Goal: Communication & Community: Answer question/provide support

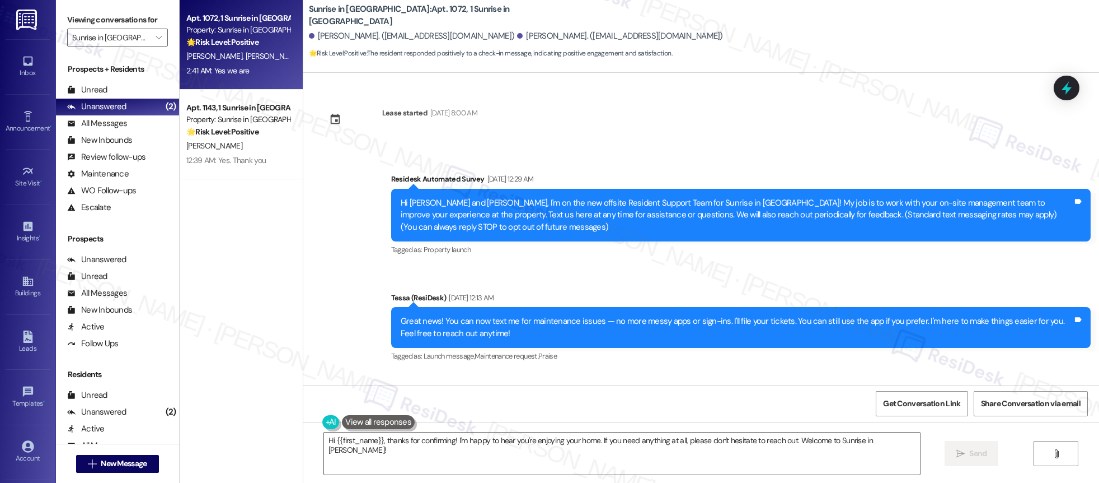
scroll to position [166, 0]
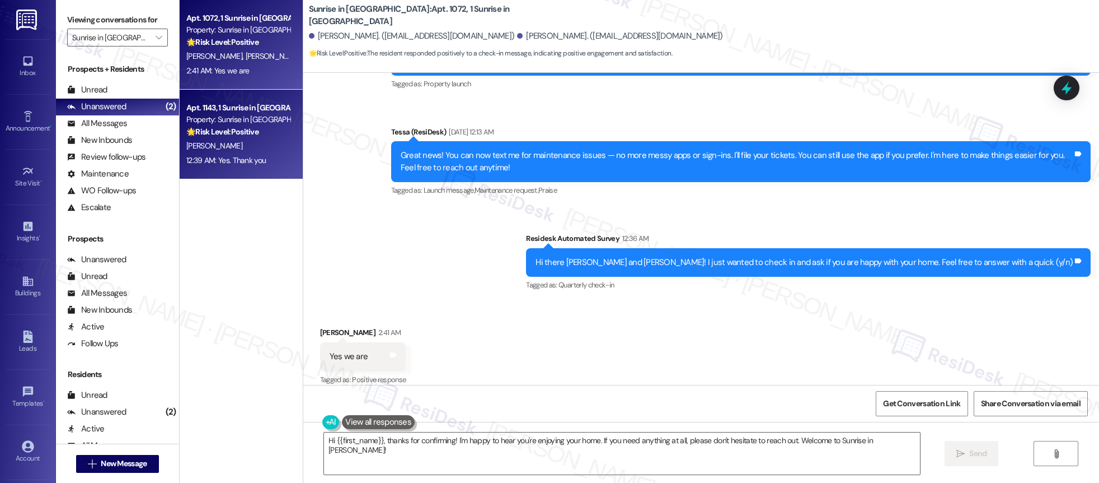
click at [238, 125] on div "Property: Sunrise in [GEOGRAPHIC_DATA]" at bounding box center [238, 120] width 104 height 12
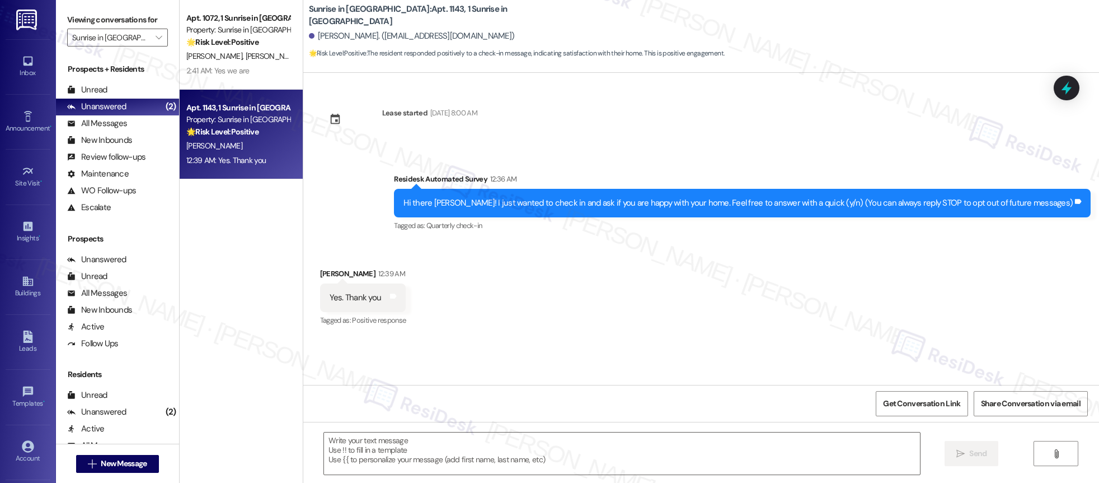
type textarea "Fetching suggested responses. Please feel free to read through the conversation…"
click at [105, 122] on div "All Messages" at bounding box center [97, 124] width 60 height 12
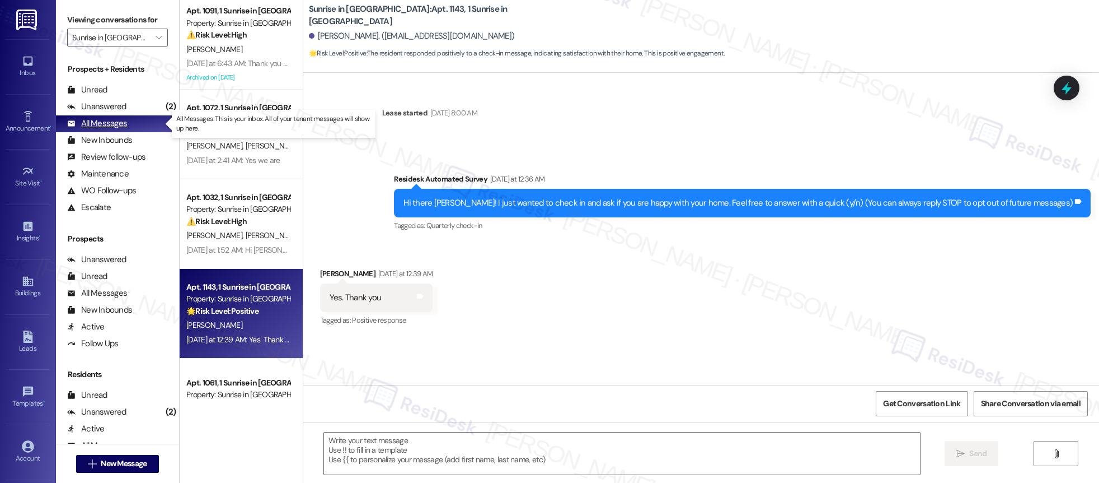
type textarea "Fetching suggested responses. Please feel free to read through the conversation…"
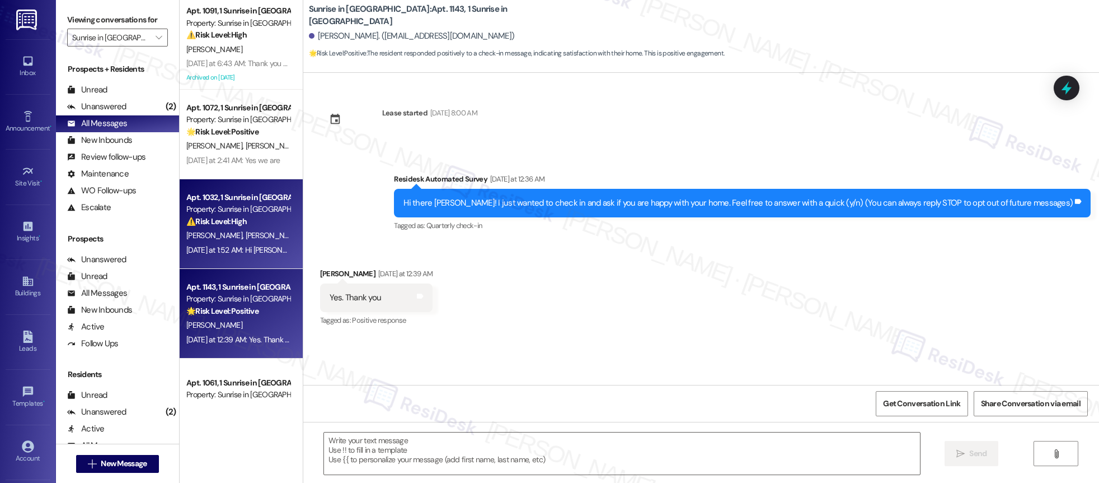
click at [191, 204] on div "Property: Sunrise in [GEOGRAPHIC_DATA]" at bounding box center [238, 209] width 104 height 12
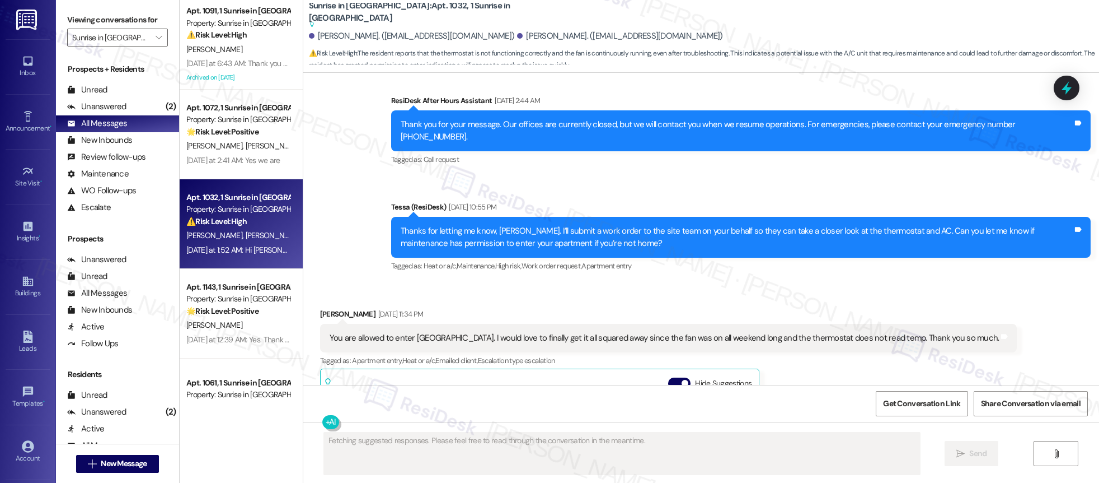
scroll to position [2831, 0]
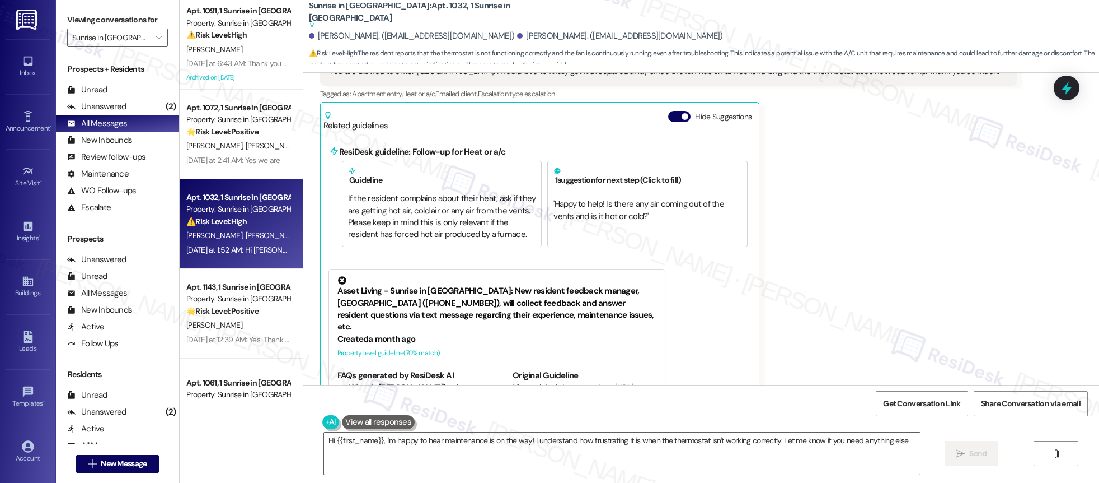
type textarea "Hi {{first_name}}, I'm happy to hear maintenance is on the way! I understand ho…"
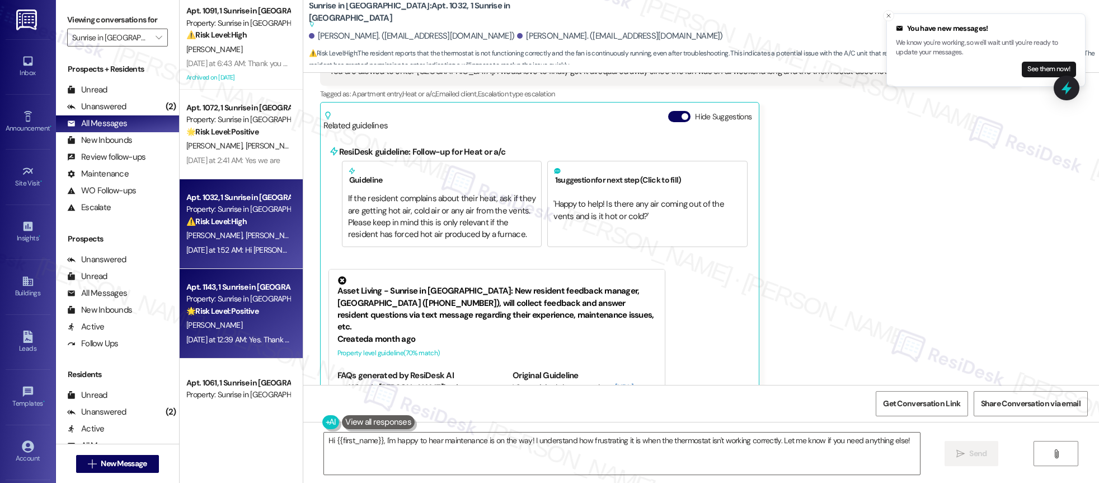
click at [218, 299] on div "Property: Sunrise in [GEOGRAPHIC_DATA]" at bounding box center [238, 299] width 104 height 12
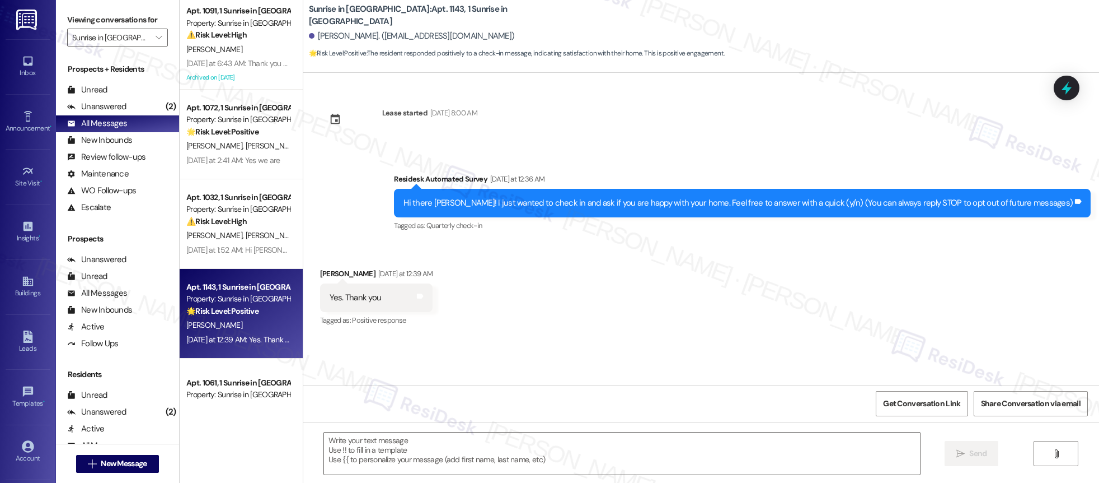
type textarea "Fetching suggested responses. Please feel free to read through the conversation…"
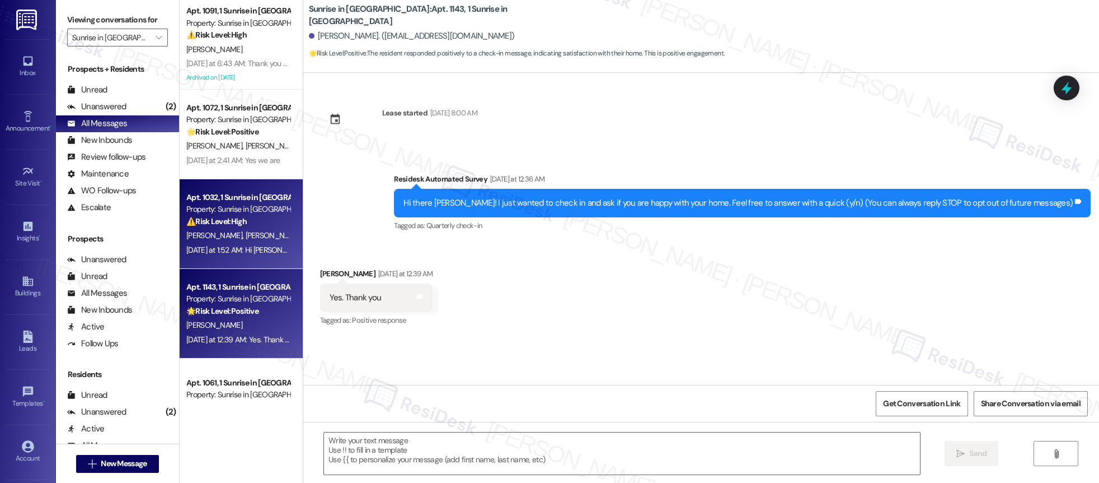
click at [203, 214] on div "Property: Sunrise in [GEOGRAPHIC_DATA]" at bounding box center [238, 209] width 104 height 12
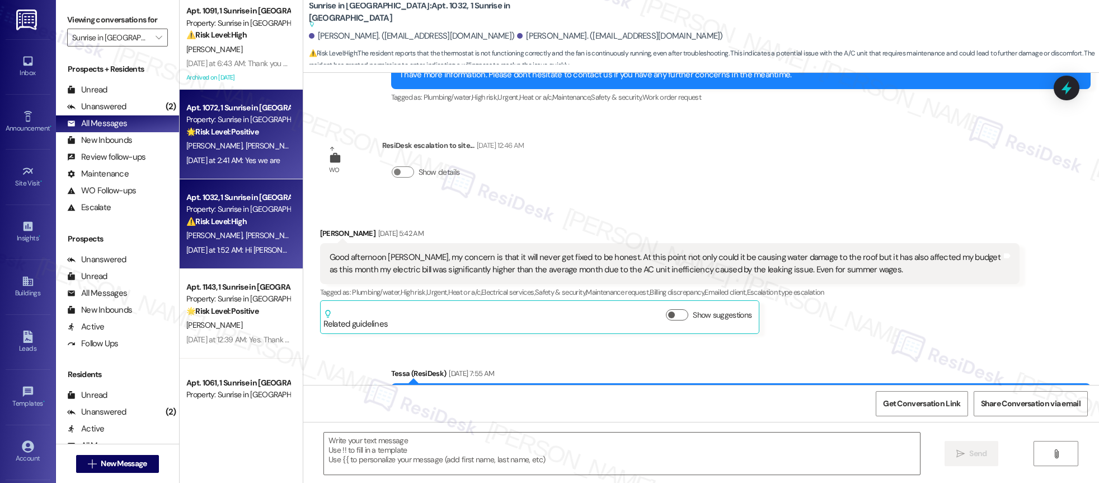
type textarea "Fetching suggested responses. Please feel free to read through the conversation…"
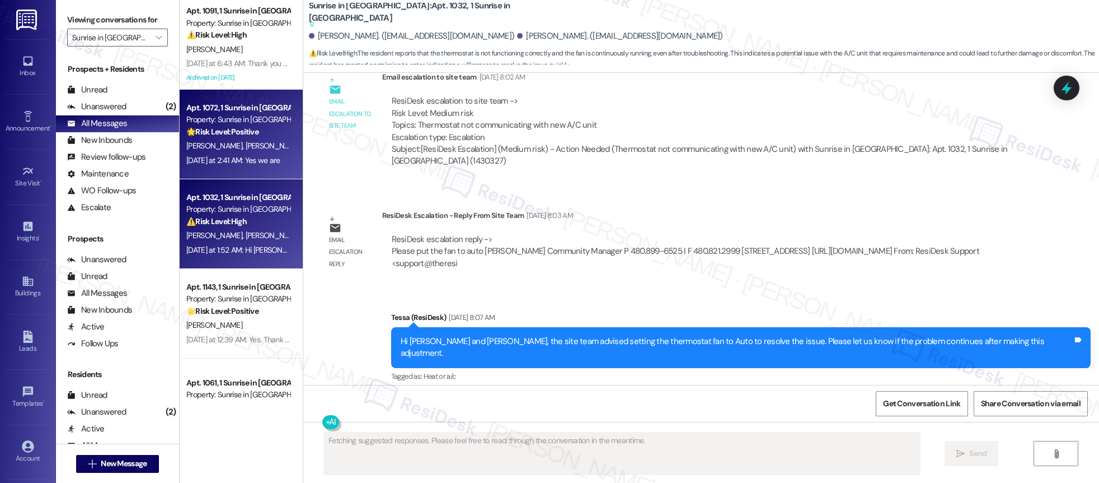
click at [262, 160] on div "[DATE] at 2:41 AM: Yes we are [DATE] at 2:41 AM: Yes we are" at bounding box center [233, 160] width 94 height 10
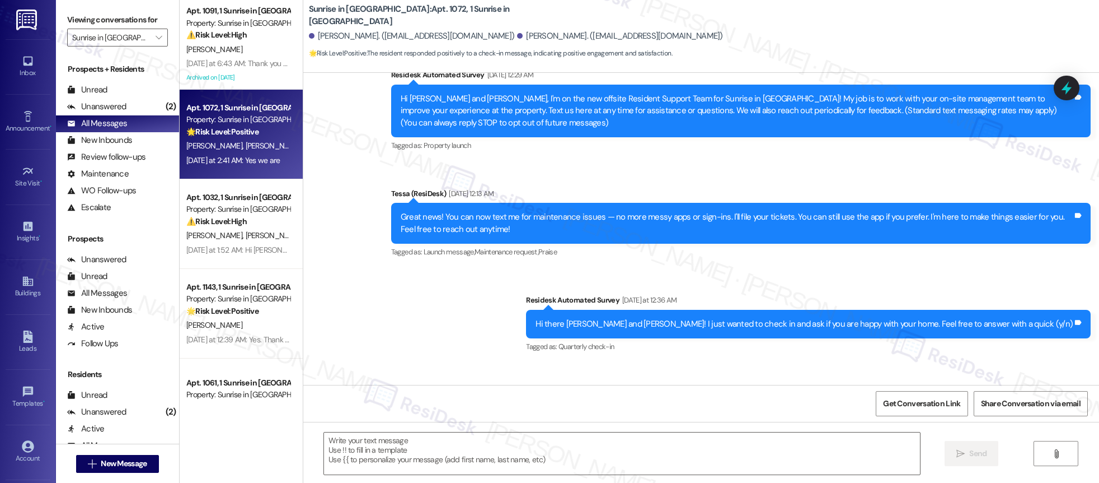
scroll to position [165, 0]
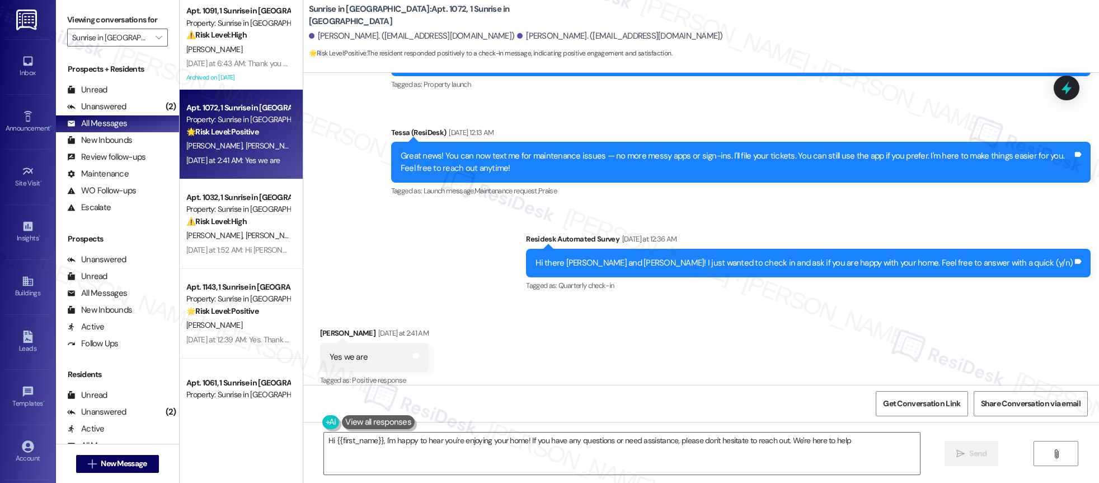
type textarea "Hi {{first_name}}, I'm happy to hear you're enjoying your home! If you have any…"
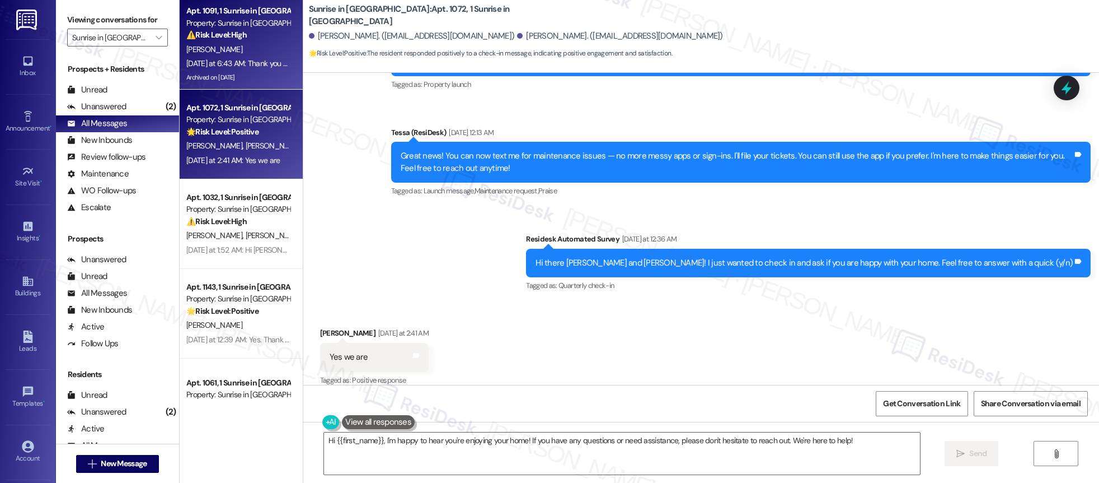
click at [222, 45] on div "[PERSON_NAME]" at bounding box center [238, 50] width 106 height 14
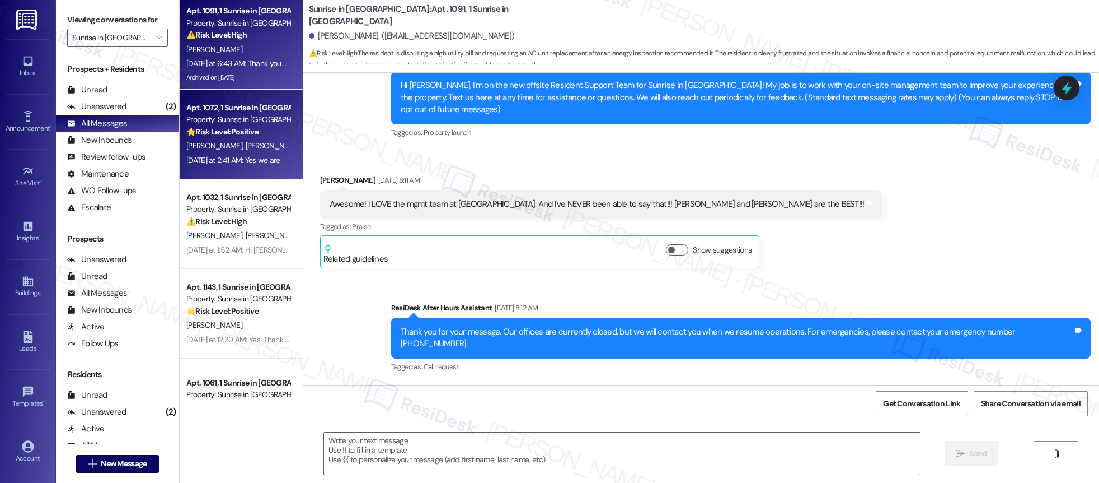
type textarea "Fetching suggested responses. Please feel free to read through the conversation…"
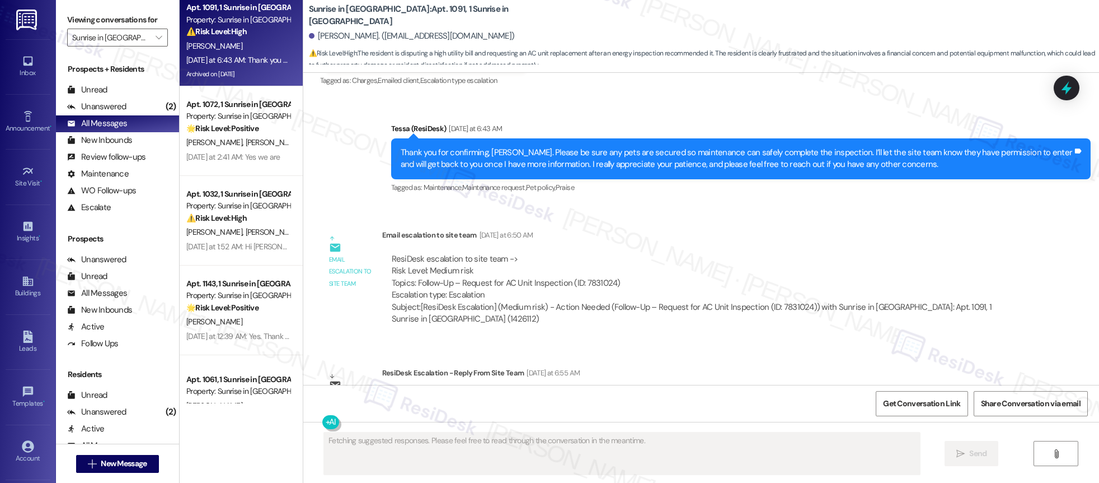
scroll to position [6, 0]
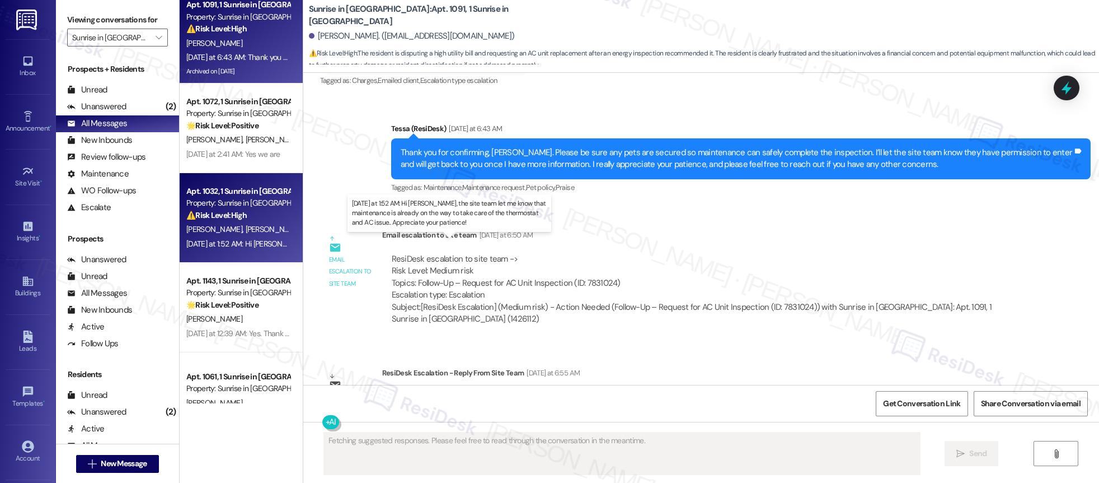
click at [235, 243] on div "[DATE] at 1:52 AM: Hi [PERSON_NAME], the site team let me know that maintenance…" at bounding box center [472, 243] width 573 height 10
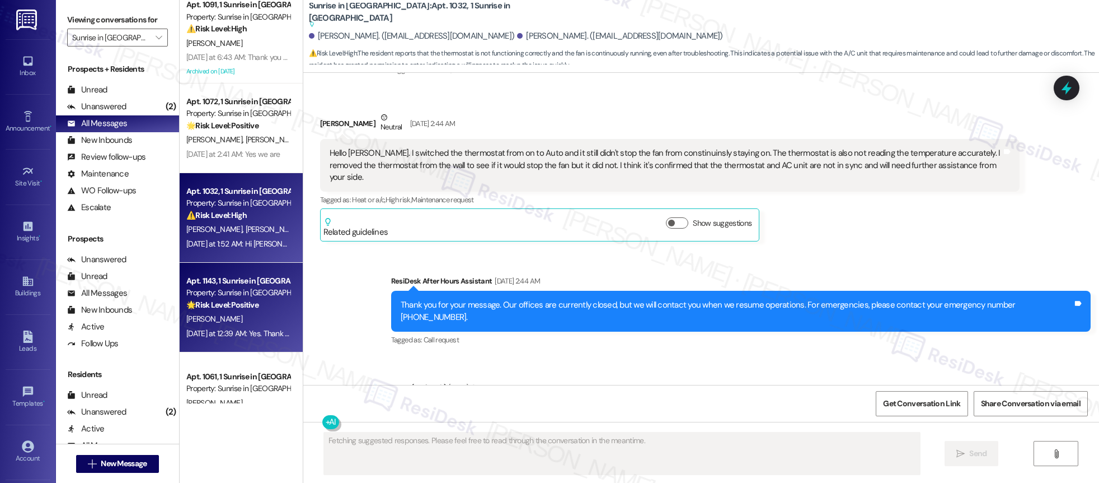
scroll to position [2379, 0]
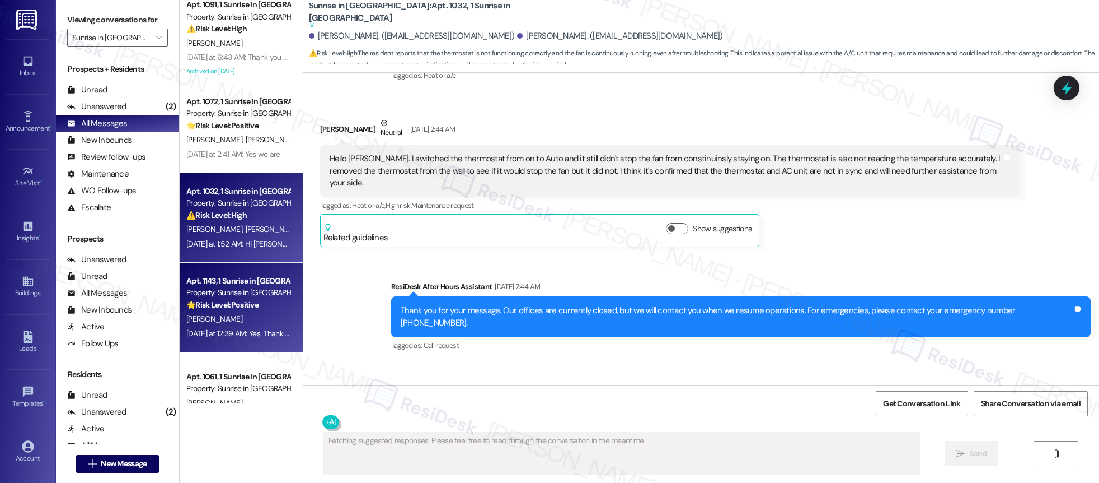
click at [248, 275] on div "Apt. 1143, 1 Sunrise in [GEOGRAPHIC_DATA]" at bounding box center [238, 281] width 104 height 12
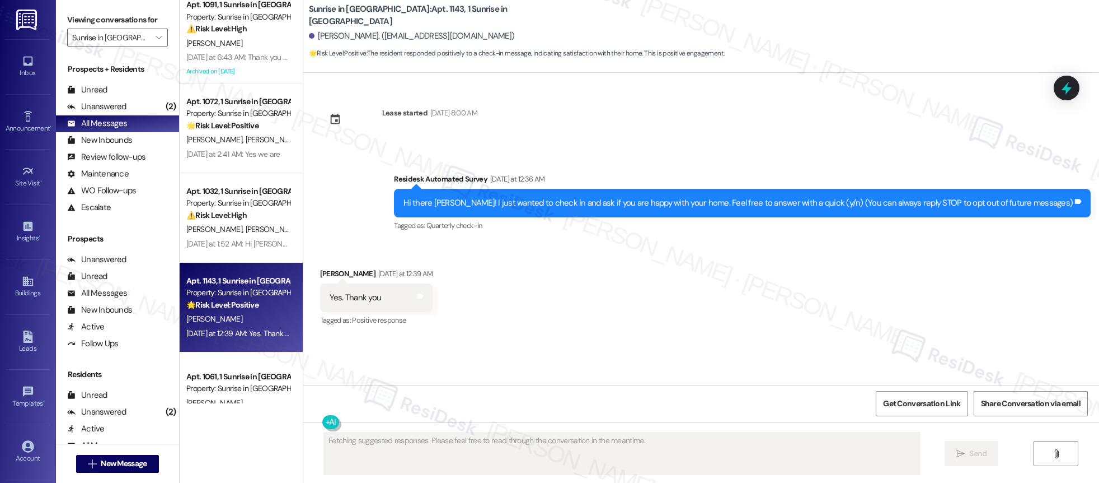
scroll to position [0, 0]
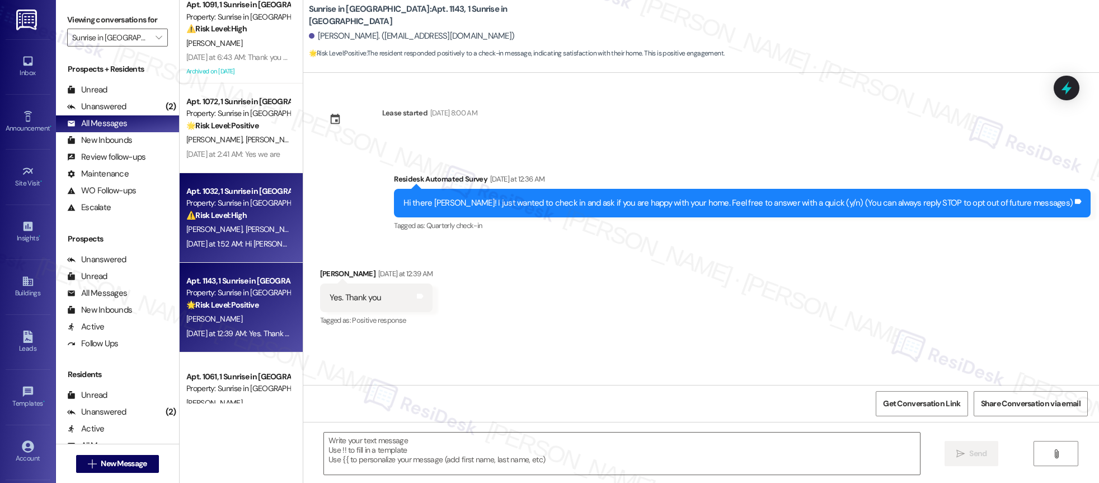
click at [252, 232] on div "[PERSON_NAME] [PERSON_NAME]" at bounding box center [238, 229] width 106 height 14
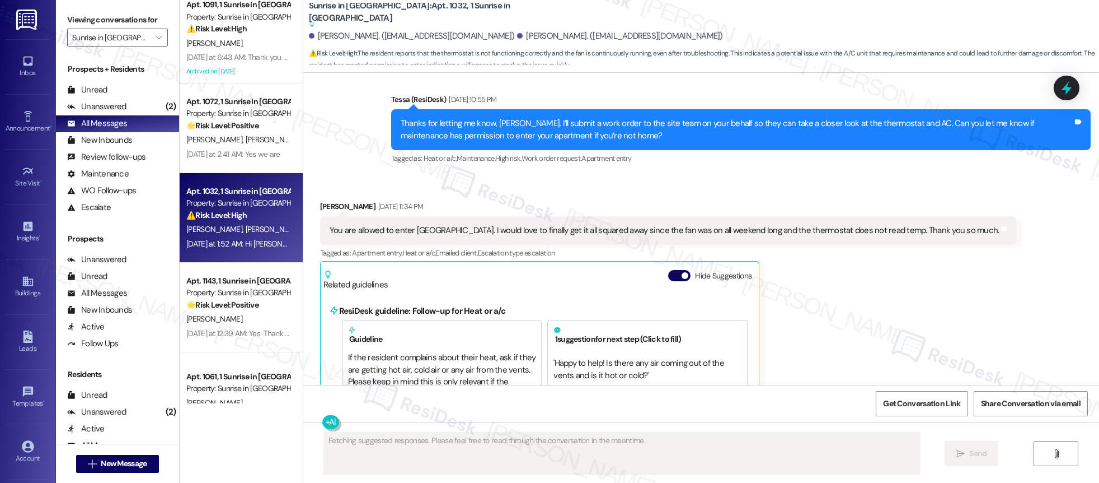
scroll to position [2831, 0]
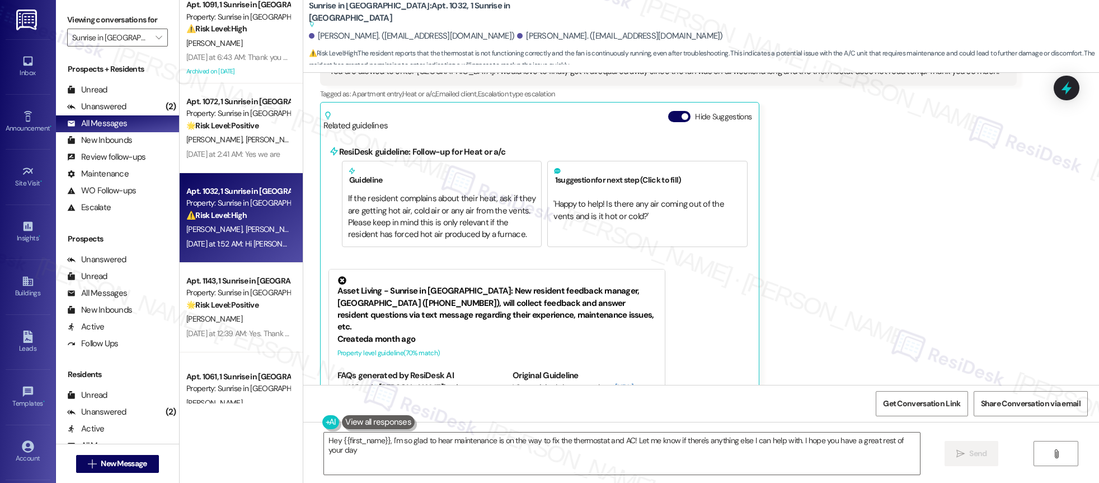
type textarea "Hey {{first_name}}, I'm so glad to hear maintenance is on the way to fix the th…"
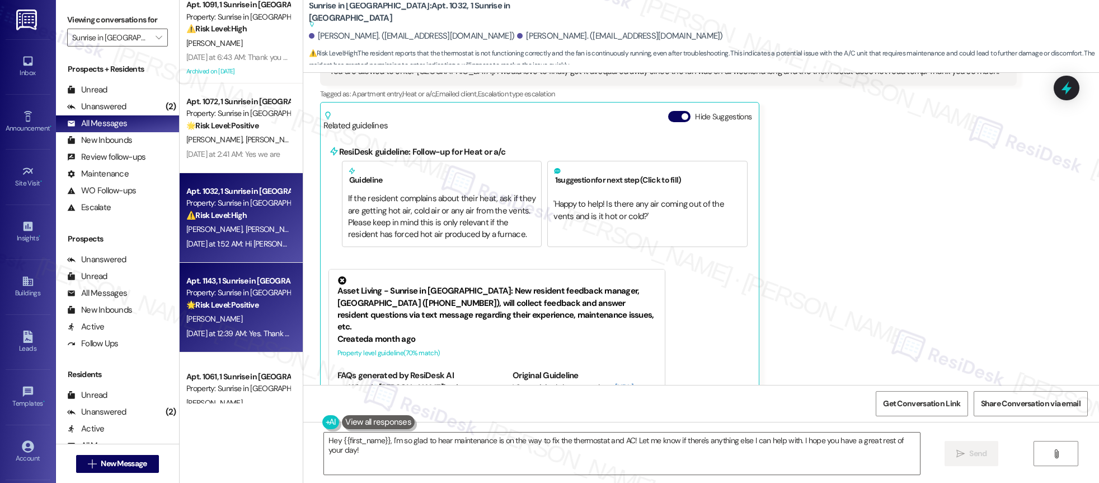
click at [239, 315] on div "[PERSON_NAME]" at bounding box center [238, 319] width 106 height 14
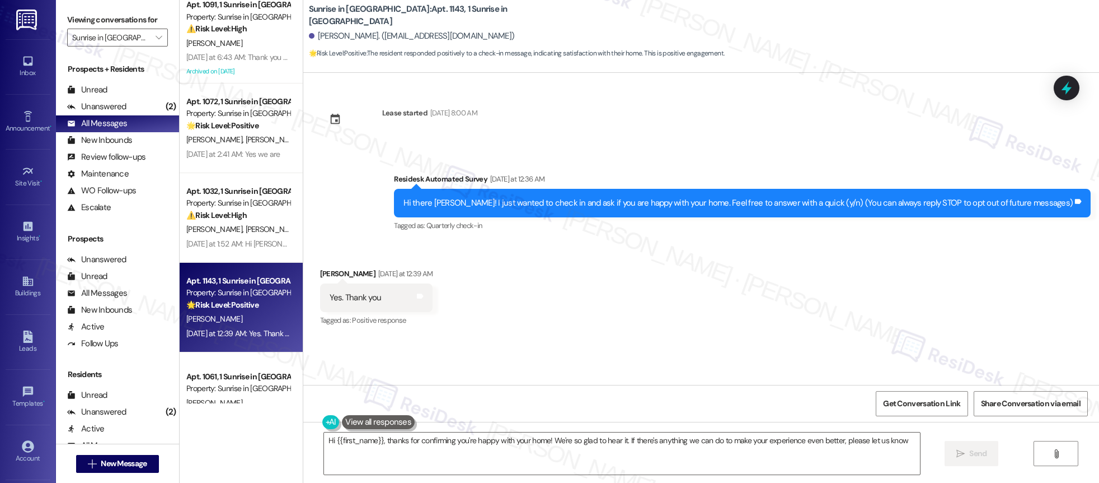
type textarea "Hi {{first_name}}, thanks for confirming you're happy with your home! We're so …"
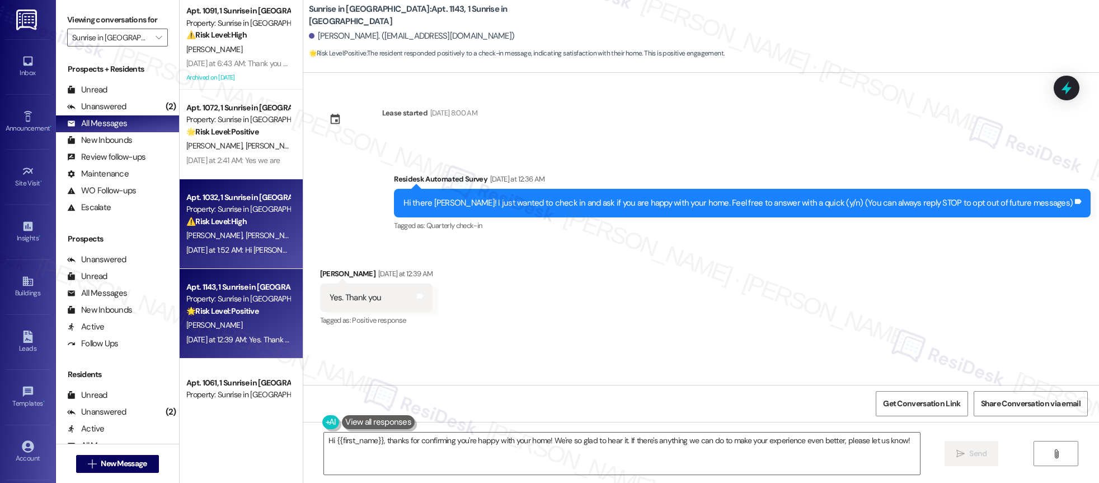
click at [245, 240] on span "[PERSON_NAME]" at bounding box center [273, 235] width 56 height 10
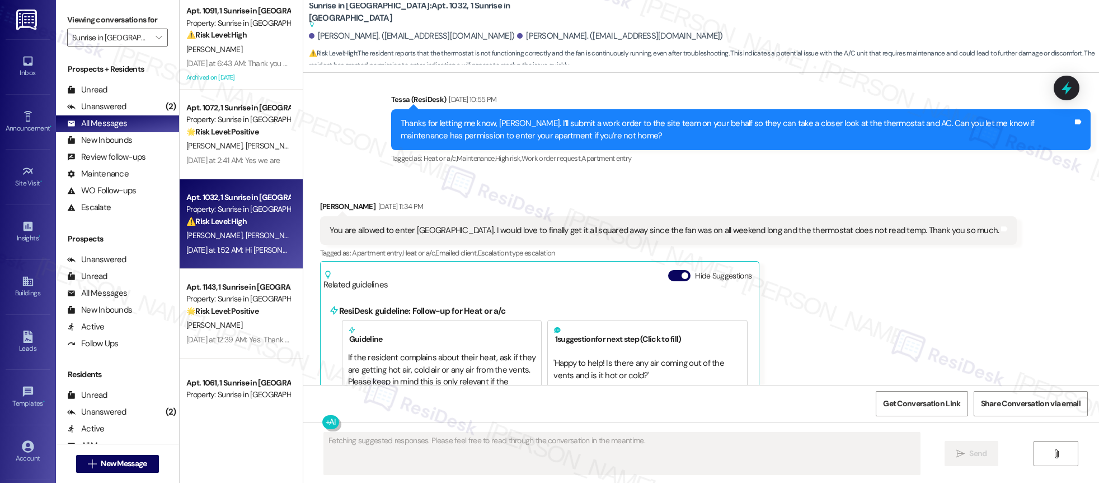
scroll to position [2831, 0]
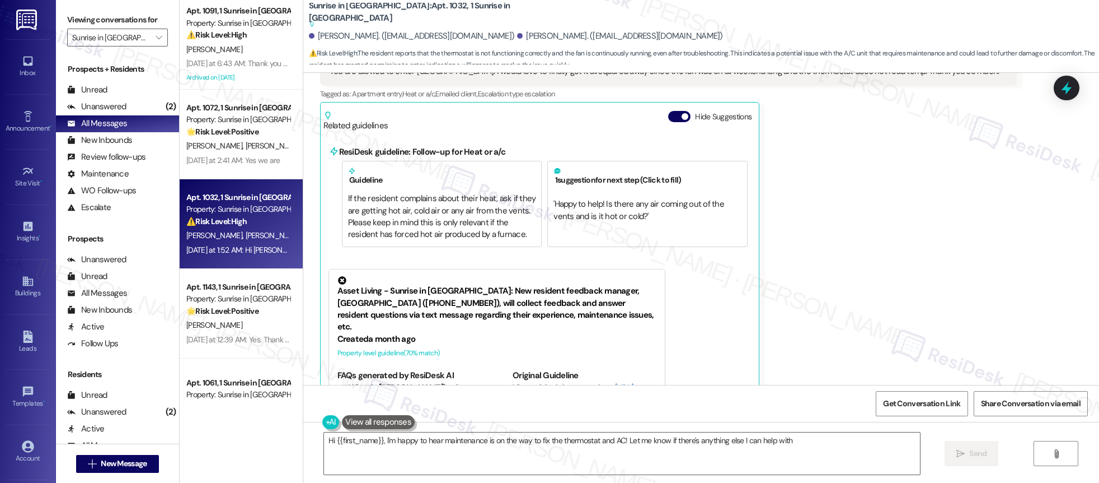
type textarea "Hi {{first_name}}, I'm happy to hear maintenance is on the way to fix the therm…"
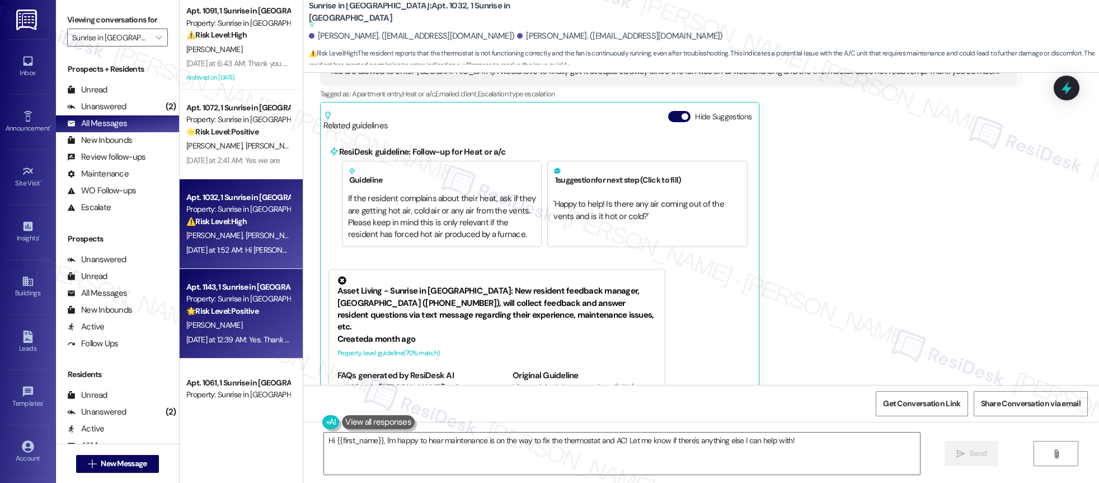
click at [227, 293] on div "Property: Sunrise in [GEOGRAPHIC_DATA]" at bounding box center [238, 299] width 104 height 12
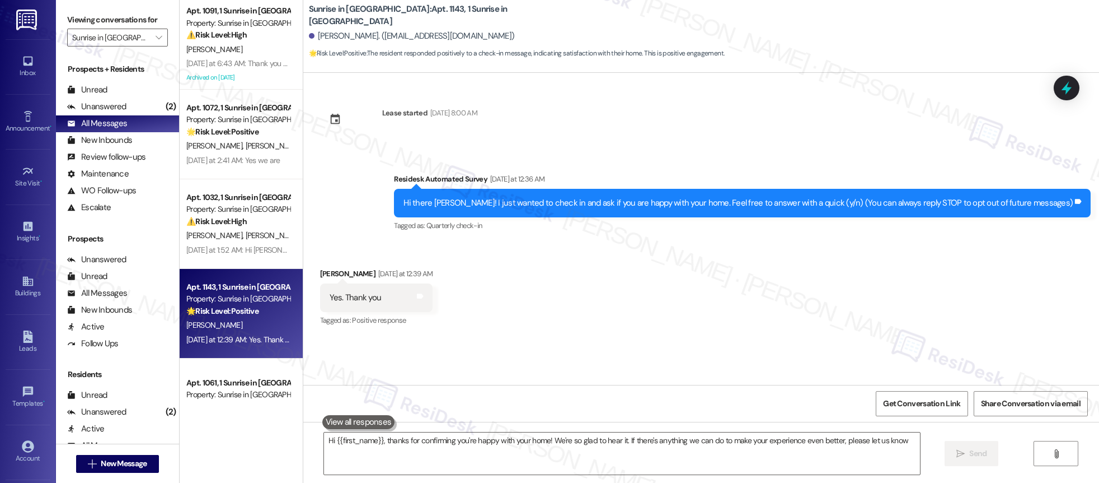
type textarea "Hi {{first_name}}, thanks for confirming you're happy with your home! We're so …"
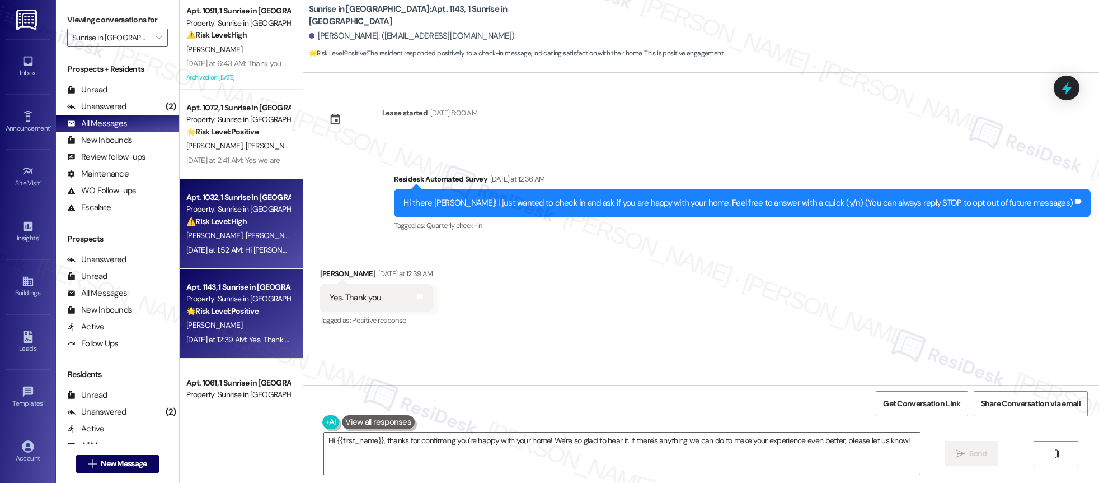
click at [245, 235] on span "[PERSON_NAME]" at bounding box center [273, 235] width 56 height 10
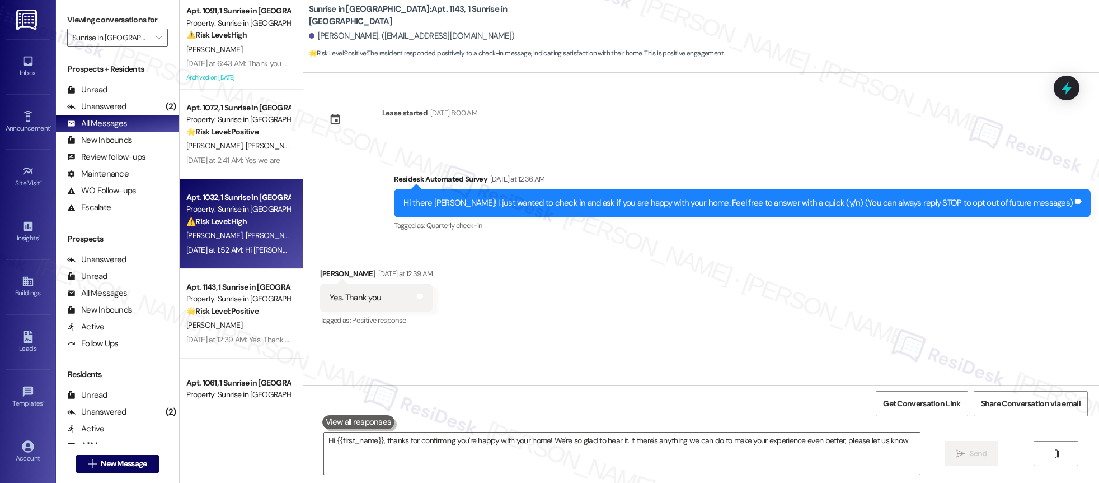
type textarea "Hi {{first_name}}, thanks for confirming you're happy with your home! We're so …"
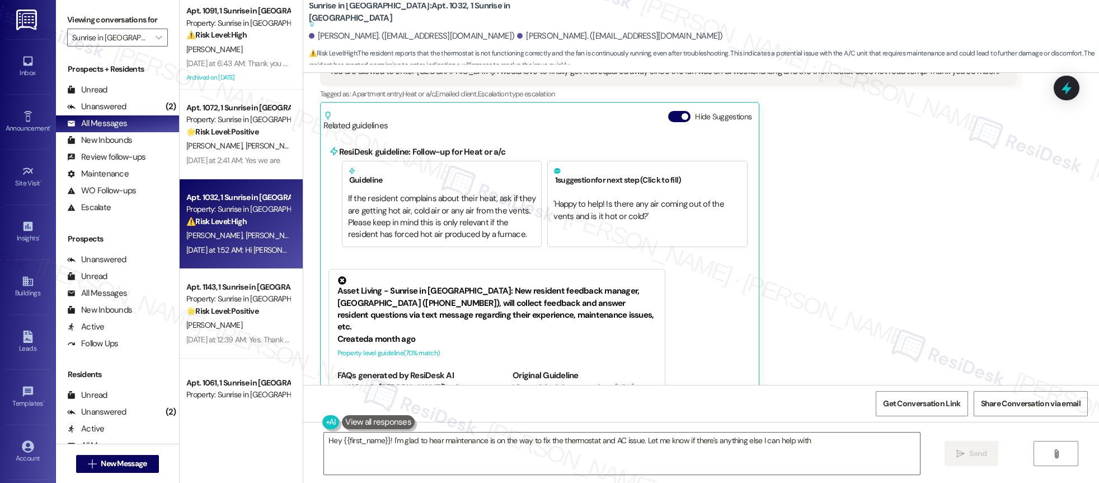
type textarea "Hey {{first_name}}! I'm glad to hear maintenance is on the way to fix the therm…"
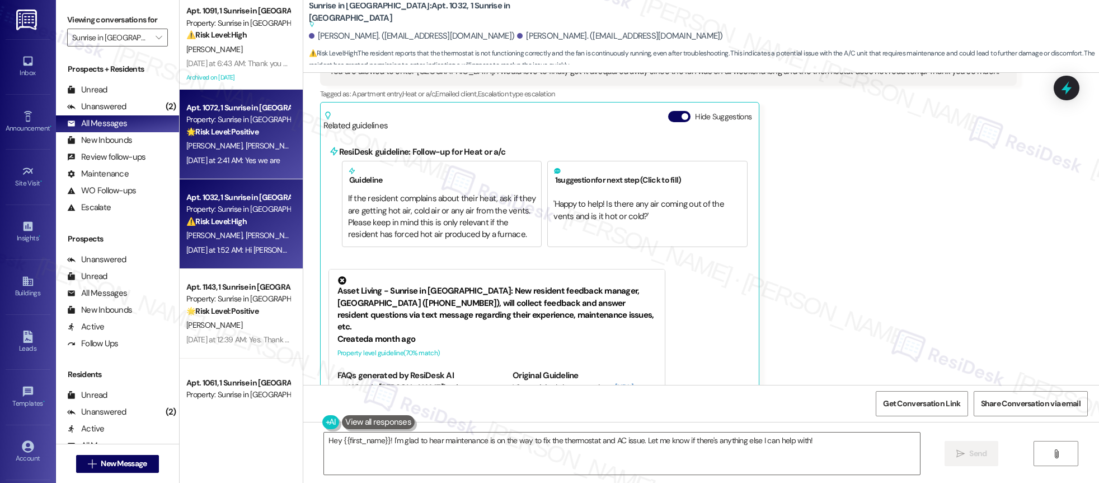
click at [180, 118] on div "Apt. 1072, 1 Sunrise in [GEOGRAPHIC_DATA] Property: Sunrise in [GEOGRAPHIC_DATA…" at bounding box center [241, 135] width 123 height 90
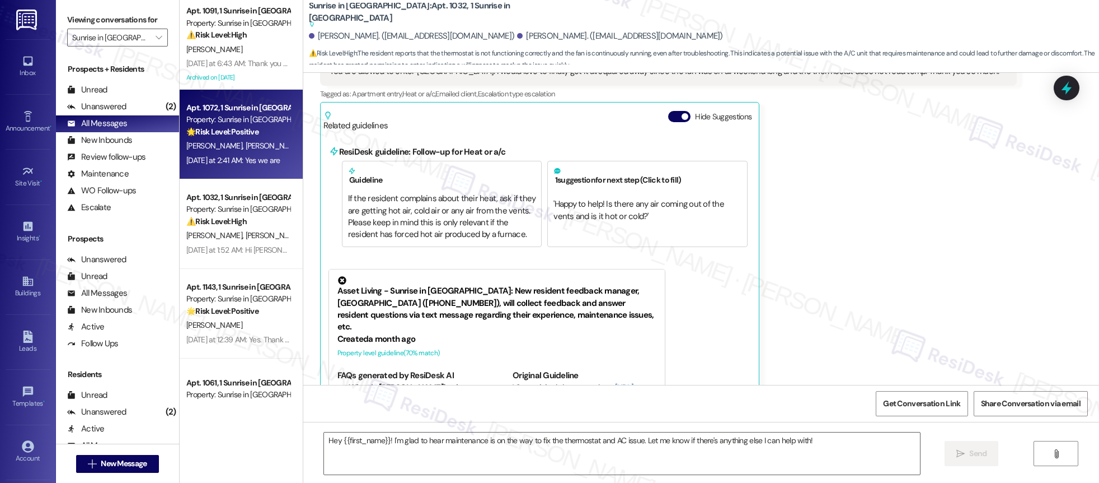
click at [207, 121] on div "Property: Sunrise in [GEOGRAPHIC_DATA]" at bounding box center [238, 120] width 104 height 12
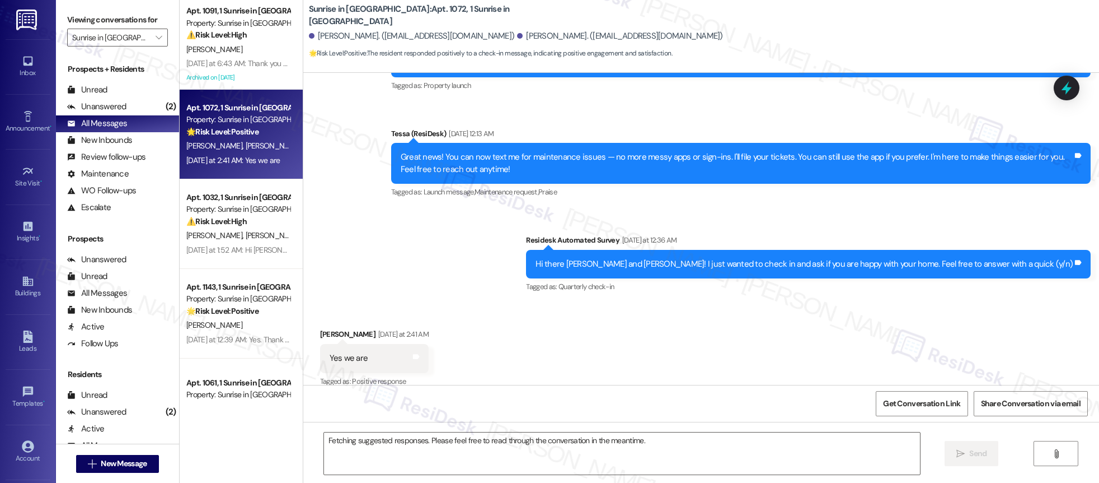
scroll to position [165, 0]
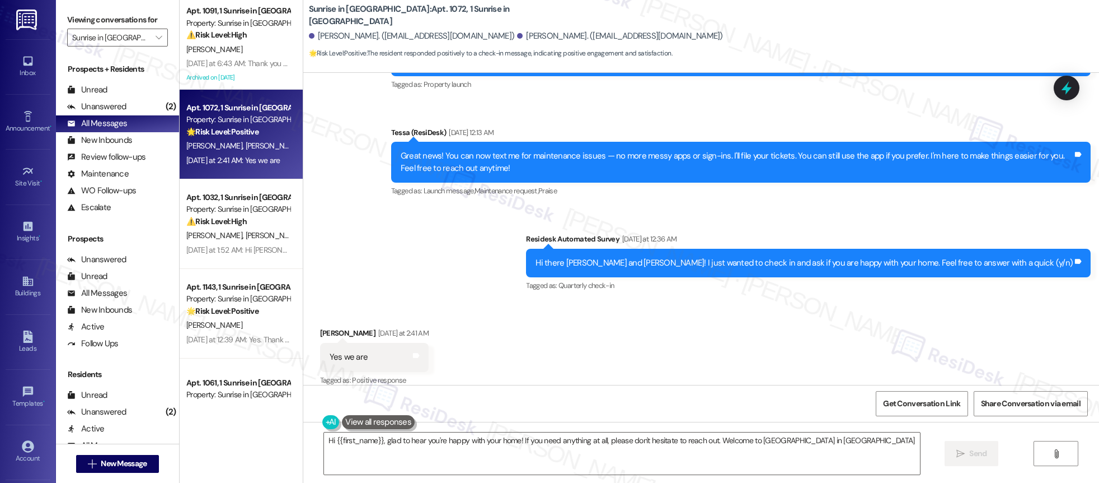
type textarea "Hi {{first_name}}, glad to hear you're happy with your home! If you need anythi…"
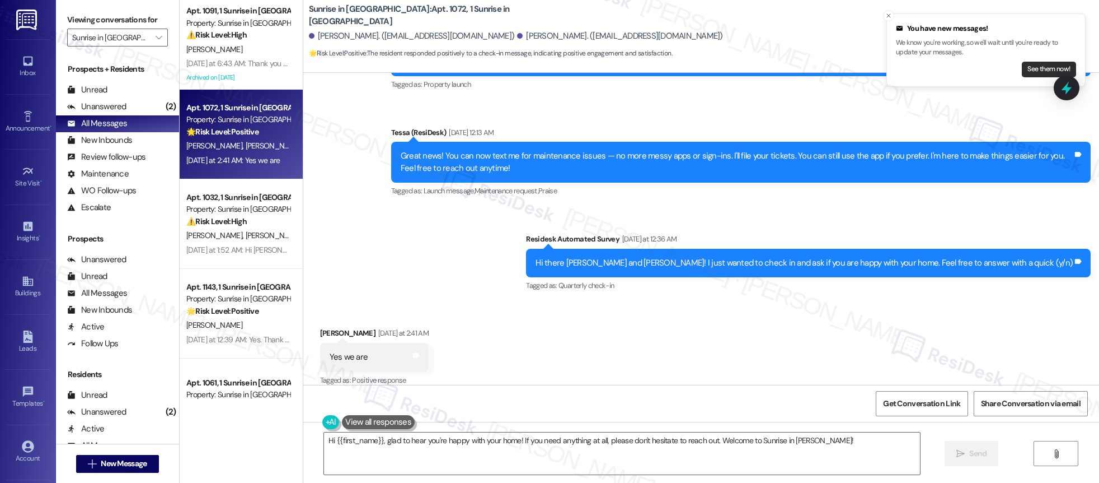
click at [1043, 72] on button "See them now!" at bounding box center [1049, 70] width 54 height 16
type textarea "Hi {{first_name}}, I'm happy to hear that you're happy with your home! If you h…"
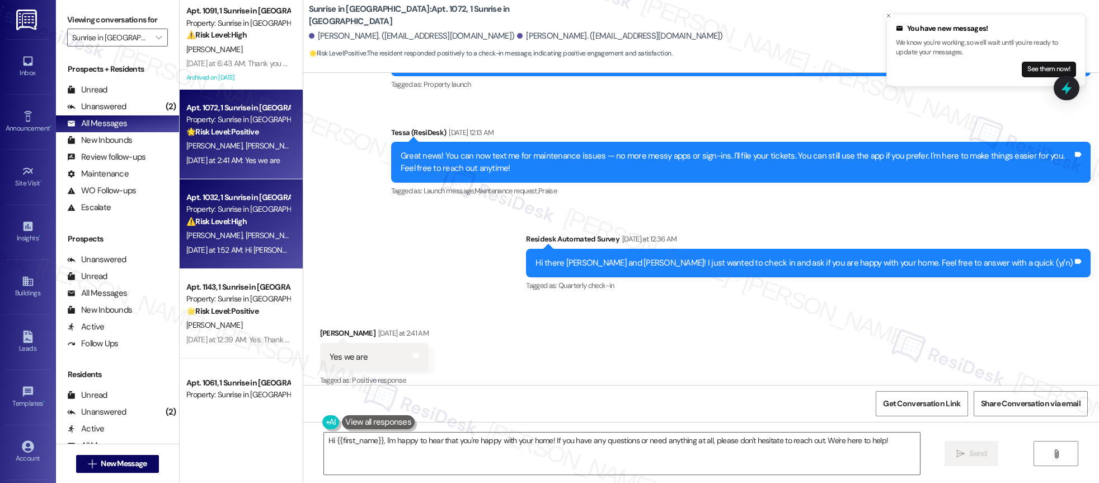
click at [185, 243] on div "[DATE] at 1:52 AM: Hi [PERSON_NAME], the site team let me know that maintenance…" at bounding box center [238, 250] width 106 height 14
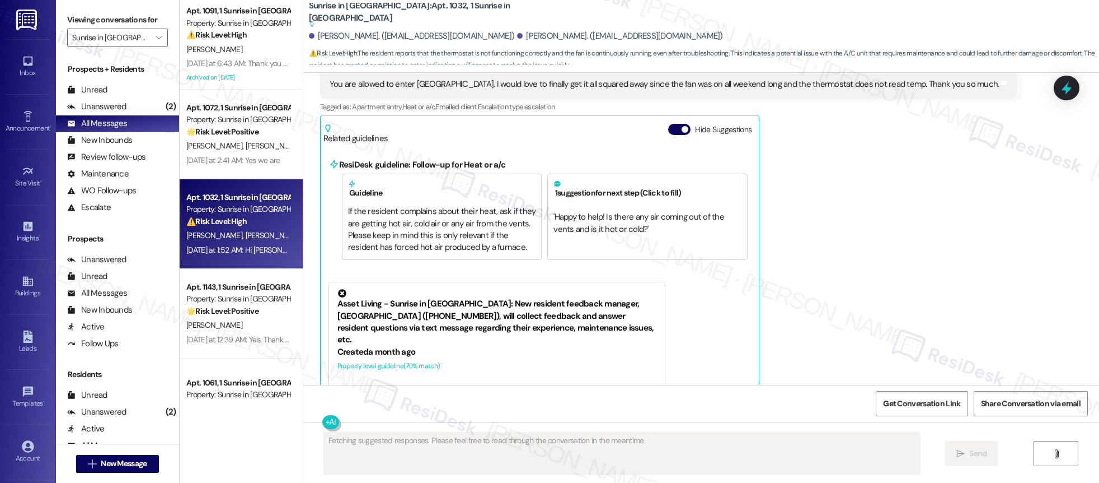
scroll to position [2831, 0]
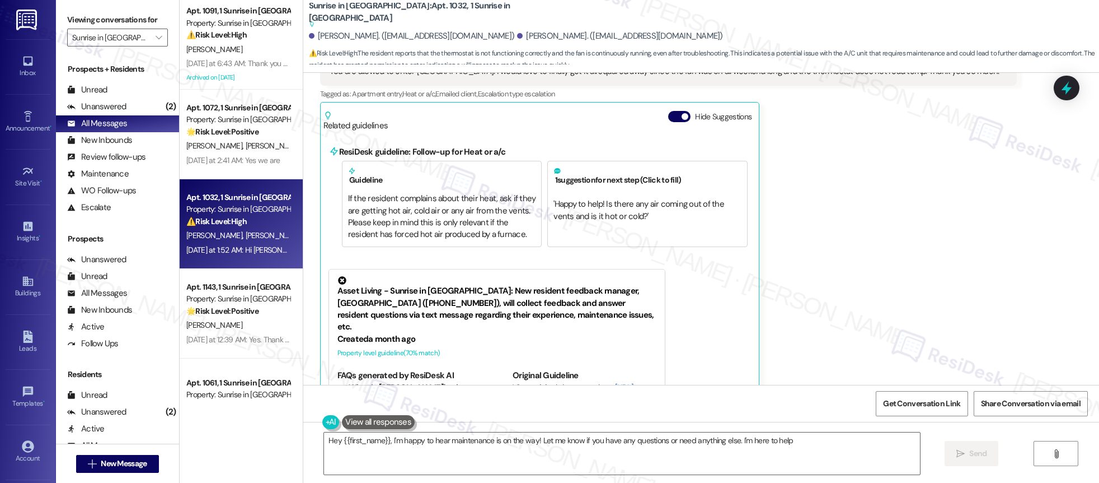
type textarea "Hey {{first_name}}, I'm happy to hear maintenance is on the way! Let me know if…"
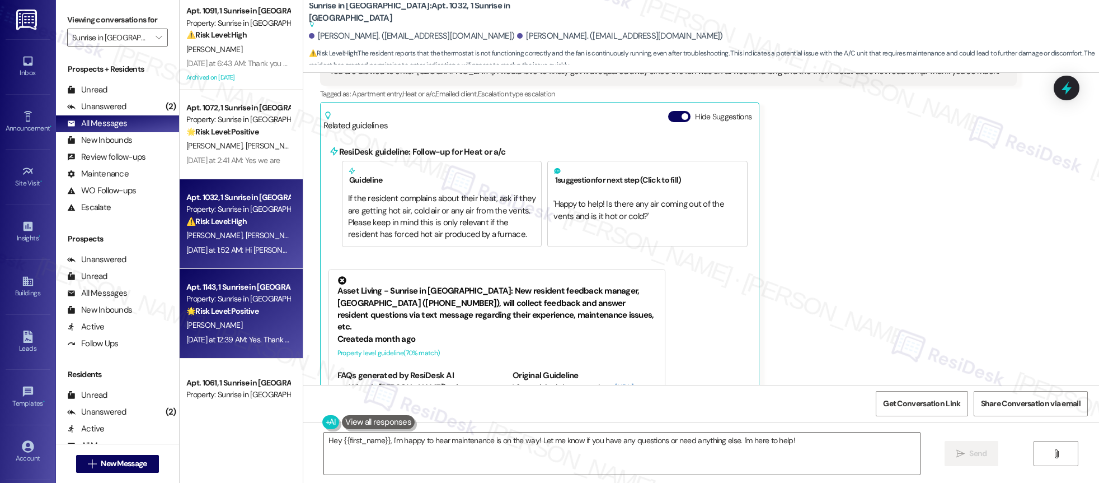
click at [228, 338] on div "[DATE] at 12:39 AM: Yes. Thank you [DATE] at 12:39 AM: Yes. Thank you" at bounding box center [241, 339] width 110 height 10
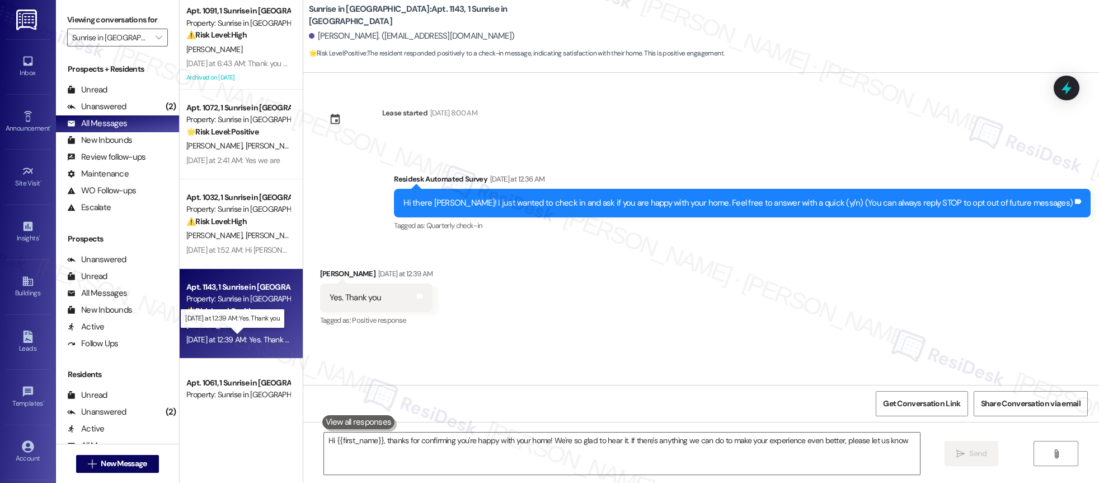
type textarea "Hi {{first_name}}, thanks for confirming you're happy with your home! We're so …"
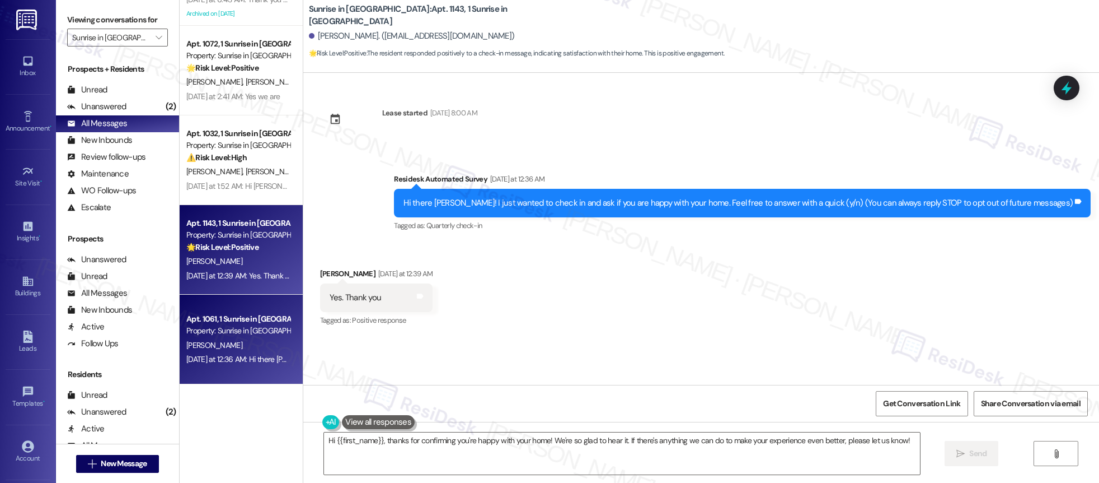
click at [235, 320] on div "Apt. 1091, 1 Sunrise in [GEOGRAPHIC_DATA] Property: Sunrise in [GEOGRAPHIC_DATA…" at bounding box center [241, 201] width 123 height 403
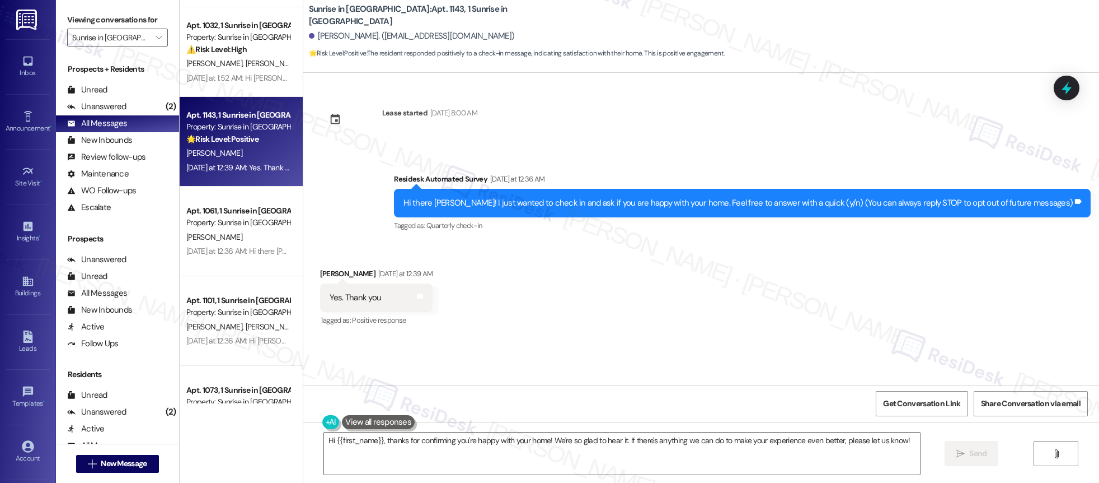
click at [235, 245] on div "Apt. 1091, 1 Sunrise in [GEOGRAPHIC_DATA] Property: Sunrise in [GEOGRAPHIC_DATA…" at bounding box center [241, 201] width 123 height 403
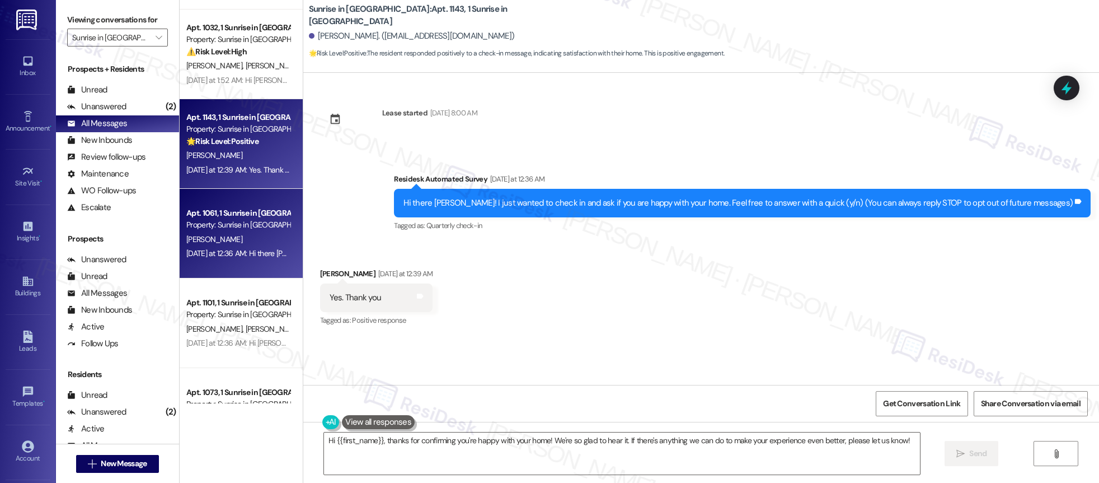
click at [235, 245] on div "Apt. 1091, 1 Sunrise in [GEOGRAPHIC_DATA] Property: Sunrise in [GEOGRAPHIC_DATA…" at bounding box center [241, 201] width 123 height 403
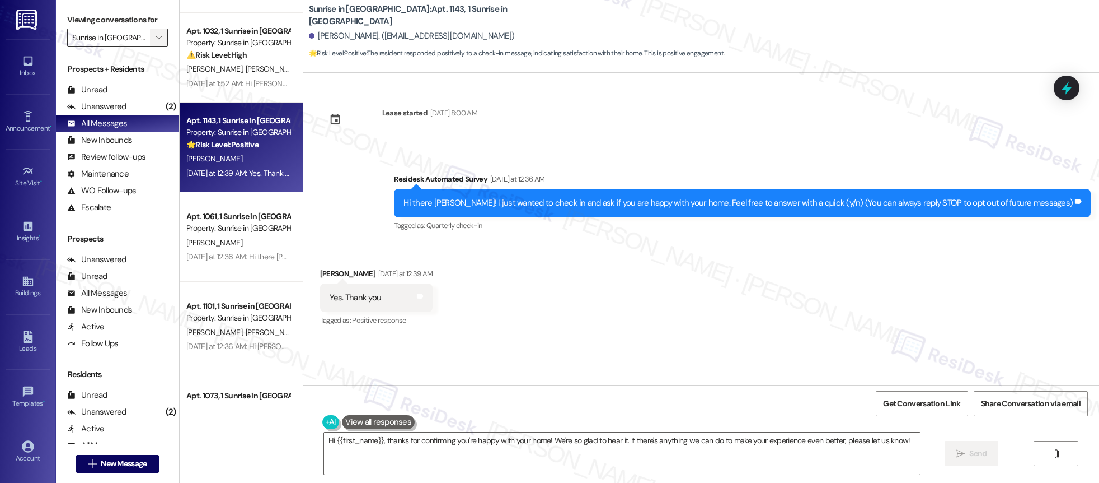
click at [156, 36] on icon "" at bounding box center [159, 37] width 6 height 9
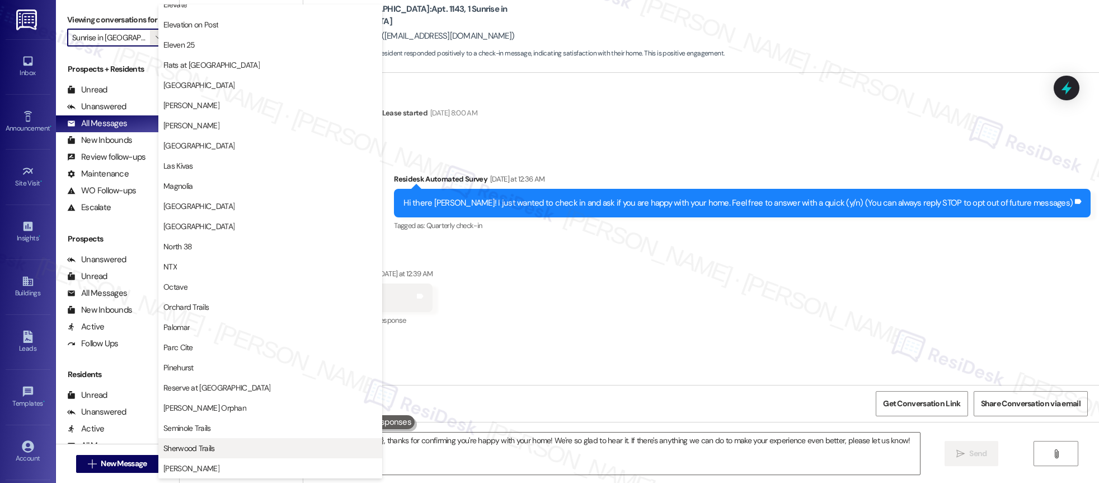
scroll to position [0, 0]
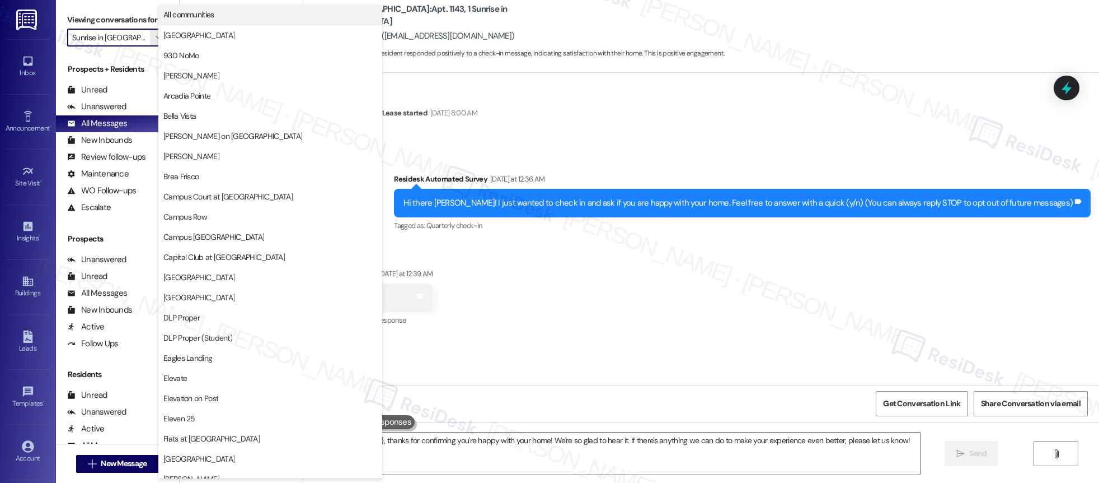
click at [195, 16] on span "All communities" at bounding box center [188, 14] width 51 height 11
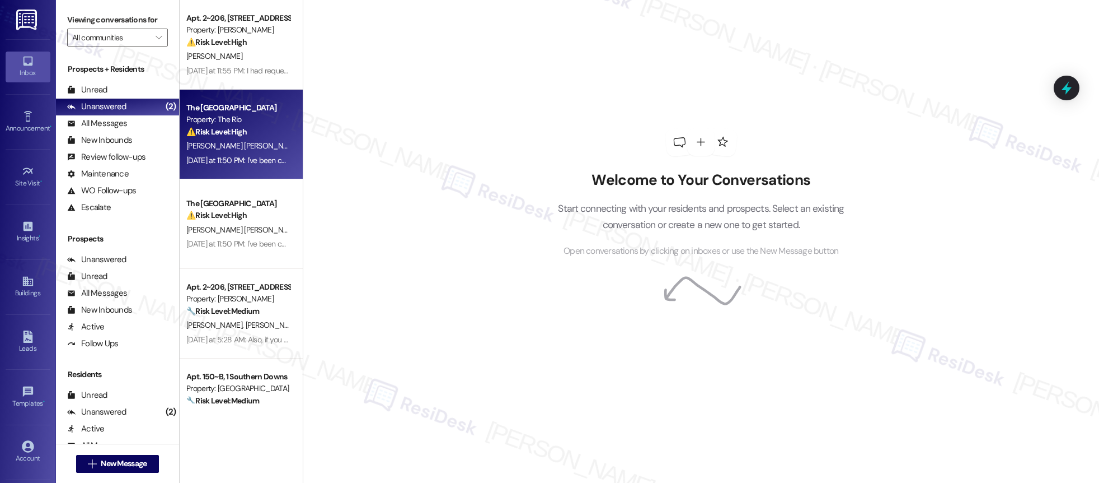
click at [271, 151] on div "[PERSON_NAME] [PERSON_NAME]" at bounding box center [238, 146] width 106 height 14
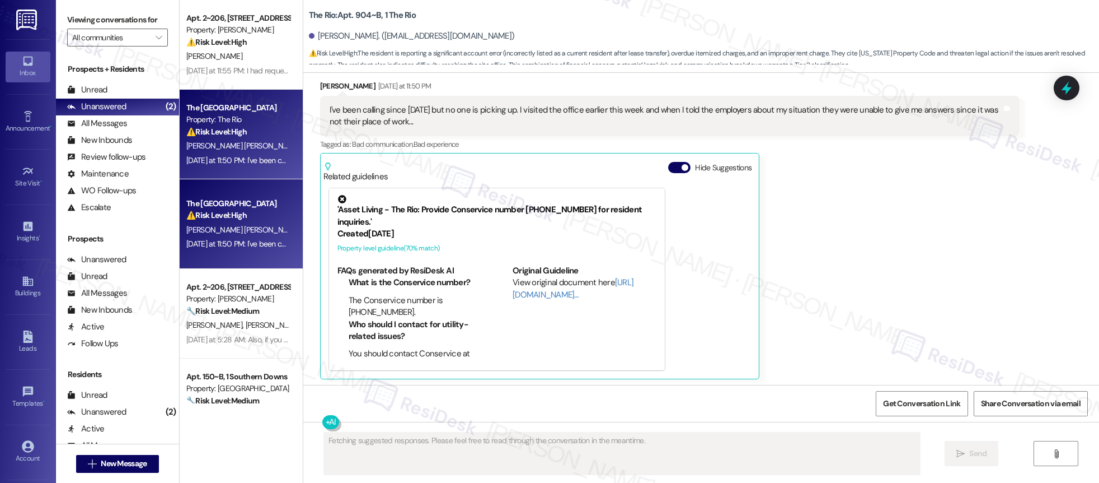
scroll to position [3169, 0]
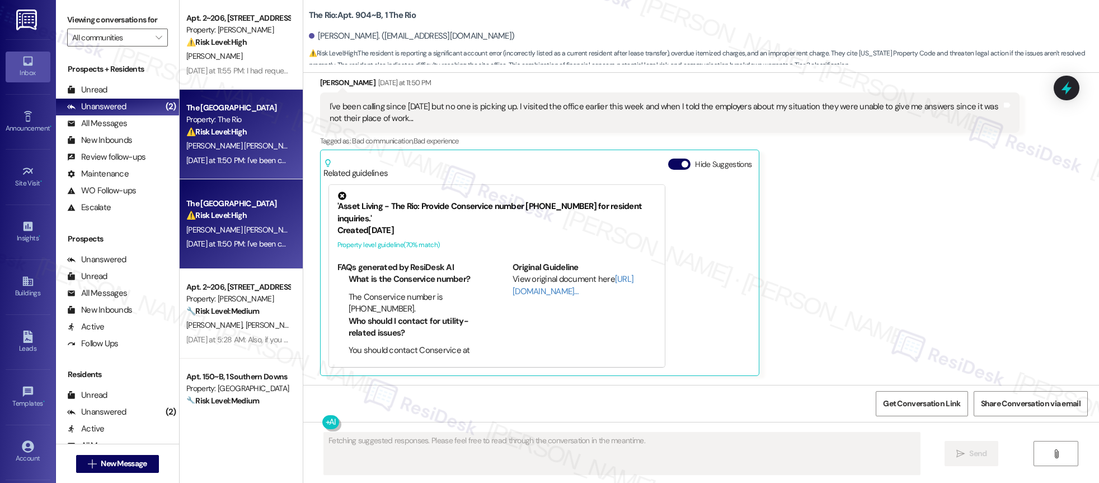
click at [922, 225] on div "[PERSON_NAME] [DATE] at 11:50 PM I've been calling since [DATE] but no one is p…" at bounding box center [670, 226] width 700 height 299
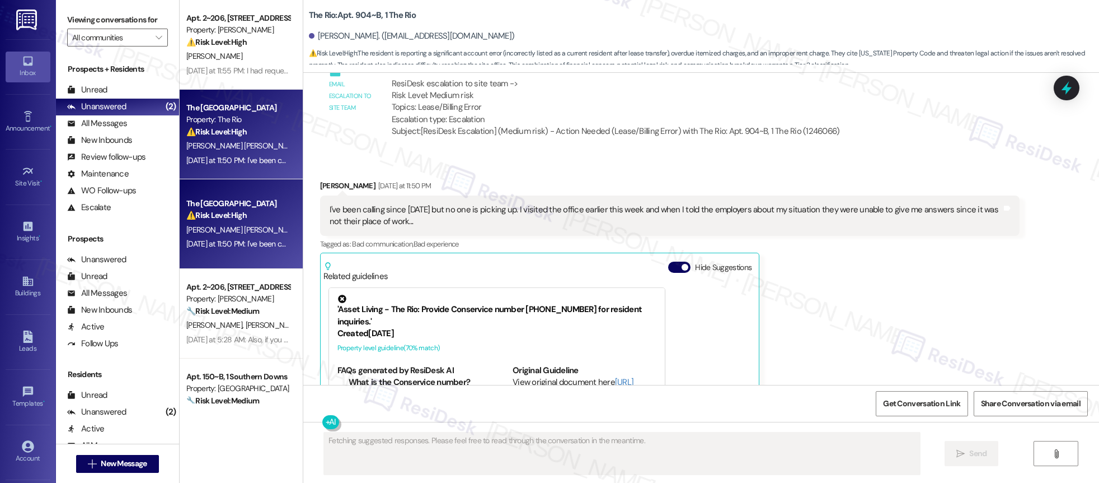
scroll to position [3060, 0]
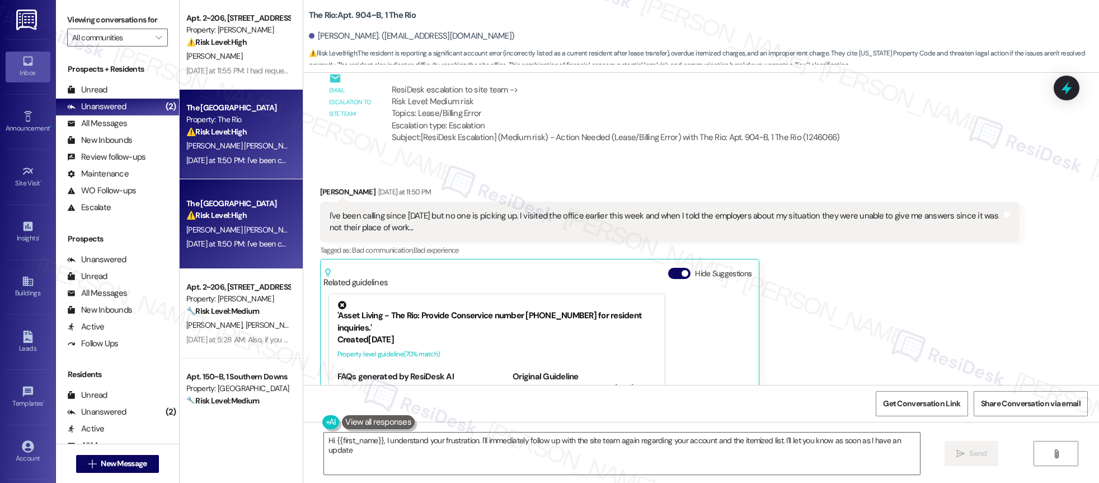
type textarea "Hi {{first_name}}, I understand your frustration. I'll immediately follow up wi…"
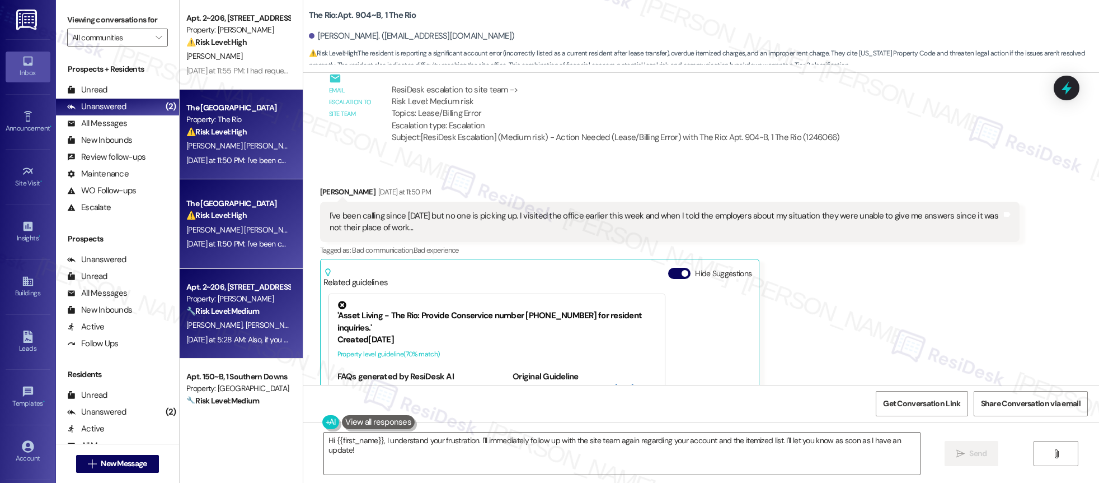
click at [235, 315] on strong "🔧 Risk Level: Medium" at bounding box center [222, 311] width 73 height 10
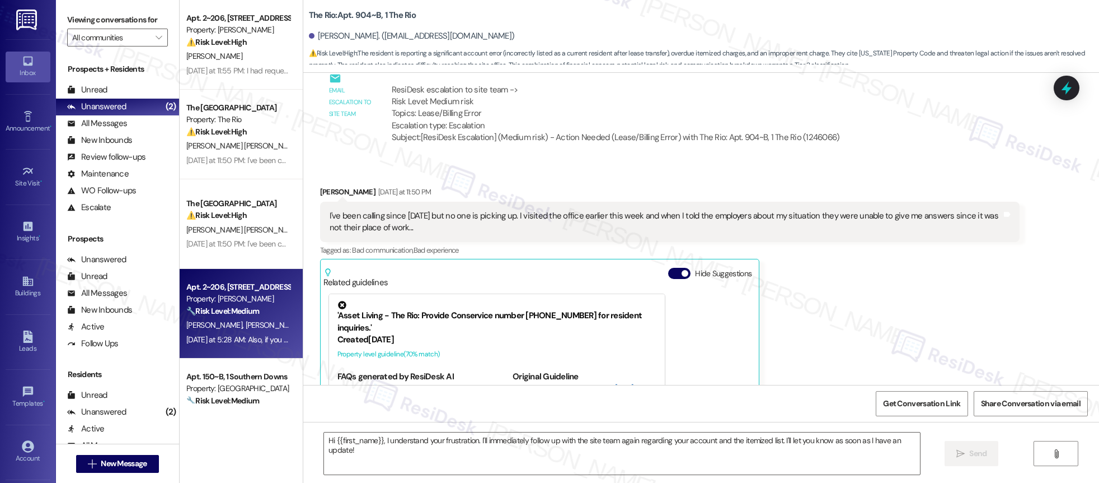
type textarea "Fetching suggested responses. Please feel free to read through the conversation…"
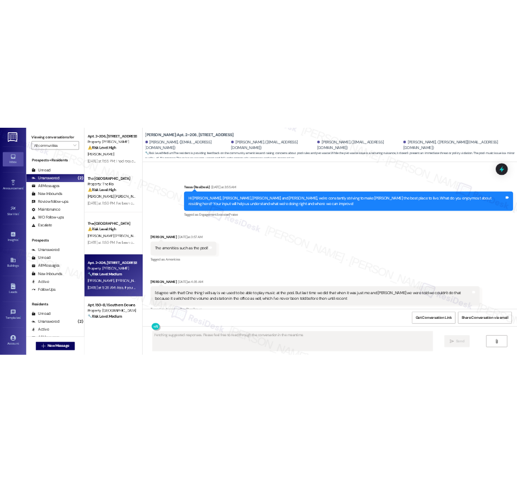
scroll to position [3989, 0]
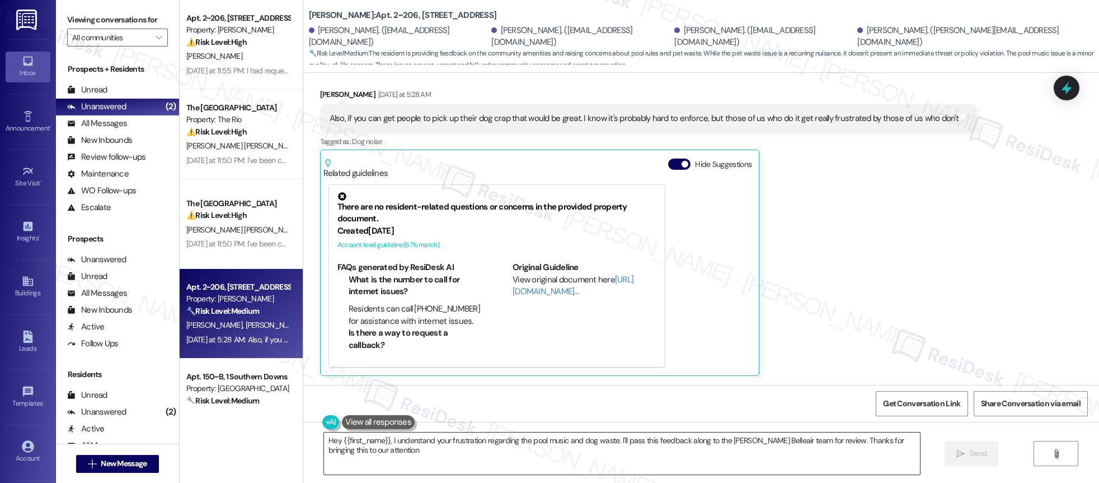
type textarea "Hey {{first_name}}, I understand your frustration regarding the pool music and …"
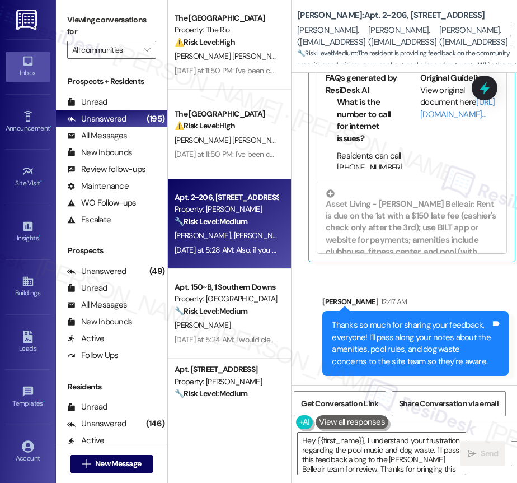
scroll to position [79, 0]
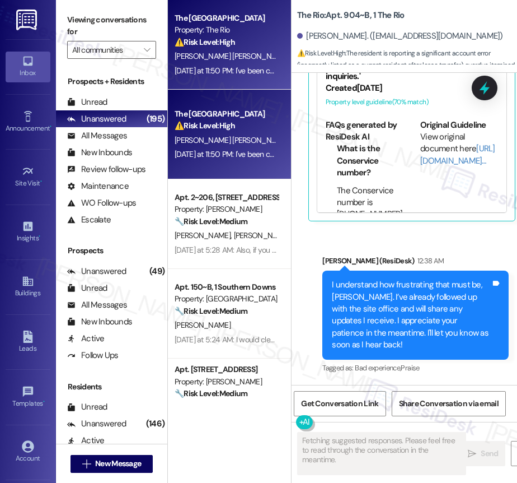
scroll to position [4945, 0]
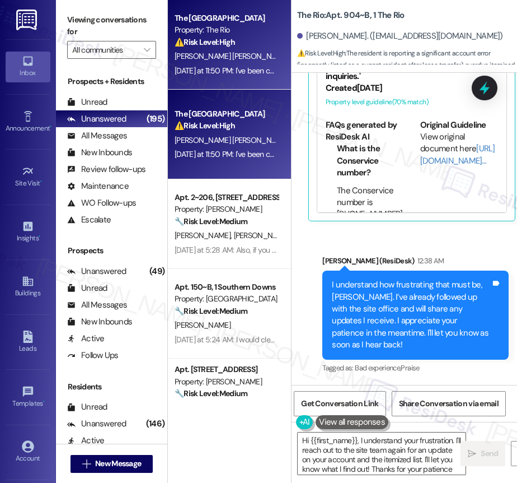
type textarea "Hi {{first_name}}, I understand your frustration. I'll reach out to the site te…"
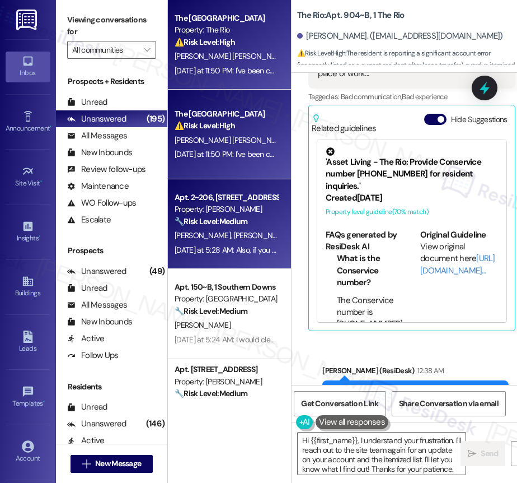
scroll to position [4766, 0]
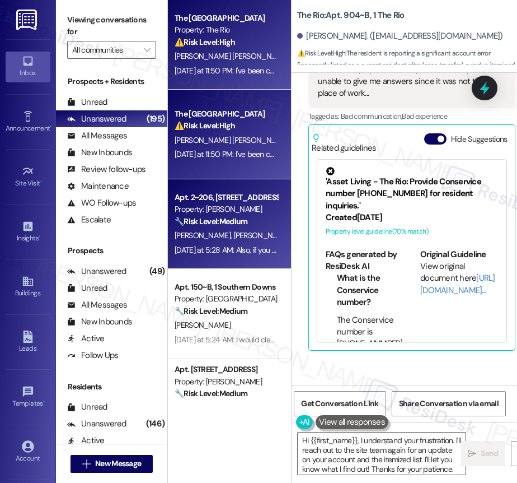
click at [208, 215] on div "Property: [PERSON_NAME]" at bounding box center [227, 209] width 104 height 12
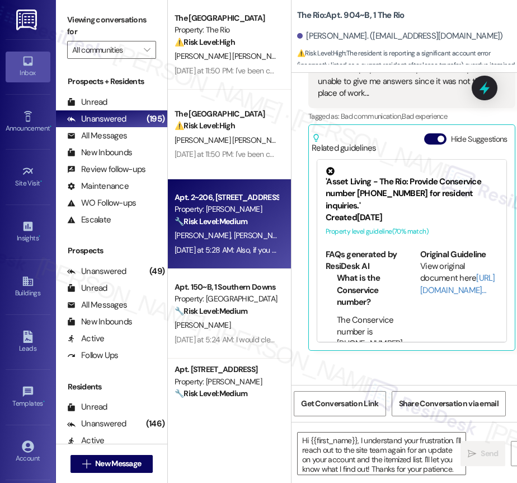
type textarea "Fetching suggested responses. Please feel free to read through the conversation…"
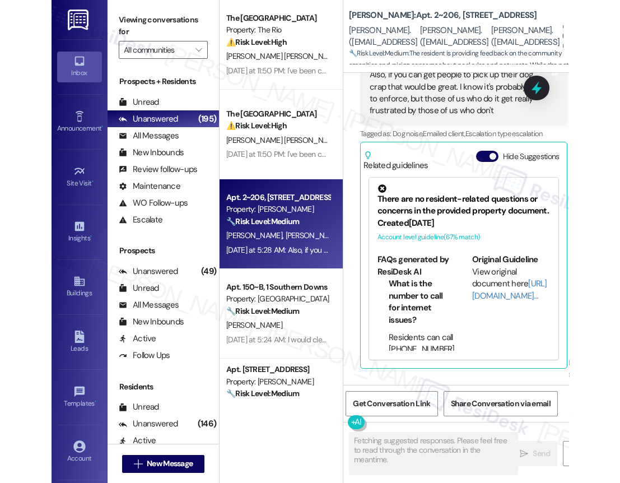
scroll to position [5573, 0]
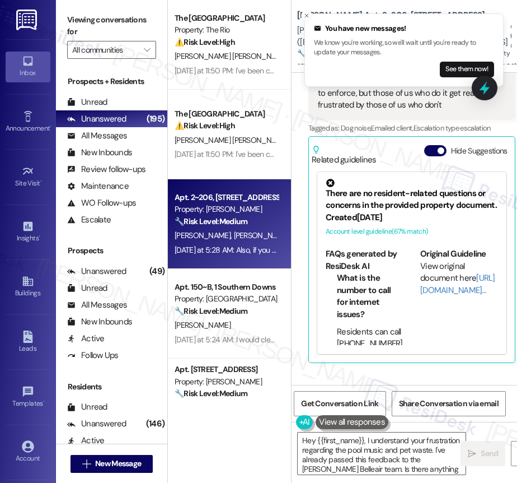
type textarea "Hey {{first_name}}, I understand your frustration regarding the pool music and …"
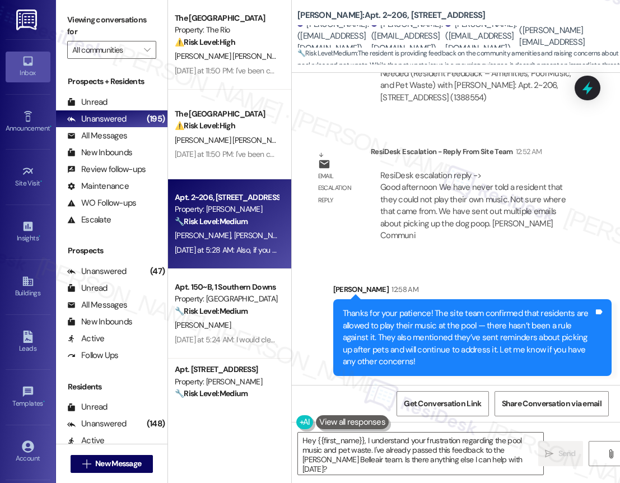
scroll to position [4613, 0]
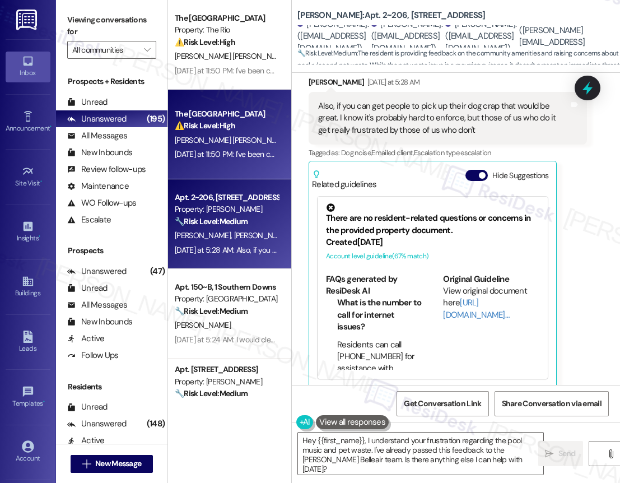
click at [255, 127] on div "⚠️ Risk Level: High The resident is reporting a significant account error (inco…" at bounding box center [227, 126] width 104 height 12
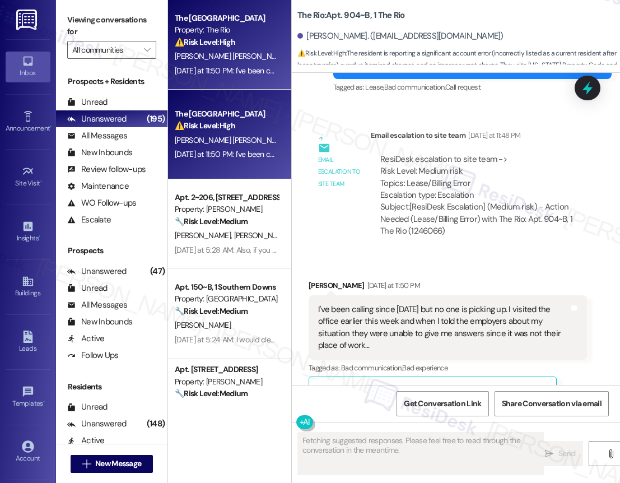
scroll to position [3842, 0]
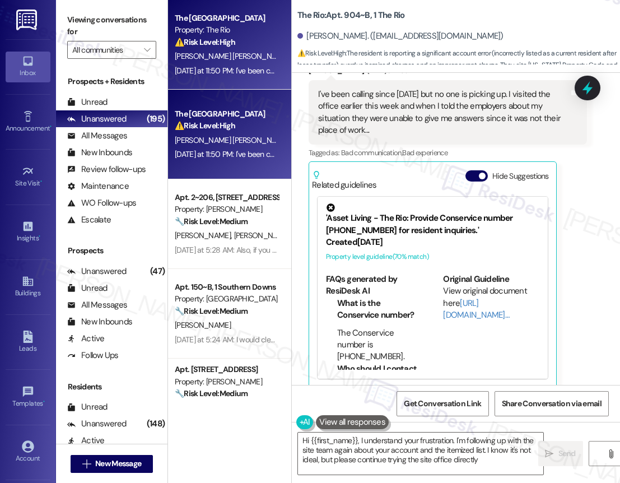
type textarea "Hi {{first_name}}, I understand your frustration. I'm following up with the sit…"
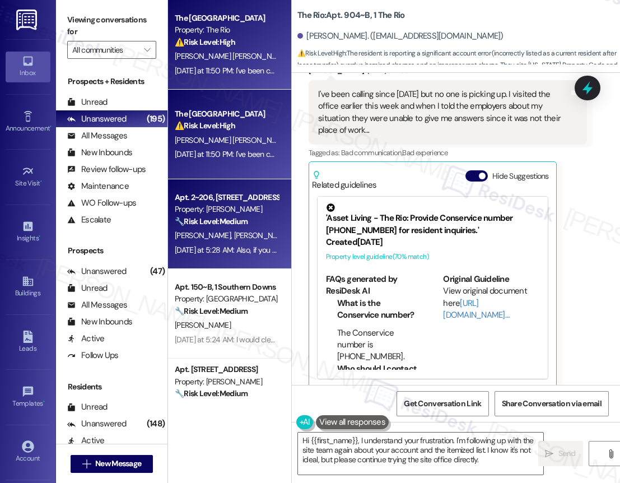
click at [236, 254] on div "[DATE] at 5:28 AM: Also, if you can get people to pick up their dog crap that w…" at bounding box center [496, 250] width 643 height 10
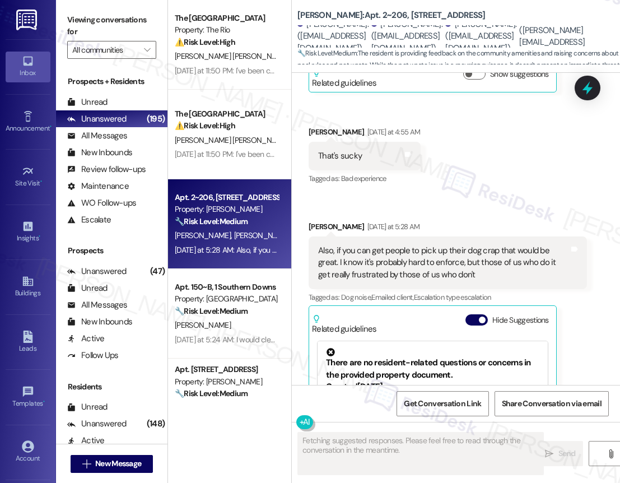
scroll to position [4601, 0]
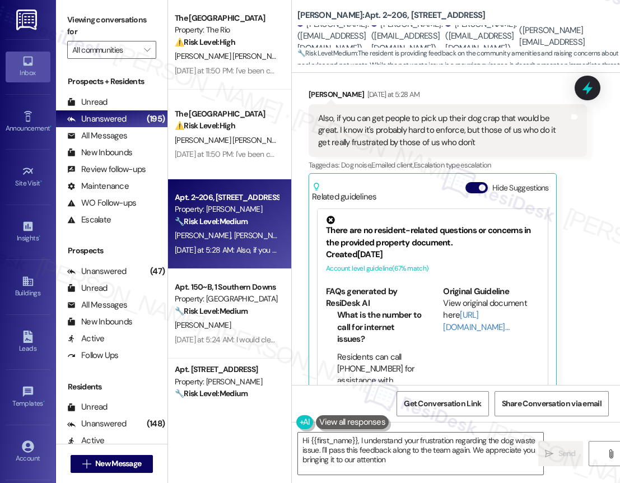
type textarea "Hi {{first_name}}, I understand your frustration regarding the dog waste issue.…"
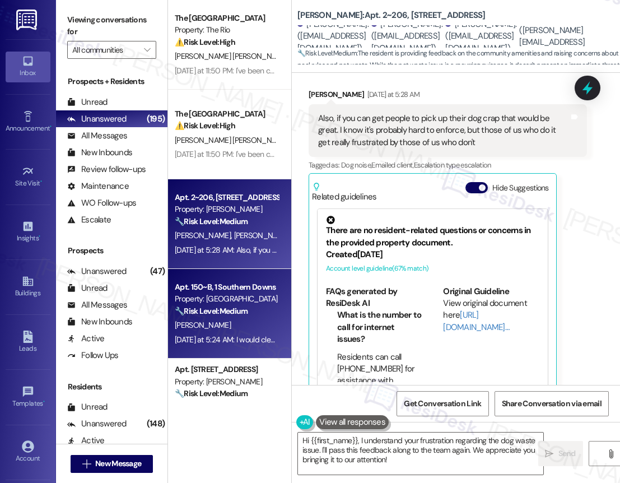
click at [237, 320] on div "[PERSON_NAME]" at bounding box center [227, 325] width 106 height 14
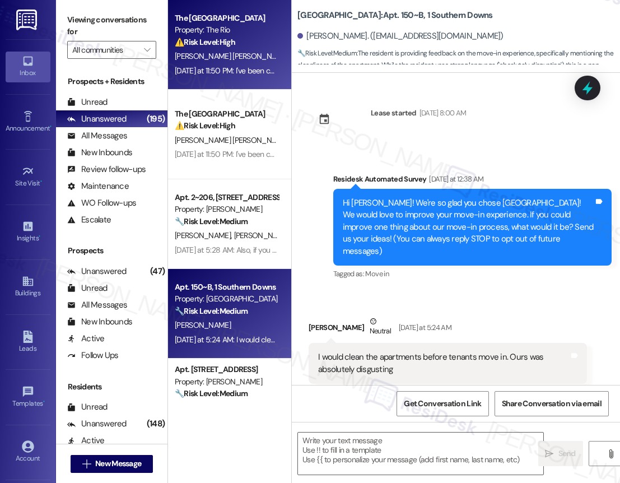
scroll to position [12, 0]
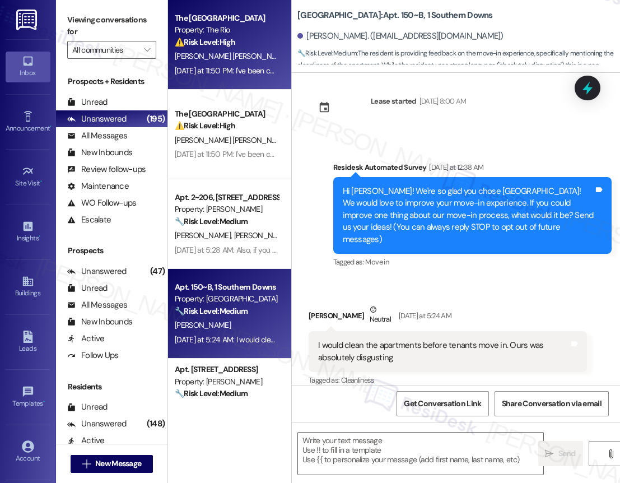
click at [215, 48] on div "⚠️ Risk Level: High The resident is reporting a significant account error (inco…" at bounding box center [227, 42] width 104 height 12
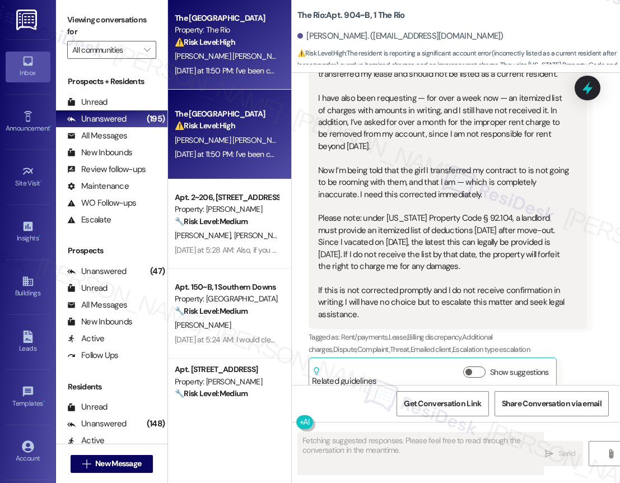
scroll to position [3842, 0]
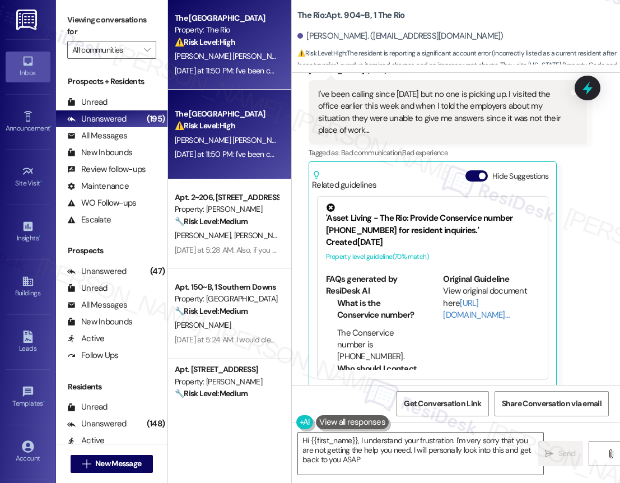
type textarea "Hi {{first_name}}, I understand your frustration. I'm very sorry that you are n…"
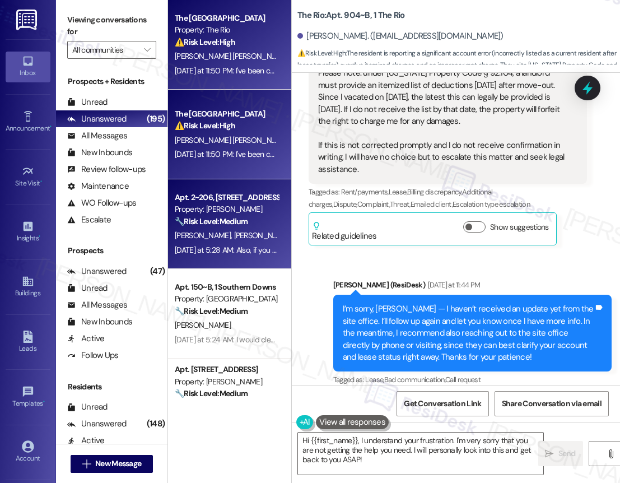
scroll to position [3139, 0]
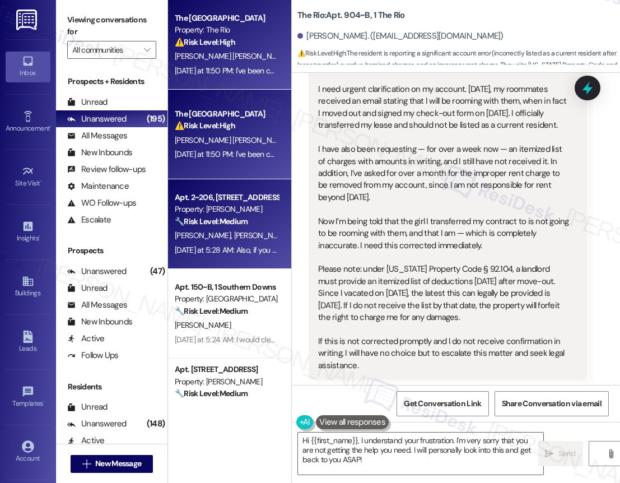
click at [233, 226] on strong "🔧 Risk Level: Medium" at bounding box center [211, 221] width 73 height 10
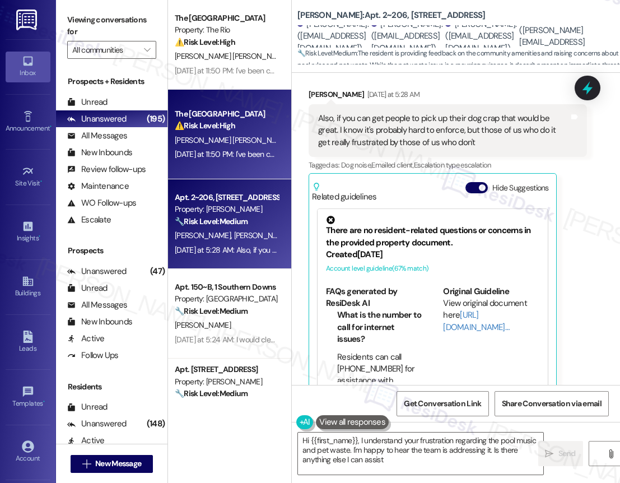
scroll to position [4558, 0]
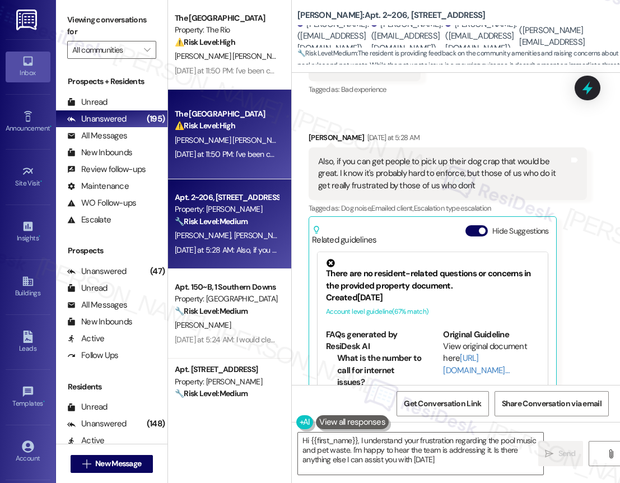
type textarea "Hi {{first_name}}, I understand your frustration regarding the pool music and p…"
click at [250, 147] on div "[DATE] at 11:50 PM: I've been calling since [DATE] but no one is picking up. I …" at bounding box center [227, 154] width 106 height 14
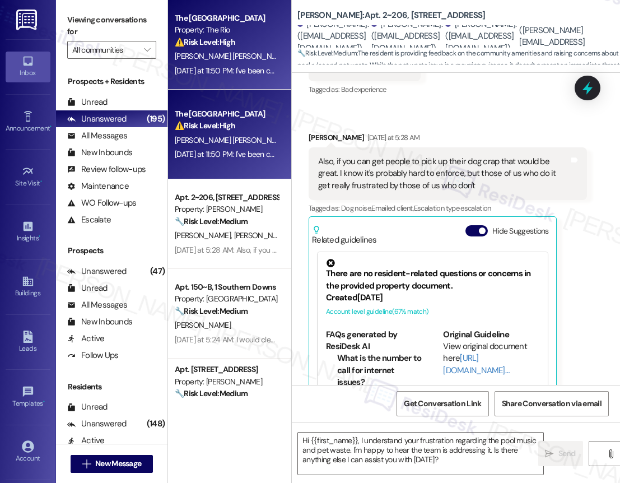
click at [243, 63] on div "[PERSON_NAME] [PERSON_NAME]" at bounding box center [227, 56] width 106 height 14
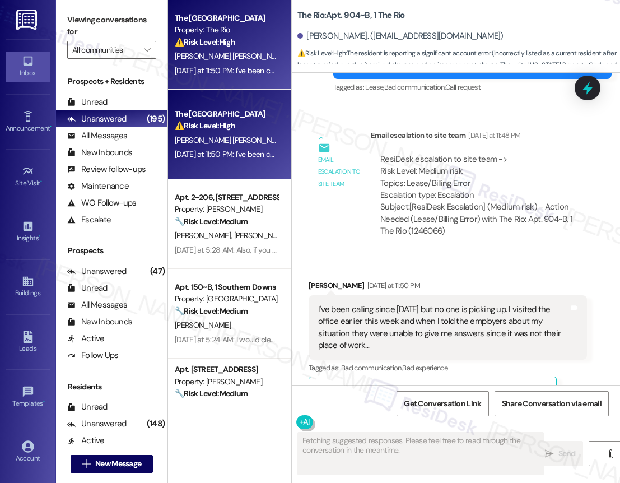
scroll to position [3842, 0]
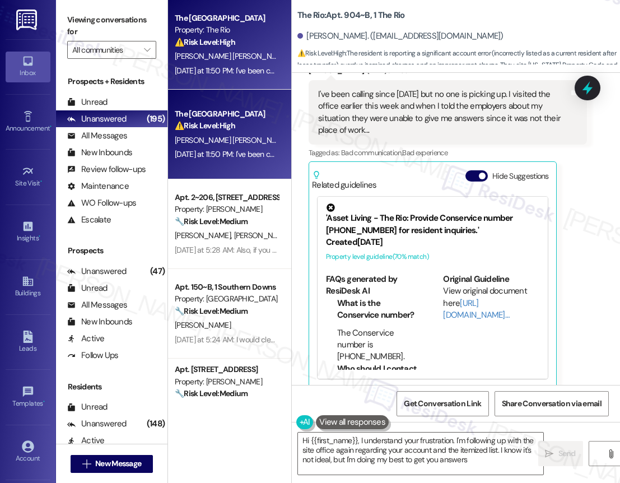
type textarea "Hi {{first_name}}, I understand your frustration. I'm following up with the sit…"
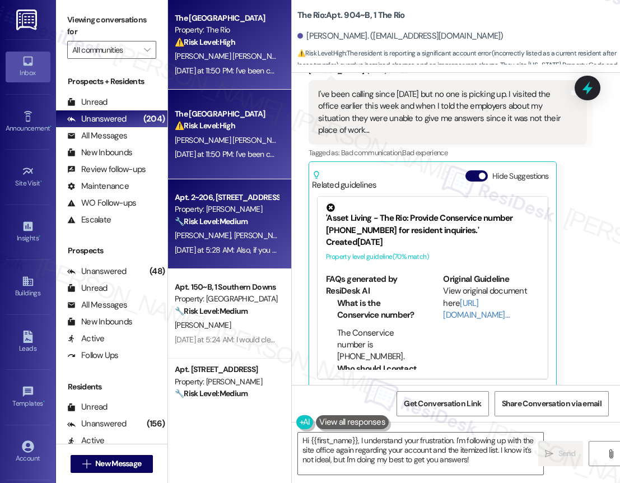
click at [245, 226] on strong "🔧 Risk Level: Medium" at bounding box center [211, 221] width 73 height 10
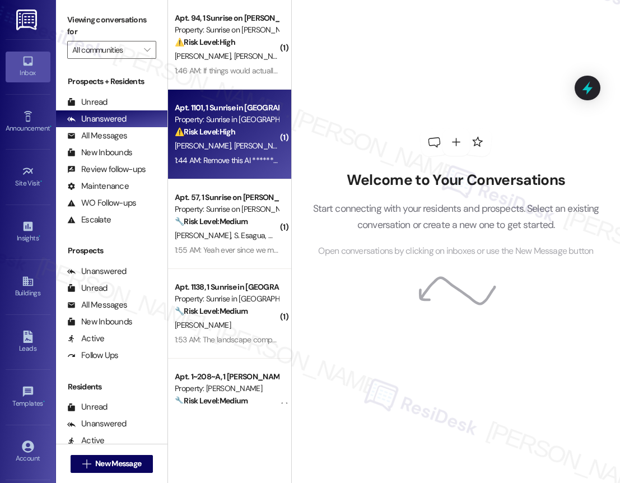
click at [255, 136] on div "⚠️ Risk Level: High The resident is demanding the removal of AI communication a…" at bounding box center [227, 132] width 104 height 12
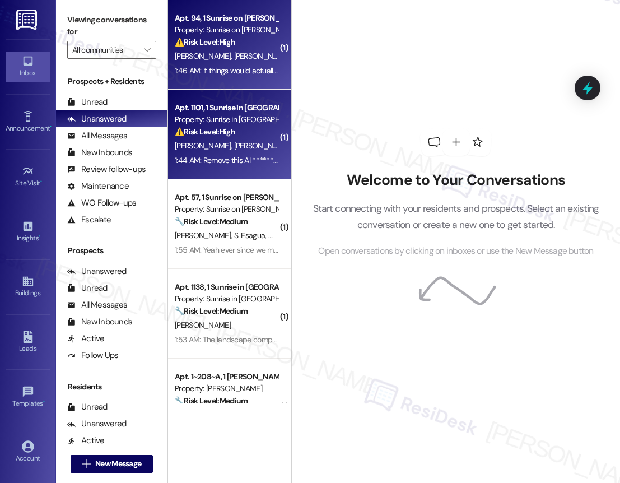
click at [249, 79] on div "Apt. 94, 1 Sunrise on Bethany Property: Sunrise on Bethany ⚠️ Risk Level: High …" at bounding box center [229, 45] width 123 height 90
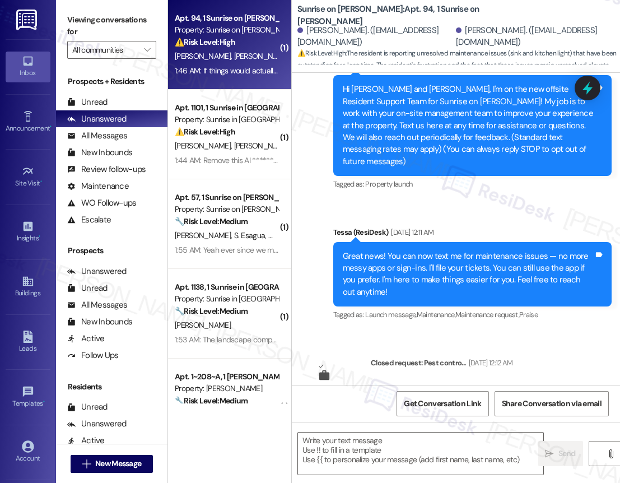
type textarea "Fetching suggested responses. Please feel free to read through the conversation…"
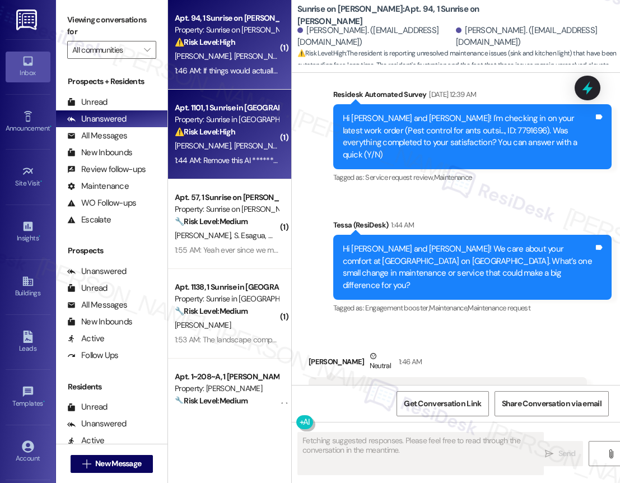
click at [240, 155] on div "1:44 AM: Remove this AI ******** immediately and stop harassing residents with …" at bounding box center [308, 160] width 266 height 10
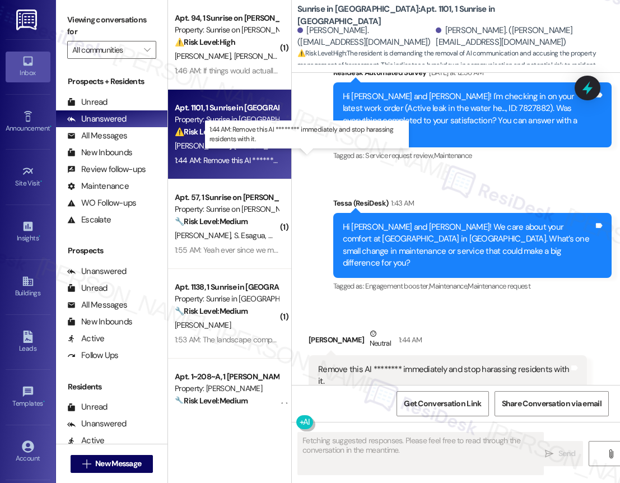
scroll to position [509, 0]
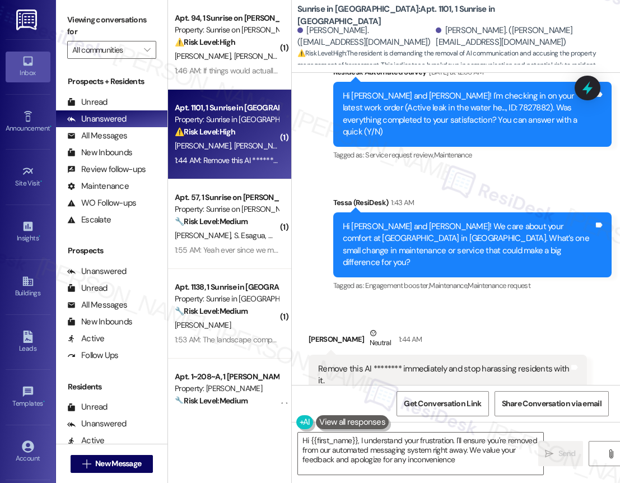
type textarea "Hi {{first_name}}, I understand your frustration. I'll ensure you're removed fr…"
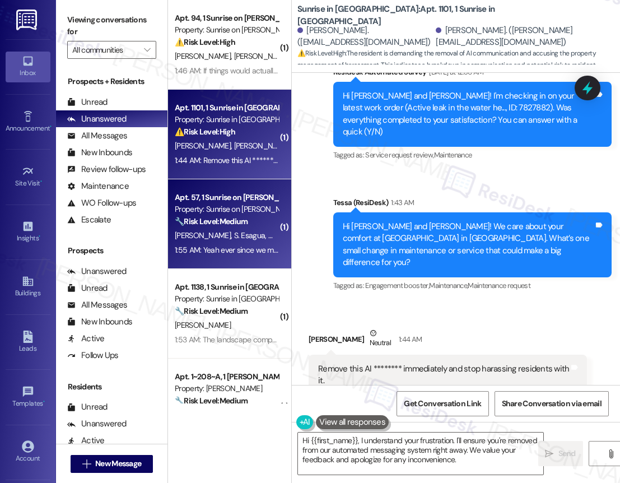
click at [261, 245] on div "1:55 AM: Yeah ever since we moved in I've noticed the grass smells pretty bad i…" at bounding box center [583, 250] width 816 height 10
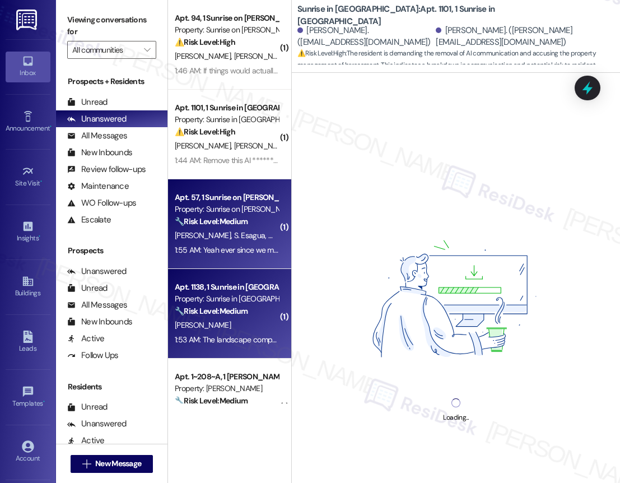
click at [262, 327] on div "L. Sanchez" at bounding box center [227, 325] width 106 height 14
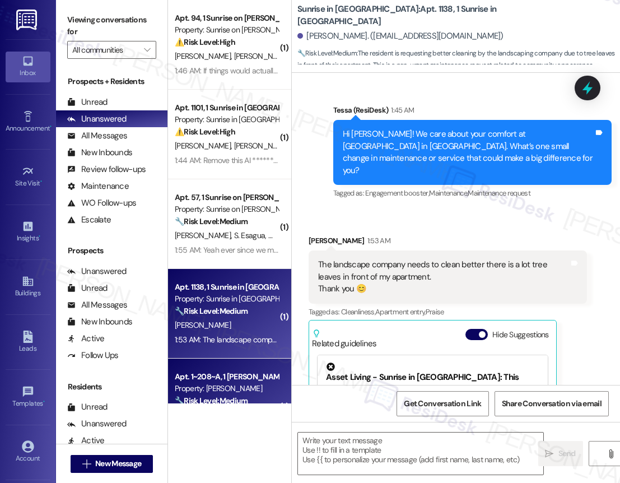
click at [257, 371] on div "Apt. 1~208~A, 1 Todd" at bounding box center [227, 377] width 104 height 12
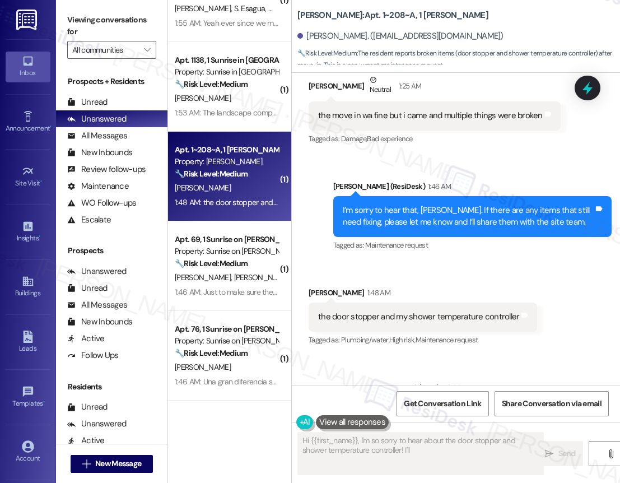
scroll to position [250, 0]
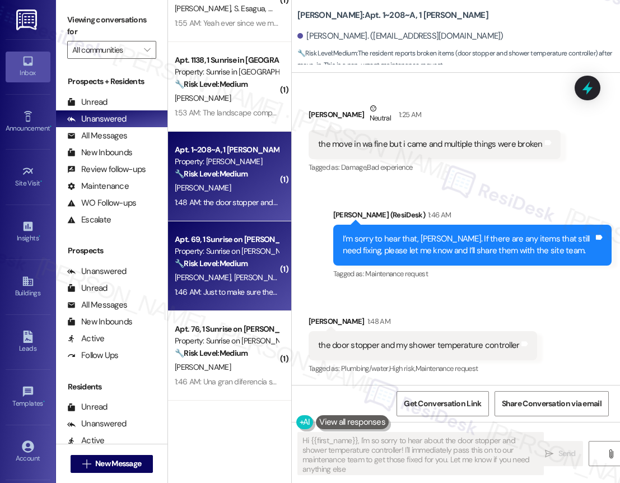
type textarea "Hi {{first_name}}, I'm so sorry to hear about the door stopper and shower tempe…"
click at [242, 278] on span "S. Fernandez" at bounding box center [263, 277] width 59 height 10
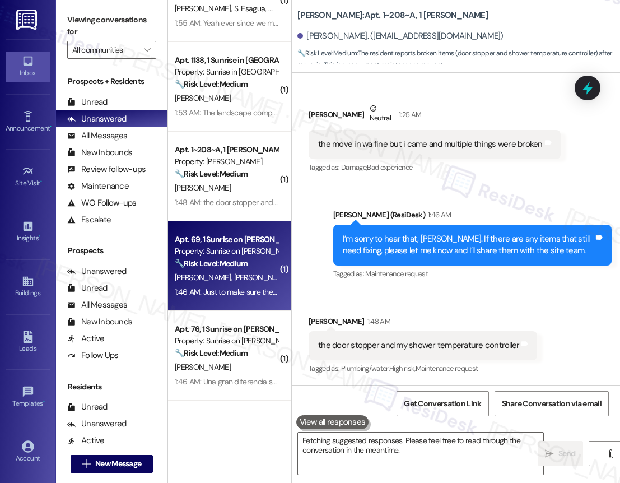
type textarea "Hi {{first_name}}, I'm so sorry to hear about the door stopper and shower tempe…"
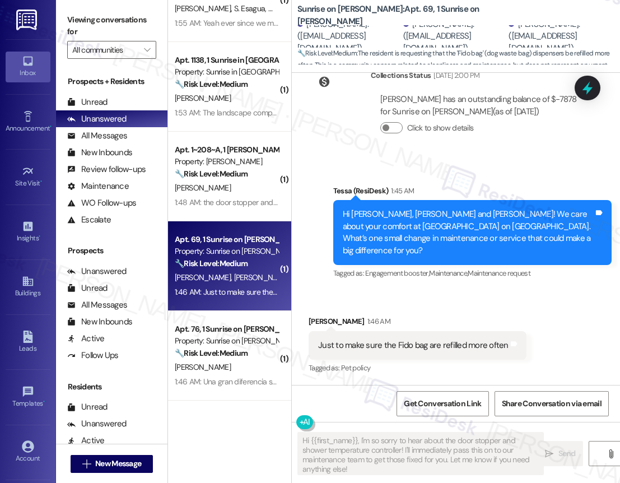
scroll to position [221, 0]
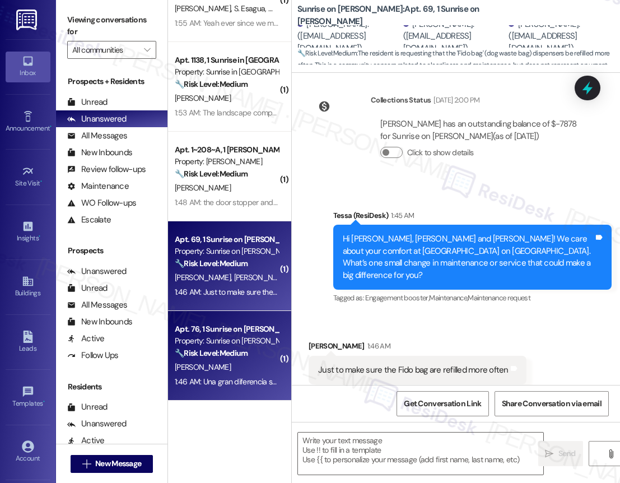
click at [240, 353] on strong "🔧 Risk Level: Medium" at bounding box center [211, 353] width 73 height 10
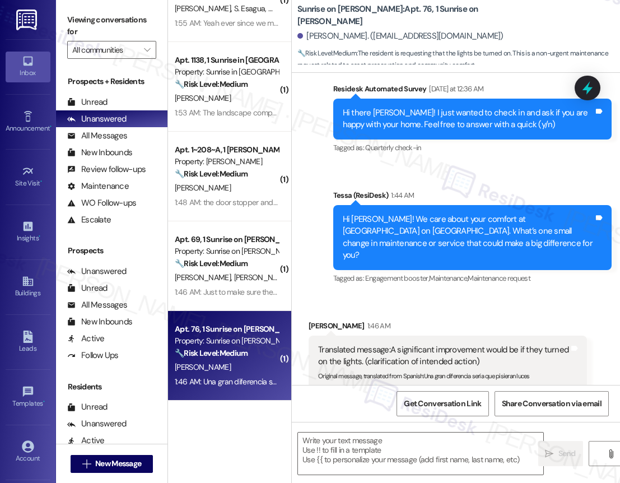
type textarea "Fetching suggested responses. Please feel free to read through the conversation…"
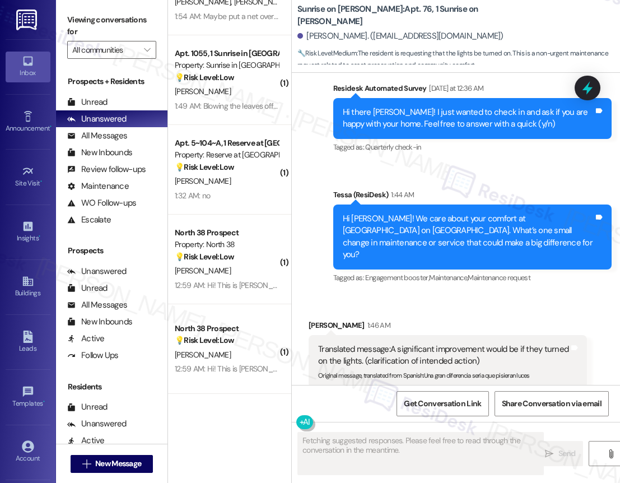
scroll to position [861, 0]
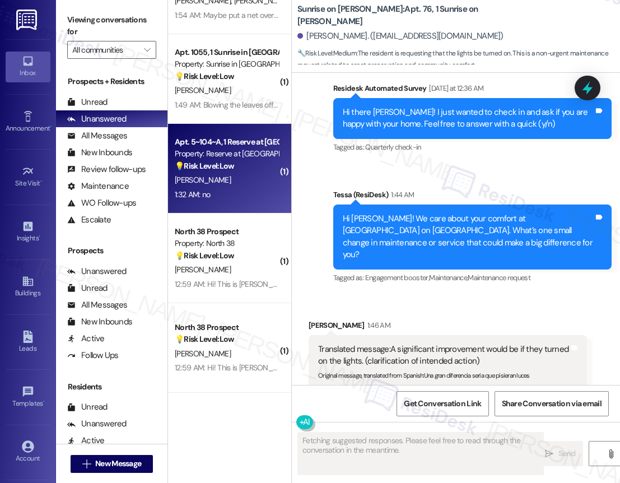
click at [235, 197] on div "1:32 AM: no 1:32 AM: no" at bounding box center [227, 195] width 106 height 14
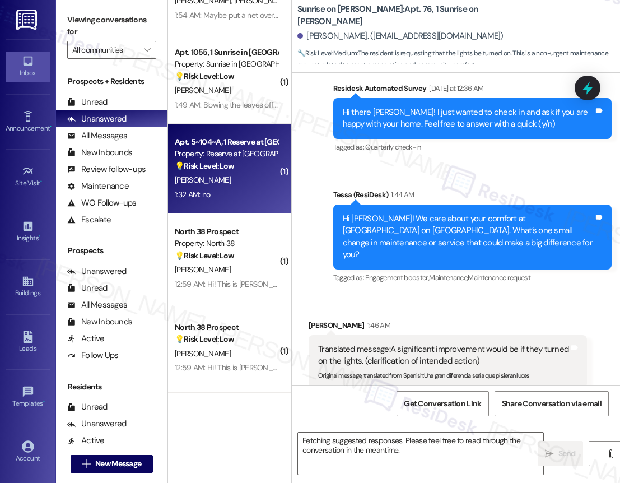
click at [235, 197] on div "1:32 AM: no 1:32 AM: no" at bounding box center [227, 195] width 106 height 14
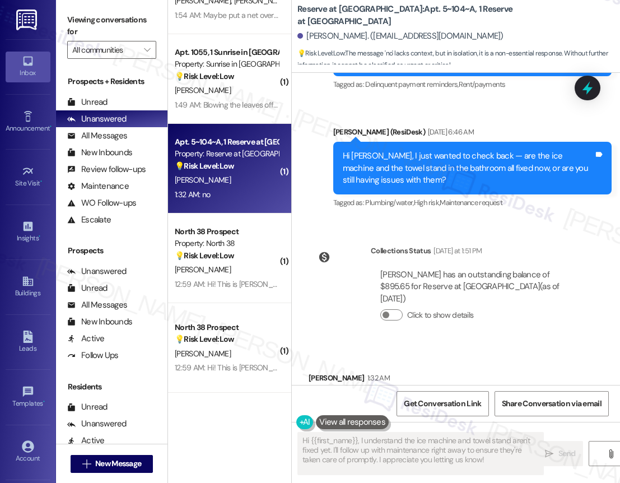
scroll to position [1458, 0]
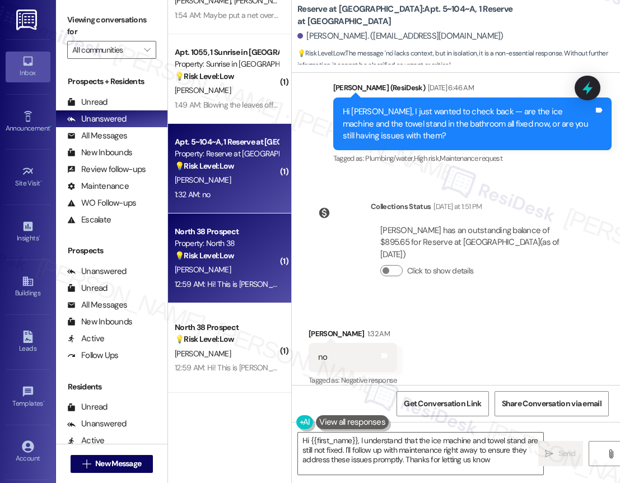
type textarea "Hi {{first_name}}, I understand that the ice machine and towel stand are still …"
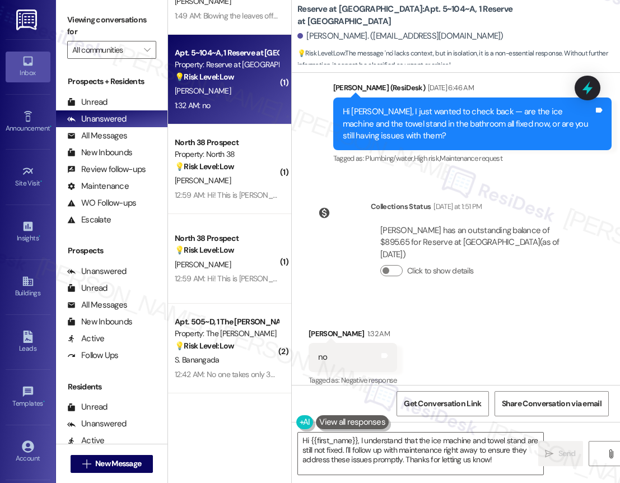
scroll to position [955, 0]
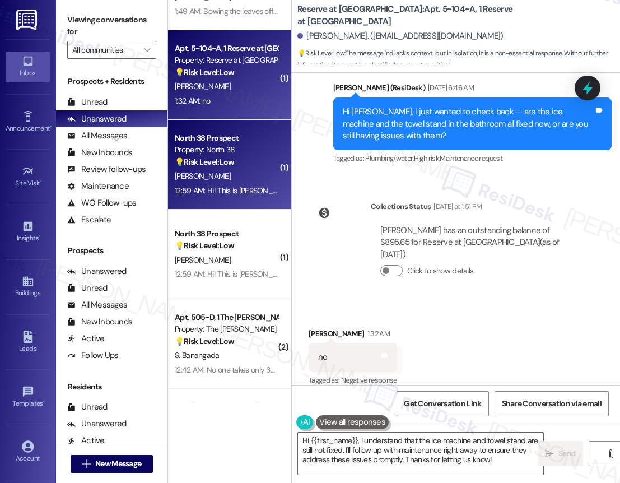
click at [246, 179] on div "K. Hennigan" at bounding box center [227, 176] width 106 height 14
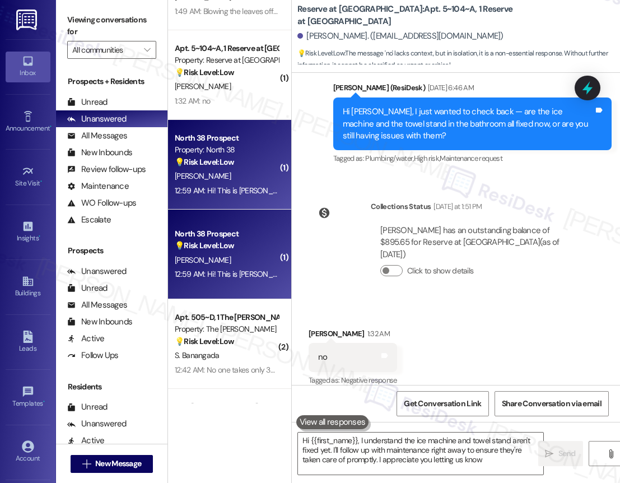
type textarea "Hi {{first_name}}, I understand the ice machine and towel stand aren't fixed ye…"
click at [245, 233] on div "North 38 Prospect" at bounding box center [227, 234] width 104 height 12
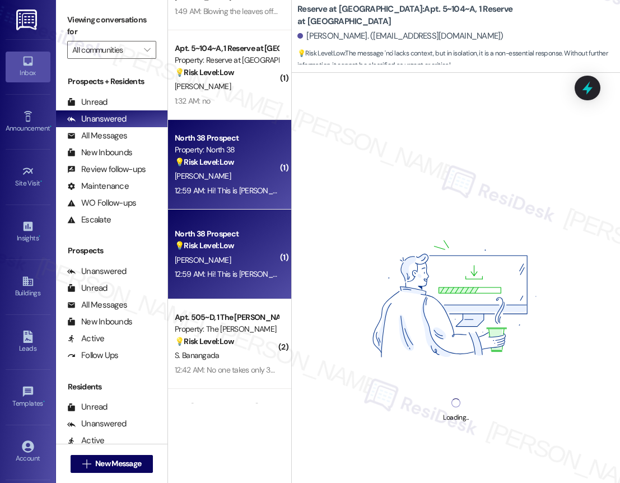
scroll to position [1025, 0]
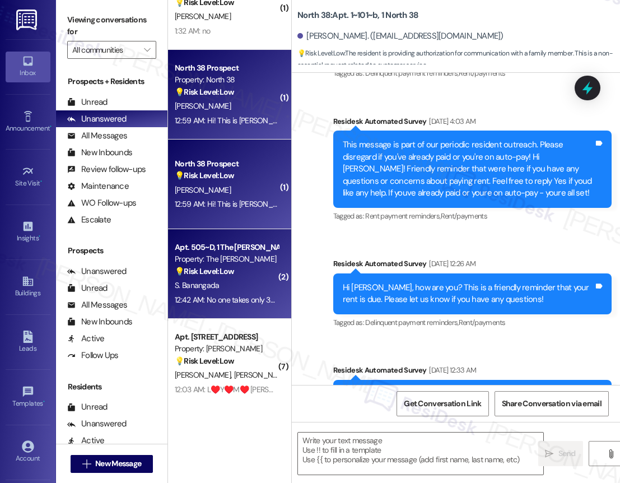
type textarea "Fetching suggested responses. Please feel free to read through the conversation…"
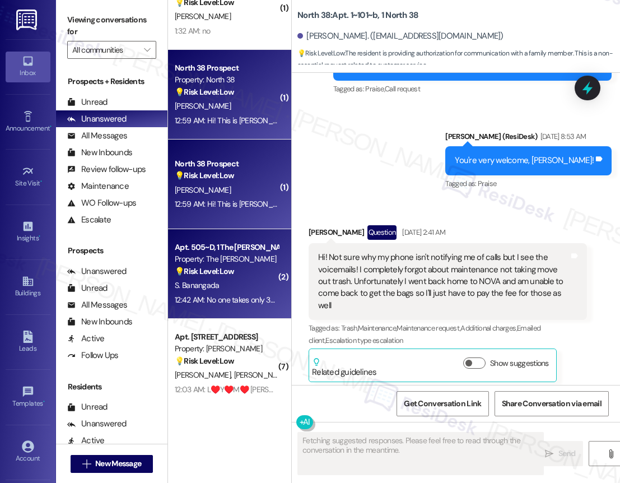
click at [239, 263] on div "Property: The Griffin" at bounding box center [227, 259] width 104 height 12
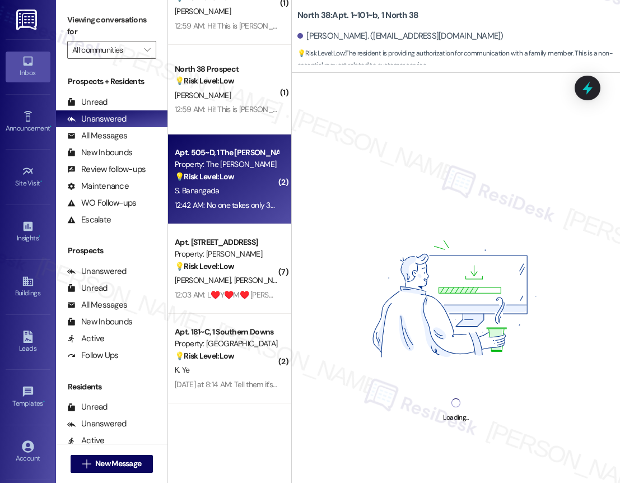
scroll to position [1124, 0]
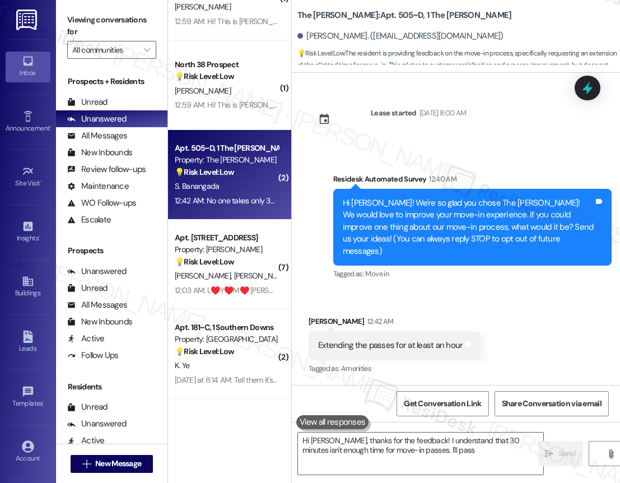
click at [256, 271] on div "( 1 ) Apt. 1055, 1 Sunrise in Chandler Property: Sunrise in Chandler 💡 Risk Lev…" at bounding box center [229, 201] width 123 height 403
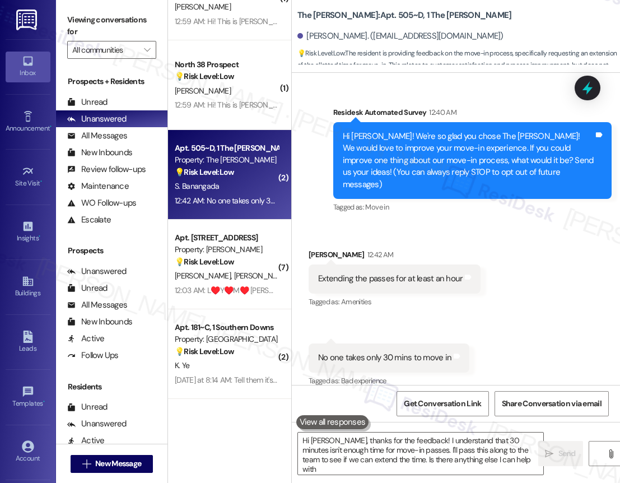
type textarea "Hi Sieana, thanks for the feedback! I understand that 30 minutes isn't enough t…"
click at [256, 271] on div "E. Garcia M. Garcia" at bounding box center [227, 276] width 106 height 14
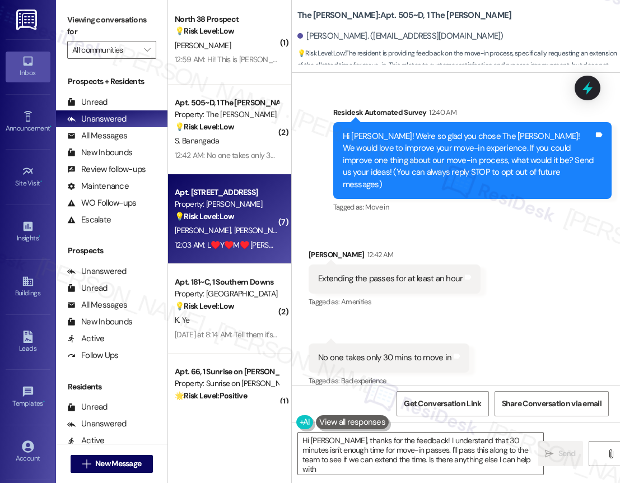
type textarea "Hi Sieana, thanks for the feedback! I understand that 30 minutes isn't enough t…"
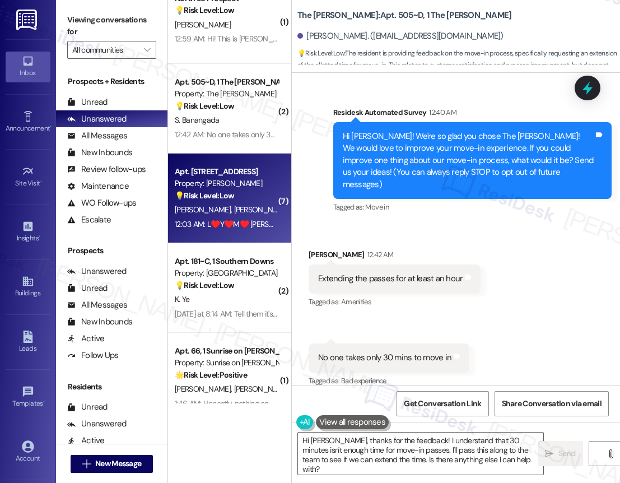
scroll to position [1200, 0]
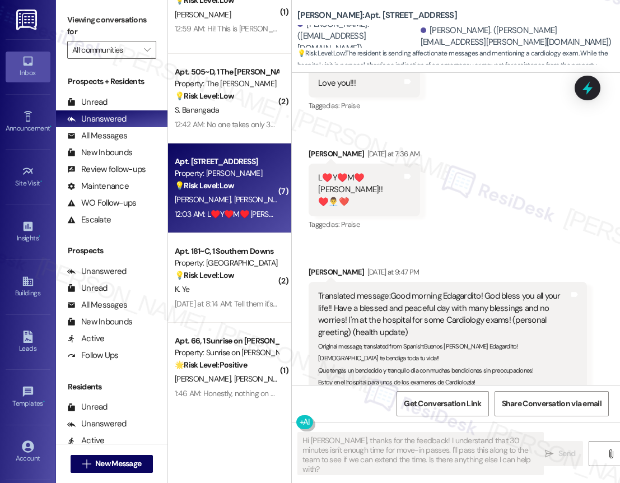
click at [215, 278] on div "( 1 ) North 38 Prospect Property: North 38 💡 Risk Level: Low The resident is pr…" at bounding box center [229, 201] width 123 height 403
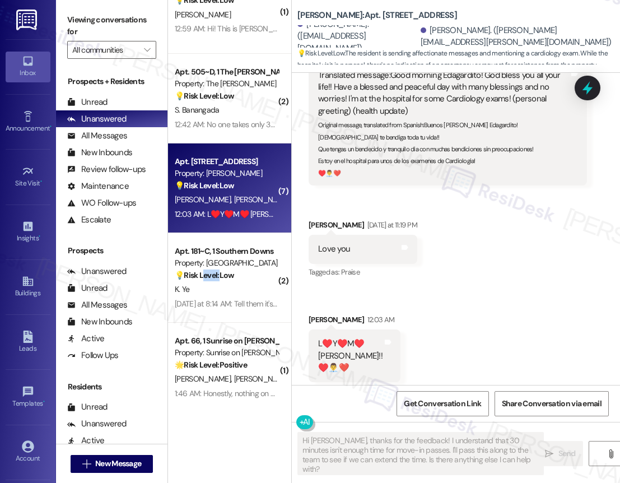
scroll to position [1114, 0]
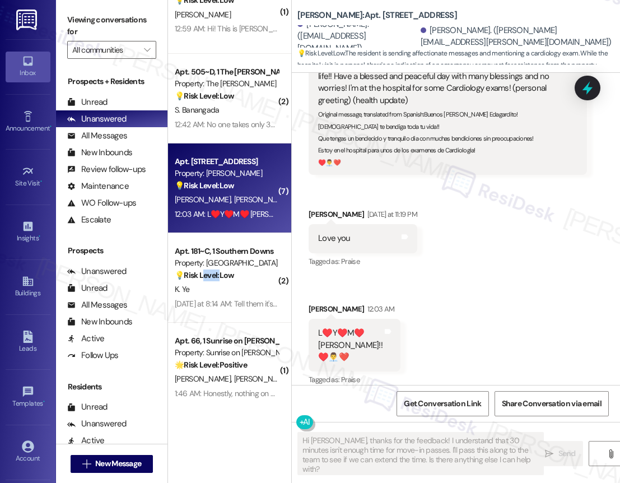
click at [215, 278] on strong "💡 Risk Level: Low" at bounding box center [204, 275] width 59 height 10
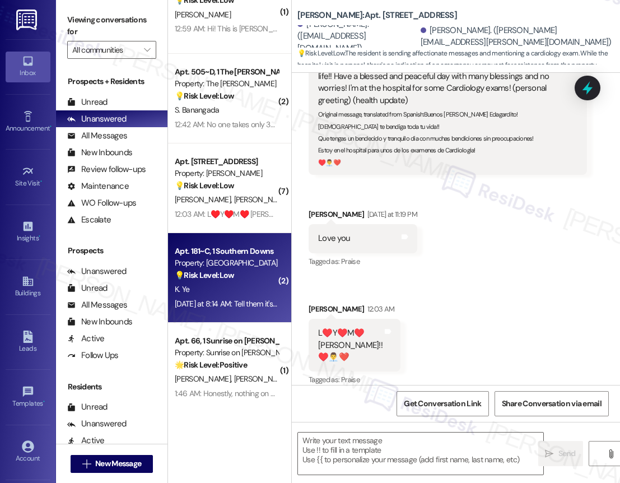
type textarea "Fetching suggested responses. Please feel free to read through the conversation…"
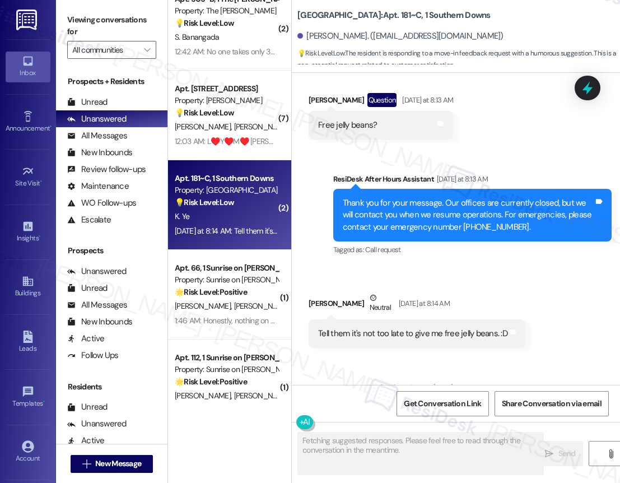
scroll to position [204, 0]
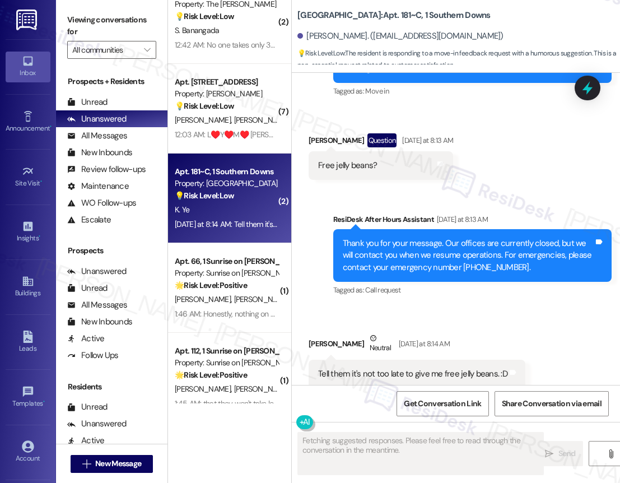
click at [242, 307] on div "( 1 ) North 38 Prospect 💡 Risk Level: Low The resident is providing authorizati…" at bounding box center [229, 201] width 123 height 403
click at [242, 307] on div "1:46 AM: Honestly, nothing on my end ever since you introduced yourself to us a…" at bounding box center [227, 314] width 106 height 14
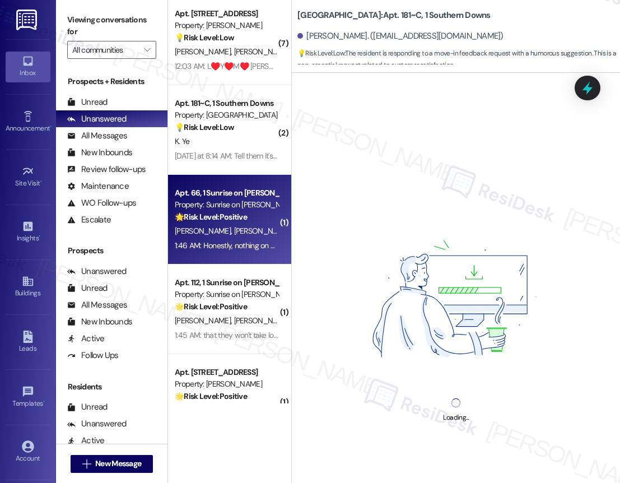
scroll to position [1362, 0]
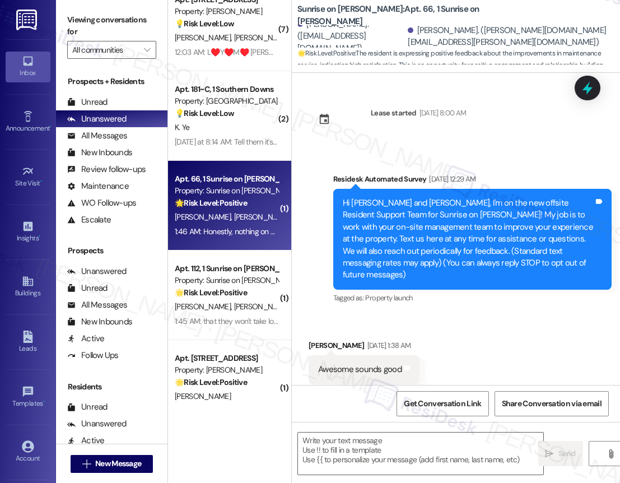
click at [249, 303] on div "( 1 ) North 38 Prospect 💡 Risk Level: Low The resident is providing authorizati…" at bounding box center [229, 201] width 123 height 403
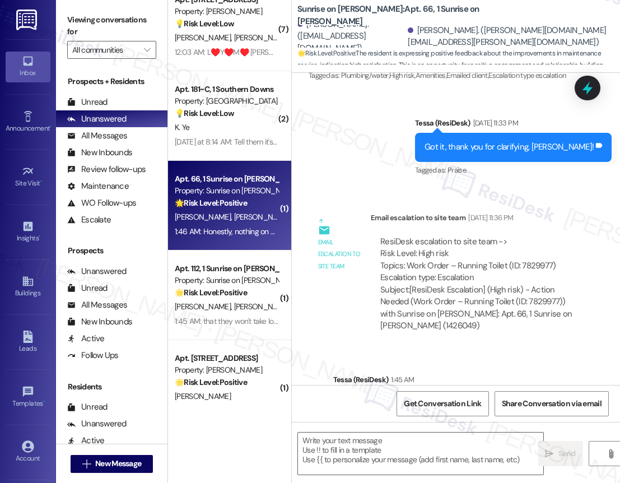
type textarea "Fetching suggested responses. Please feel free to read through the conversation…"
click at [249, 303] on div "L. Soltero J. Inzunza" at bounding box center [227, 306] width 106 height 14
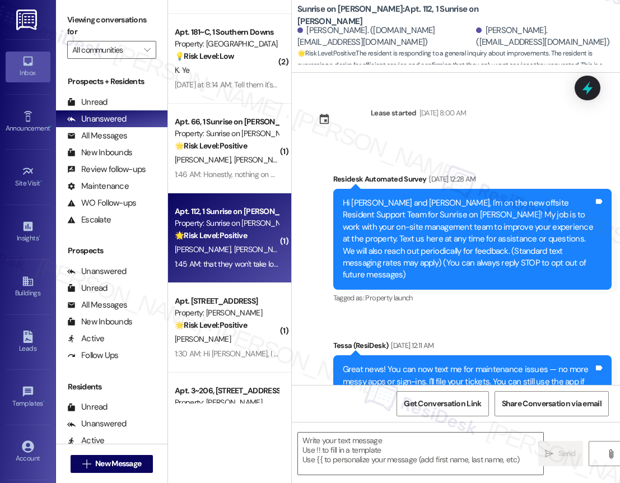
scroll to position [1452, 0]
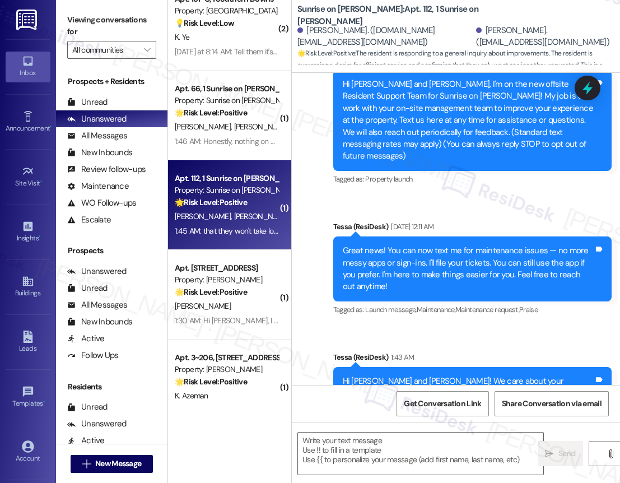
type textarea "Fetching suggested responses. Please feel free to read through the conversation…"
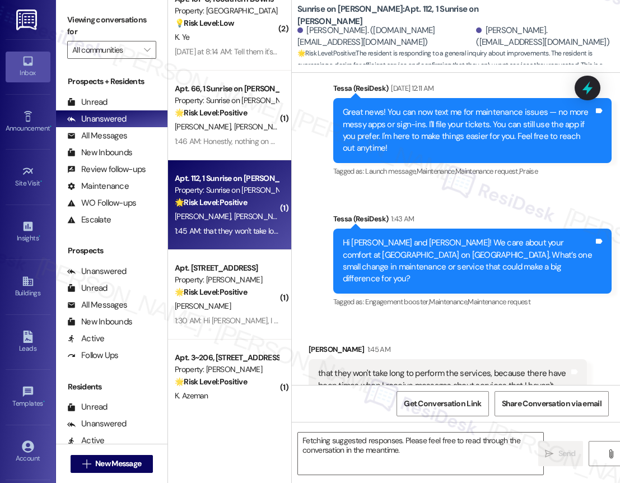
click at [231, 284] on div "( 7 ) Apt. 13204, 12330 Research Road Property: Brea Frisco 💡 Risk Level: Low T…" at bounding box center [229, 201] width 123 height 403
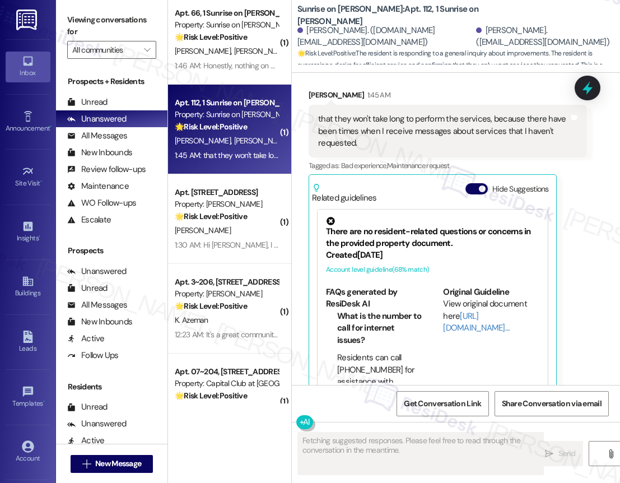
scroll to position [1550, 0]
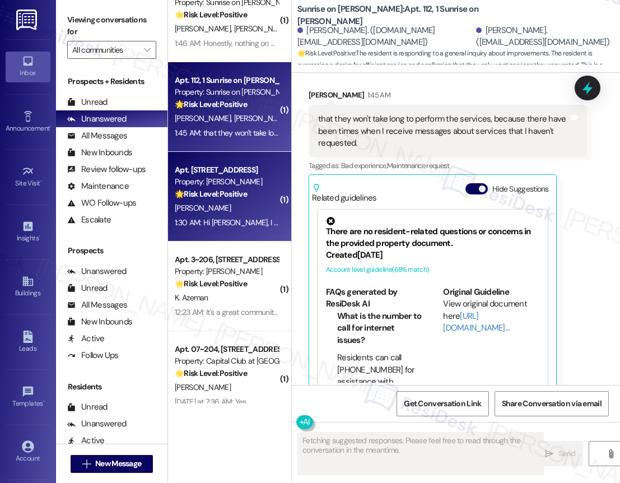
click at [239, 203] on div "F. Fianko" at bounding box center [227, 208] width 106 height 14
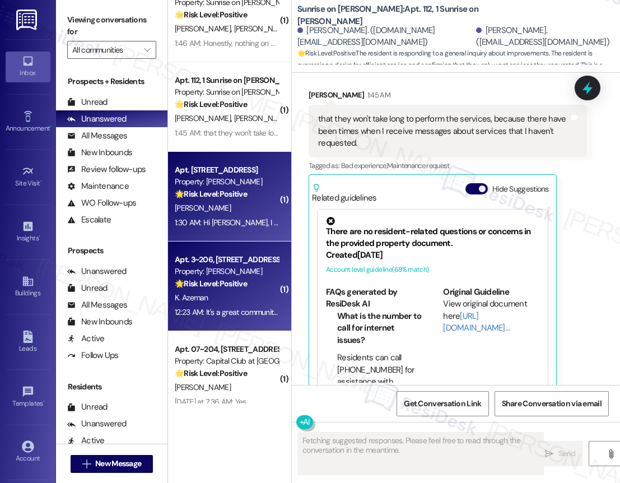
scroll to position [0, 0]
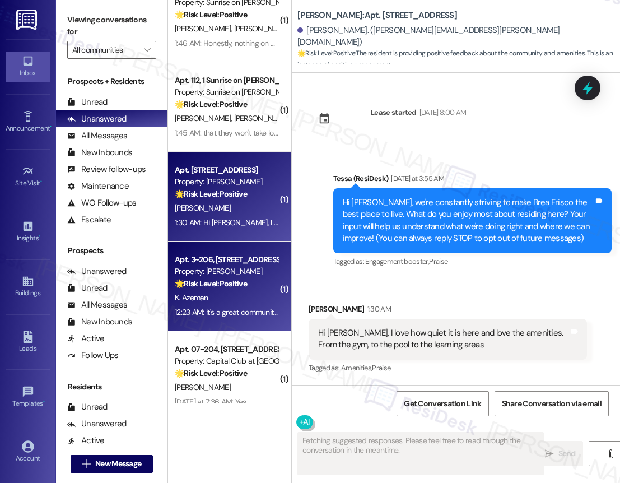
click at [250, 303] on div "K. Azeman" at bounding box center [227, 298] width 106 height 14
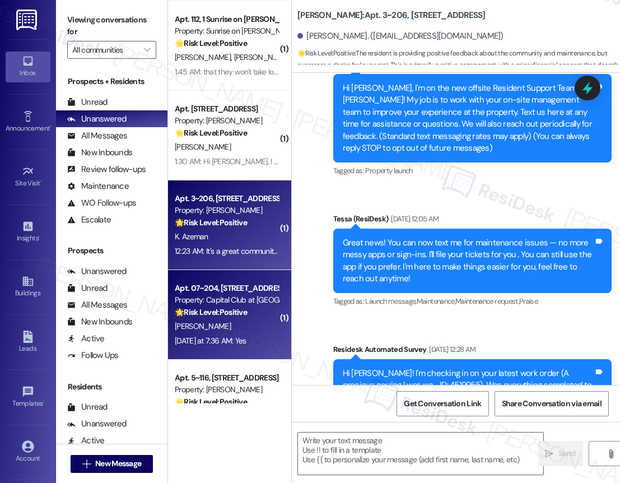
click at [260, 294] on div "( 7 ) Apt. 13204, 12330 Research Road Property: Brea Frisco 💡 Risk Level: Low T…" at bounding box center [229, 201] width 123 height 403
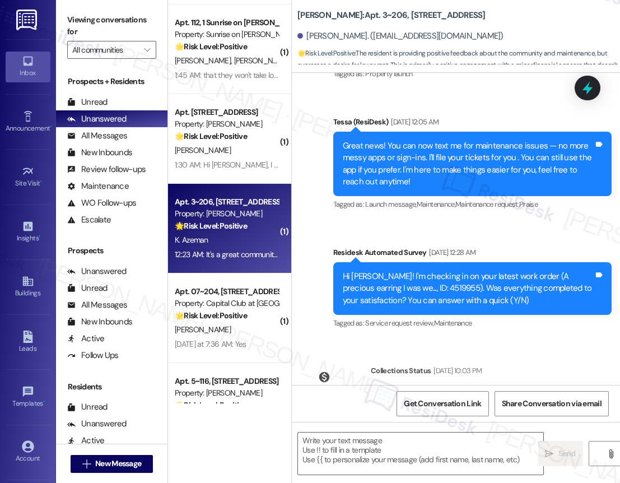
type textarea "Fetching suggested responses. Please feel free to read through the conversation…"
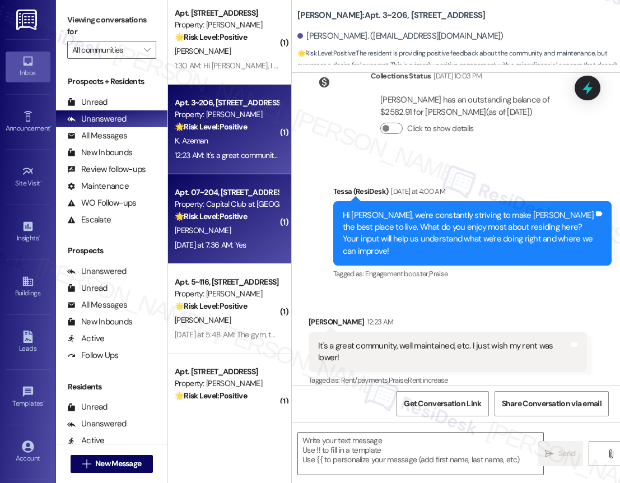
click at [260, 237] on div "A. Overton" at bounding box center [227, 230] width 106 height 14
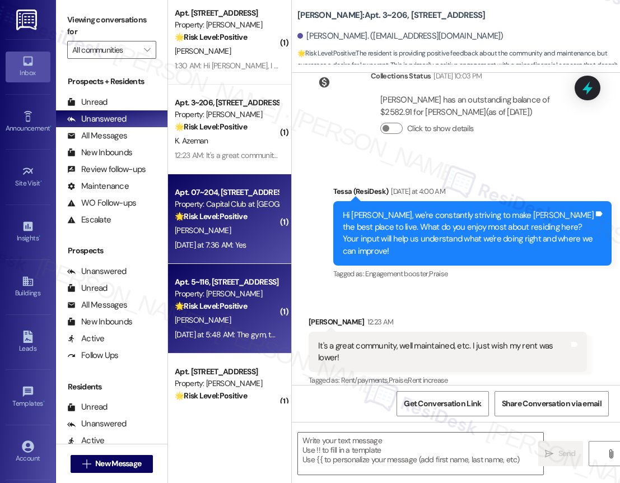
type textarea "Fetching suggested responses. Please feel free to read through the conversation…"
click at [243, 341] on div "Apt. 5~116, 1632 Clearwater Largo Rd Property: Solano Belleair 🌟 Risk Level: Po…" at bounding box center [229, 309] width 123 height 90
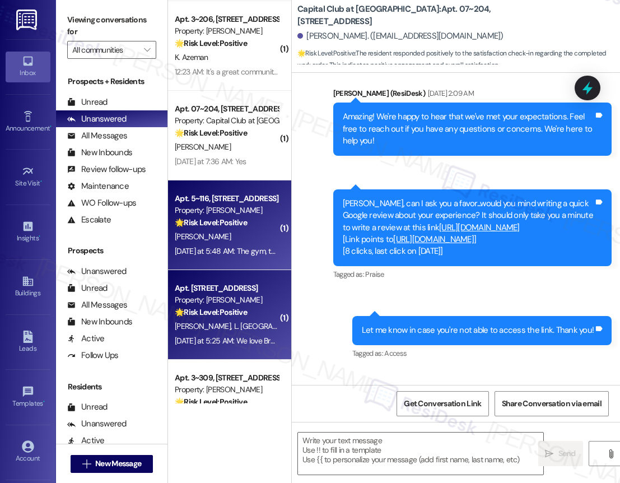
type textarea "Fetching suggested responses. Please feel free to read through the conversation…"
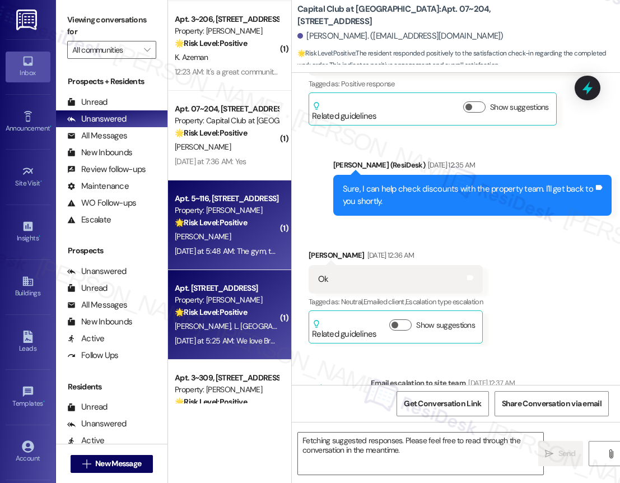
click at [238, 309] on div "( 1 ) Apt. 112, 1 Sunrise on Bethany Property: Sunrise on Bethany 🌟 Risk Level:…" at bounding box center [229, 201] width 123 height 403
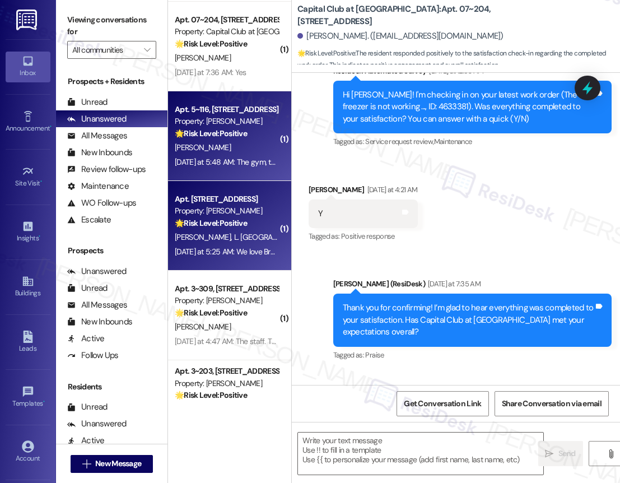
click at [231, 255] on div "Yesterday at 5:25 AM: We love Brea , all its good 👍 Yesterday at 5:25 AM: We lo…" at bounding box center [252, 251] width 154 height 10
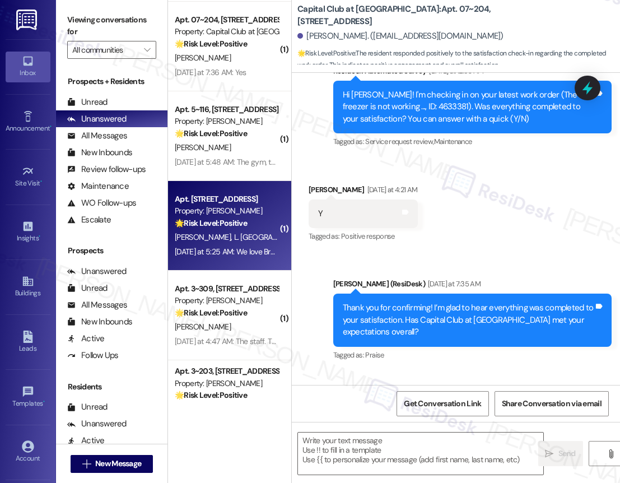
type textarea "Fetching suggested responses. Please feel free to read through the conversation…"
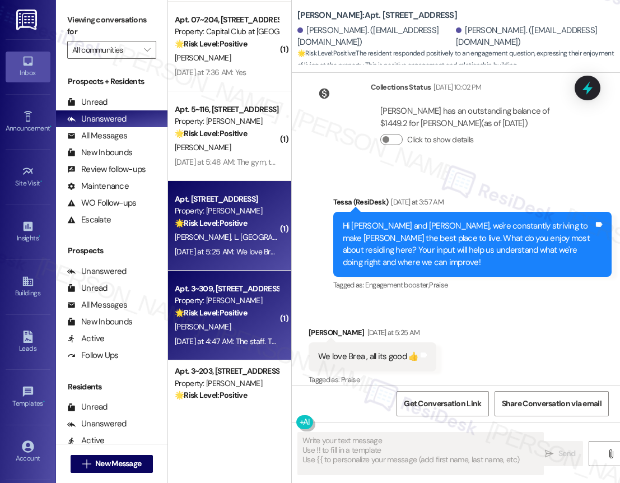
click at [237, 303] on div "Property: [PERSON_NAME]" at bounding box center [227, 300] width 104 height 12
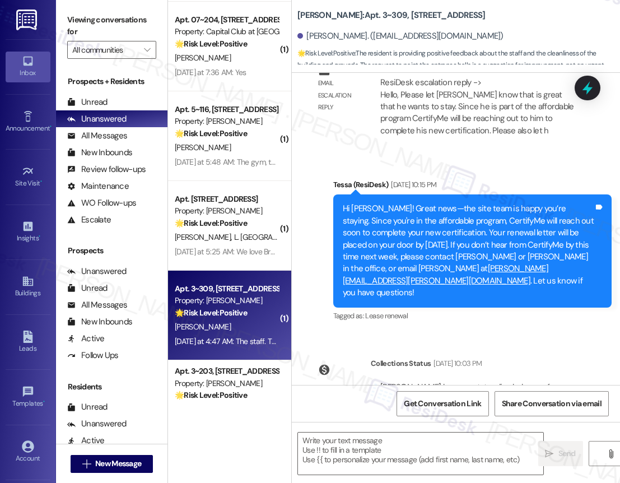
type textarea "Fetching suggested responses. Please feel free to read through the conversation…"
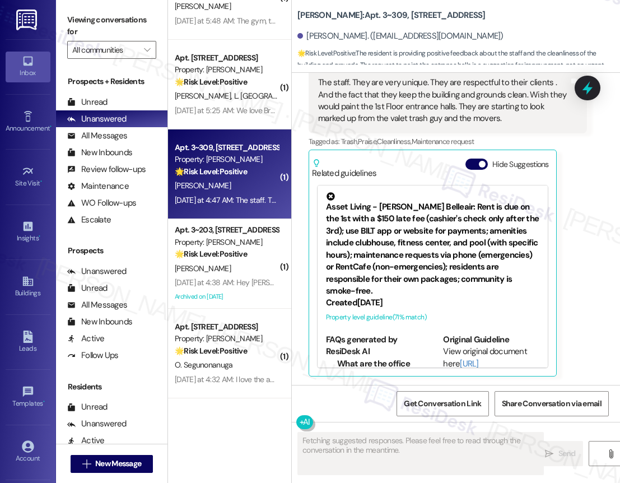
click at [234, 268] on div "C. Jackson" at bounding box center [227, 268] width 106 height 14
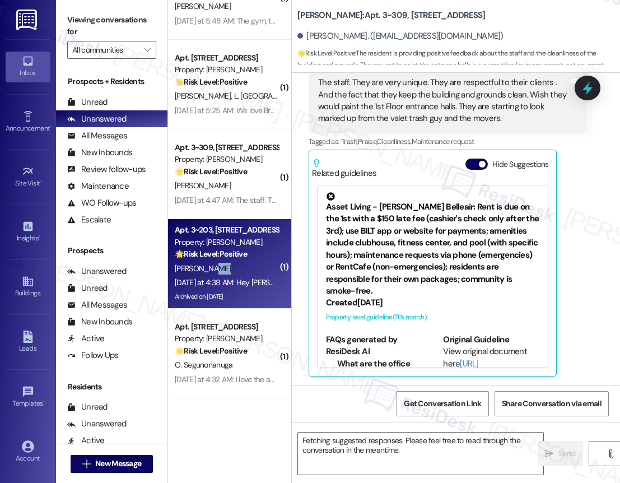
click at [234, 268] on div "C. Jackson" at bounding box center [227, 268] width 106 height 14
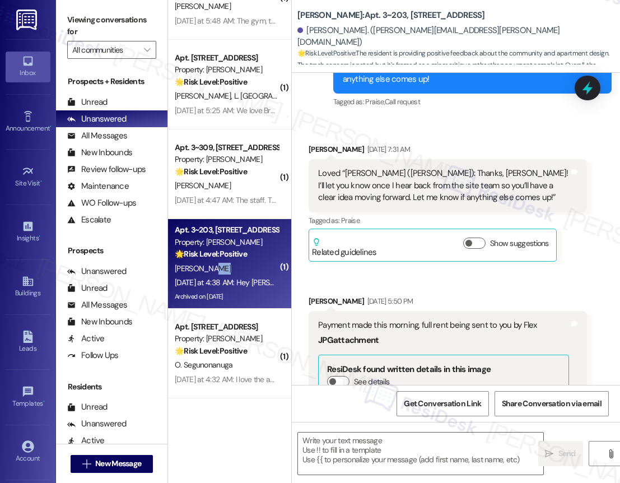
type textarea "Fetching suggested responses. Please feel free to read through the conversation…"
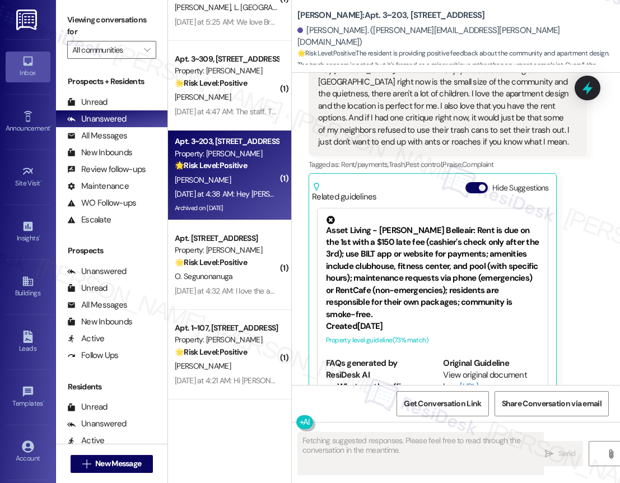
click at [246, 265] on div "( 1 ) Apt. 07~204, 2278 Capital Club Way Property: Capital Club at Indian Land …" at bounding box center [229, 201] width 123 height 403
click at [246, 265] on strong "🌟 Risk Level: Positive" at bounding box center [211, 262] width 72 height 10
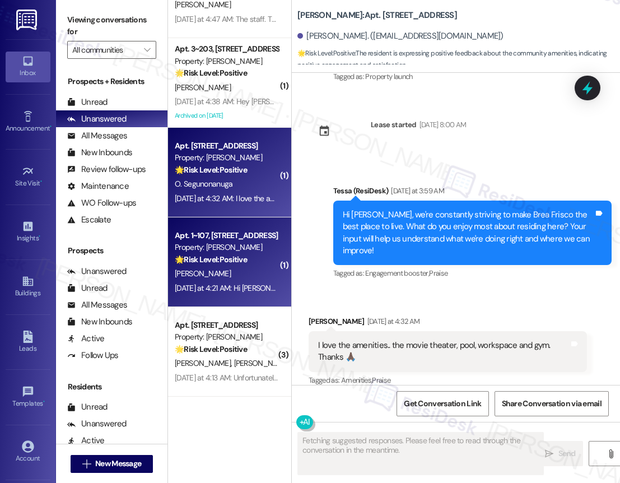
click at [223, 268] on div "J. Rey" at bounding box center [227, 273] width 106 height 14
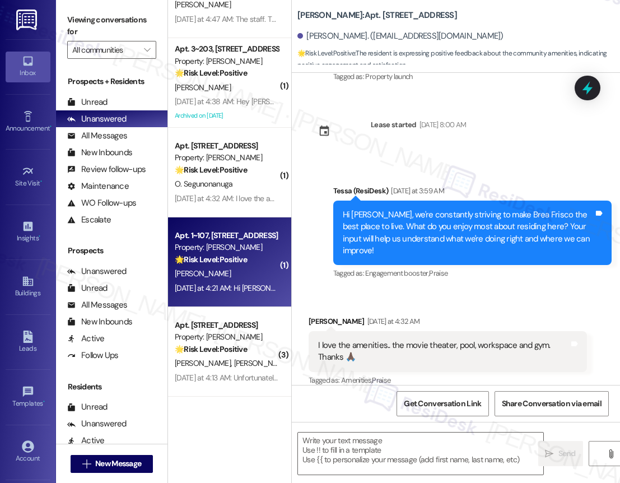
type textarea "Fetching suggested responses. Please feel free to read through the conversation…"
click at [226, 268] on div "J. Rey" at bounding box center [227, 273] width 106 height 14
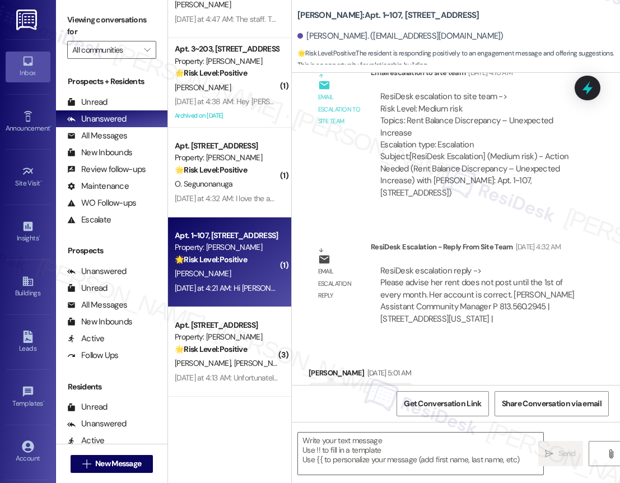
type textarea "Fetching suggested responses. Please feel free to read through the conversation…"
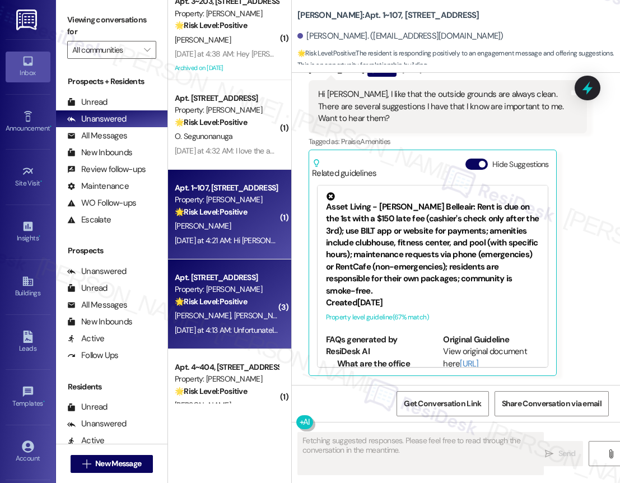
click at [242, 293] on div "Property: [PERSON_NAME]" at bounding box center [227, 289] width 104 height 12
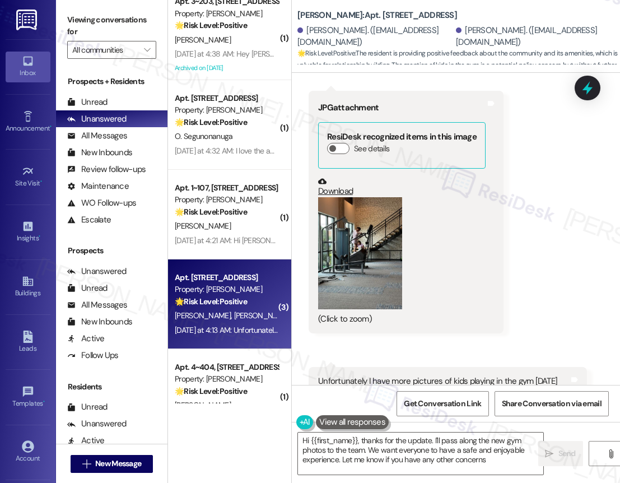
type textarea "Hi {{first_name}}, thanks for the update. I'll pass along the new gym photos to…"
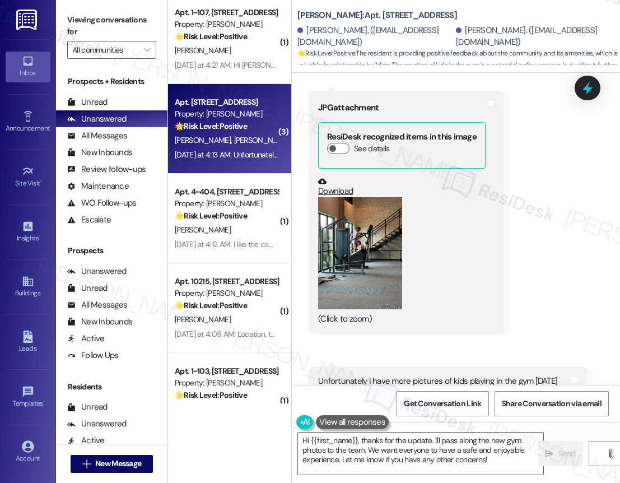
click at [222, 241] on div "( 1 ) Apt. 3~203, 1632 Clearwater Largo Rd Property: Solano Belleair 🌟 Risk Lev…" at bounding box center [229, 201] width 123 height 403
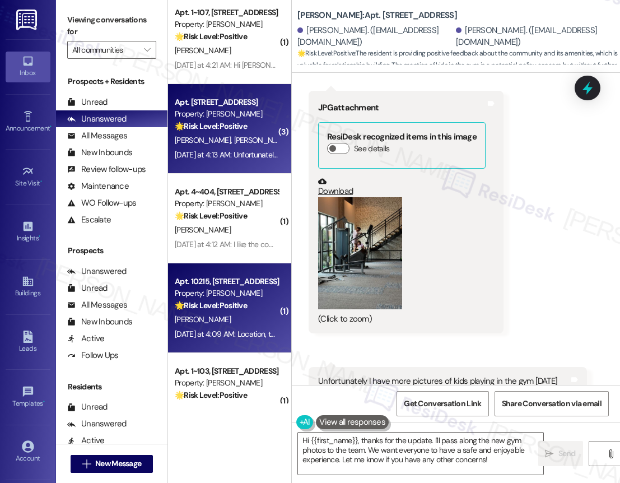
click at [223, 320] on div "R. Martinez" at bounding box center [227, 319] width 106 height 14
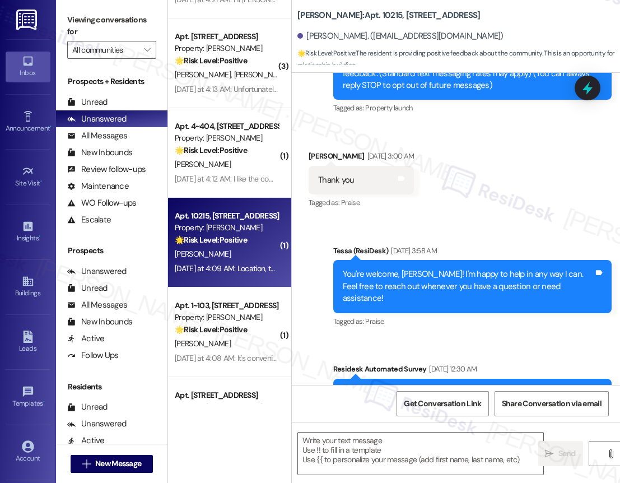
type textarea "Fetching suggested responses. Please feel free to read through the conversation…"
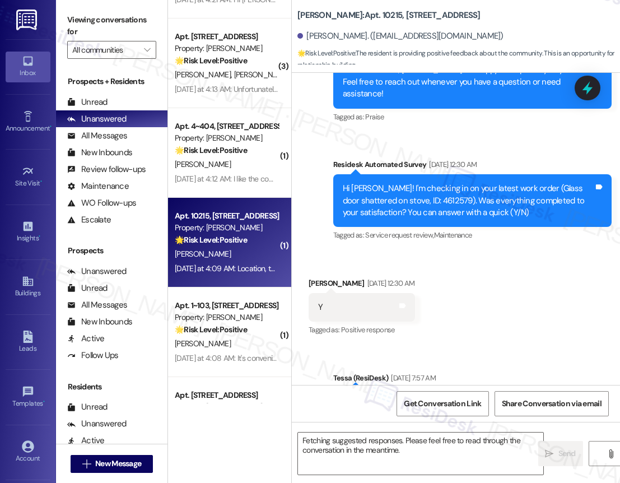
click at [230, 324] on div "( 1 ) Apt. 3~203, 1632 Clearwater Largo Rd Property: Solano Belleair 🌟 Risk Lev…" at bounding box center [229, 201] width 123 height 403
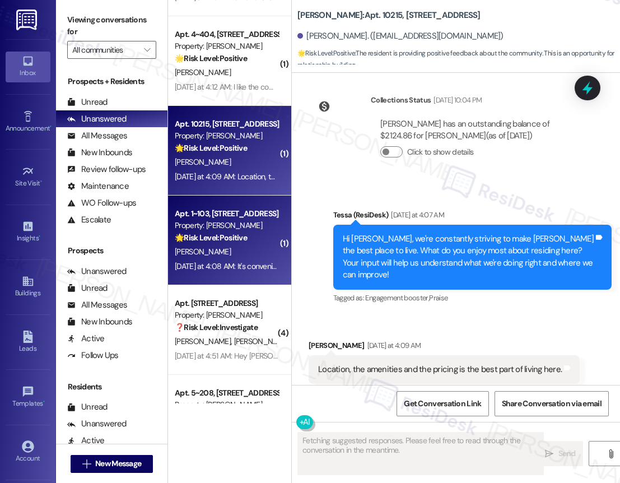
click at [228, 263] on div "Yesterday at 4:08 AM: It's convenient, a little pricey for a 1 bedroom but I ha…" at bounding box center [513, 266] width 676 height 10
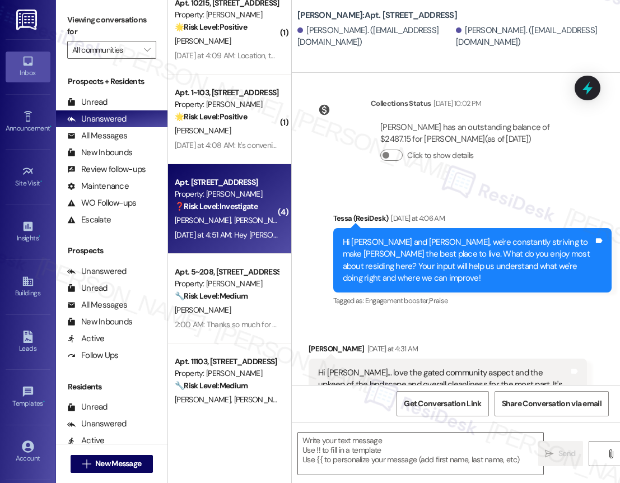
type textarea "Fetching suggested responses. Please feel free to read through the conversation…"
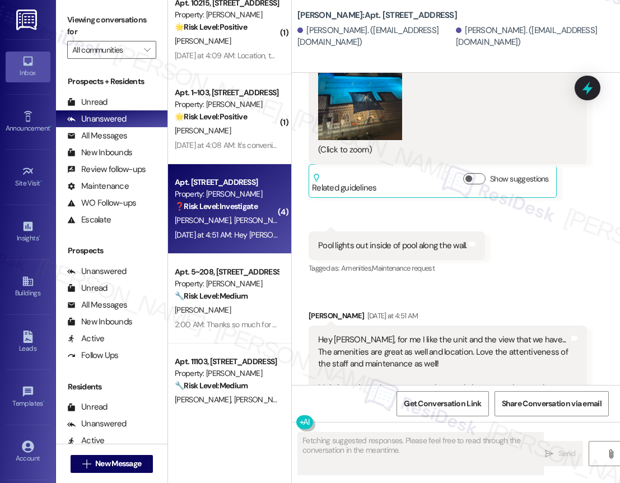
click at [232, 301] on div "( 3 ) Apt. 11404, 12330 Research Road Property: Brea Frisco 🌟 Risk Level: Posit…" at bounding box center [229, 201] width 123 height 403
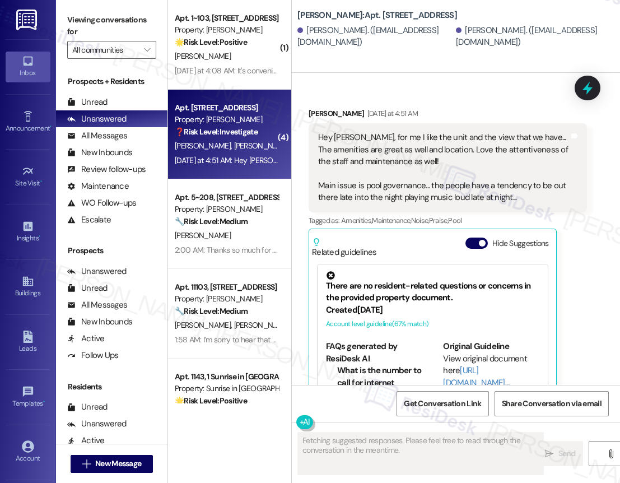
click at [228, 286] on div "Apt. 11103, [STREET_ADDRESS]" at bounding box center [227, 287] width 104 height 12
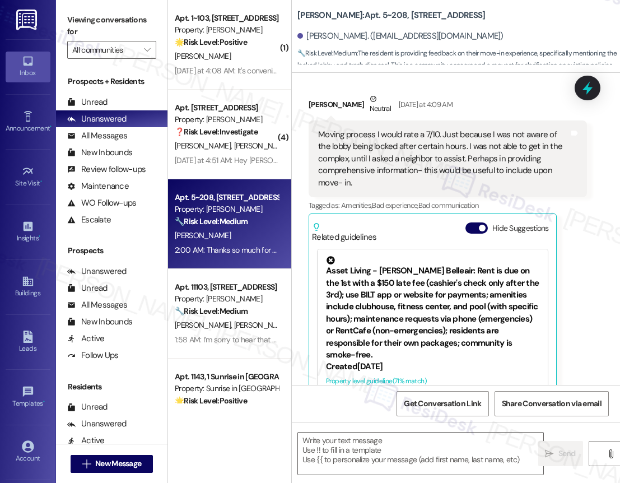
type textarea "Fetching suggested responses. Please feel free to read through the conversation…"
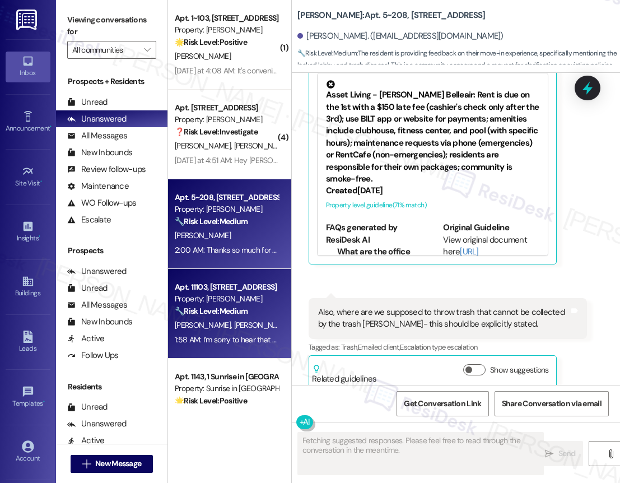
click at [190, 357] on div "Apt. 11103, 12330 Research Road Property: Brea Frisco 🔧 Risk Level: Medium The …" at bounding box center [229, 314] width 123 height 90
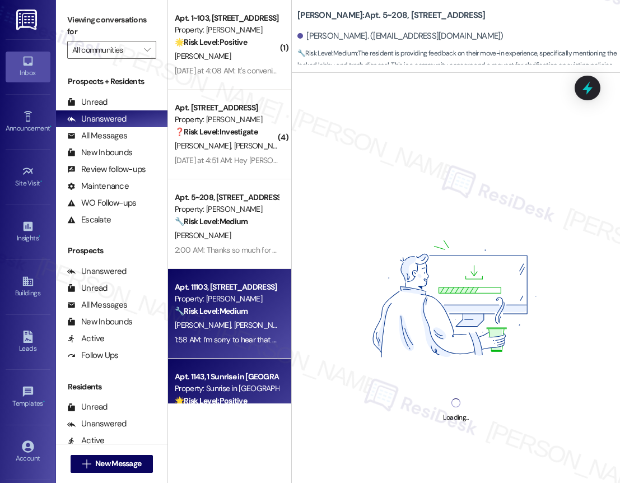
click at [219, 392] on div "Property: Sunrise in [GEOGRAPHIC_DATA]" at bounding box center [227, 388] width 104 height 12
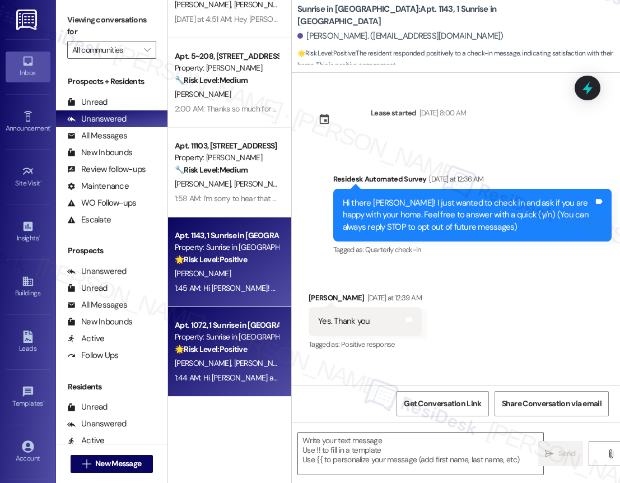
type textarea "Fetching suggested responses. Please feel free to read through the conversation…"
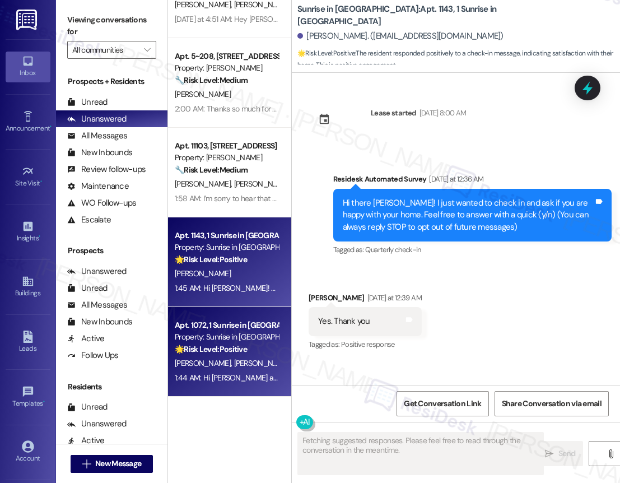
click at [233, 326] on div "Apt. 1072, 1 Sunrise in [GEOGRAPHIC_DATA]" at bounding box center [227, 325] width 104 height 12
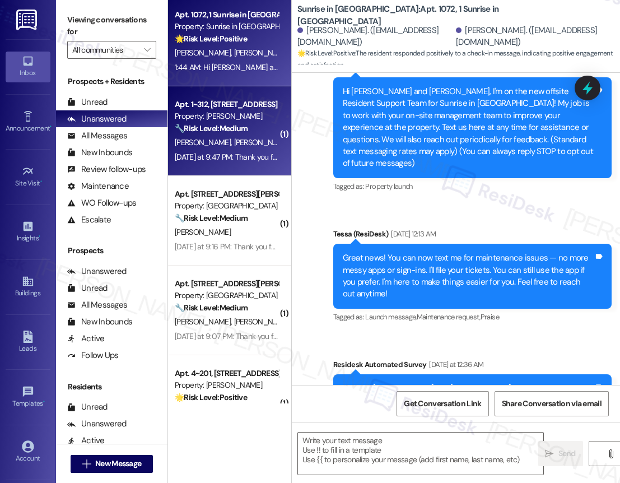
type textarea "Fetching suggested responses. Please feel free to read through the conversation…"
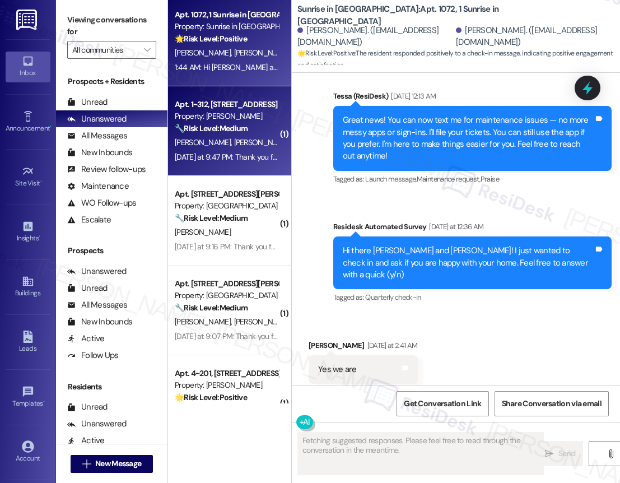
click at [229, 126] on strong "🔧 Risk Level: Medium" at bounding box center [211, 128] width 73 height 10
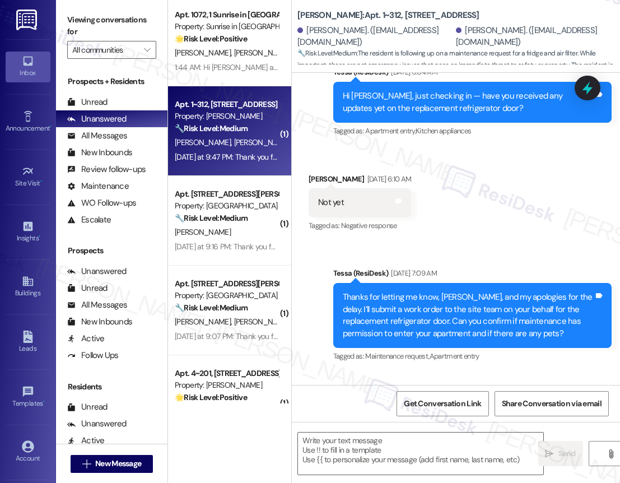
type textarea "Fetching suggested responses. Please feel free to read through the conversation…"
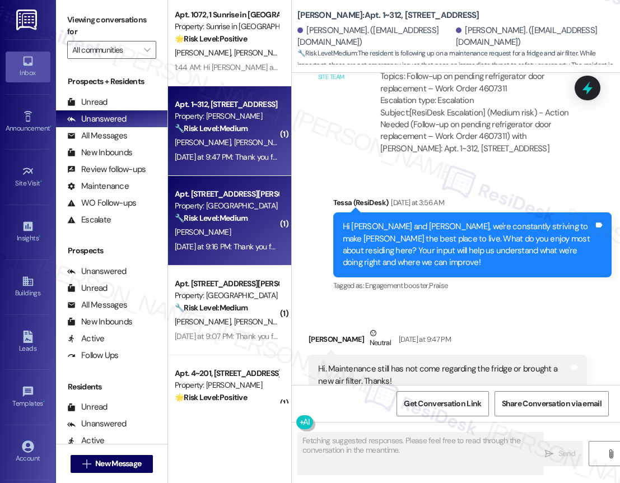
click at [223, 231] on div "S. Logan" at bounding box center [227, 232] width 106 height 14
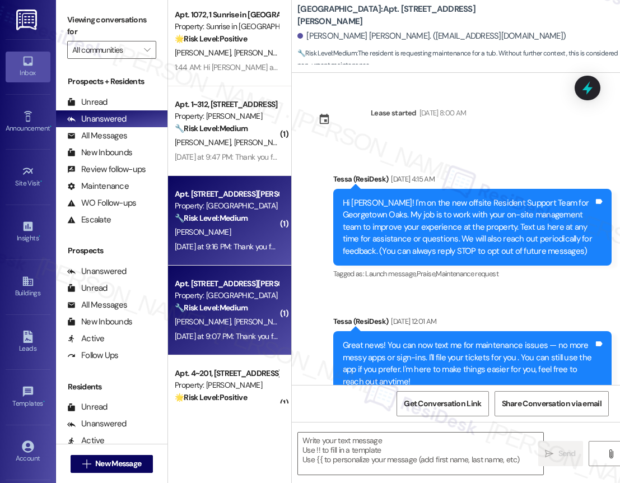
click at [214, 313] on div "Apt. 620, 1015 King George Blvd Property: Georgetown Oaks 🔧 Risk Level: Medium …" at bounding box center [227, 296] width 106 height 38
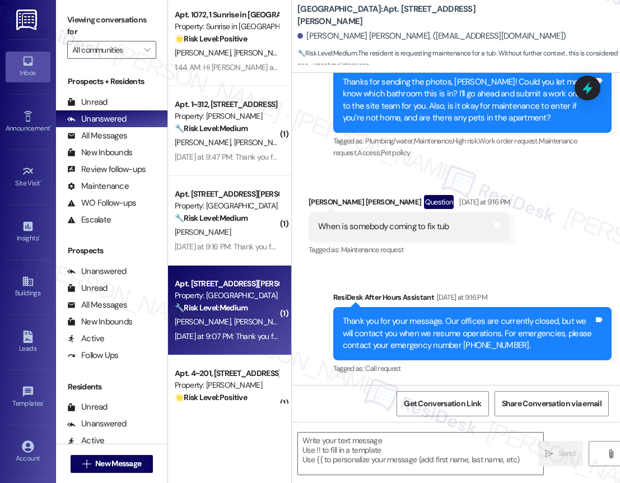
type textarea "Fetching suggested responses. Please feel free to read through the conversation…"
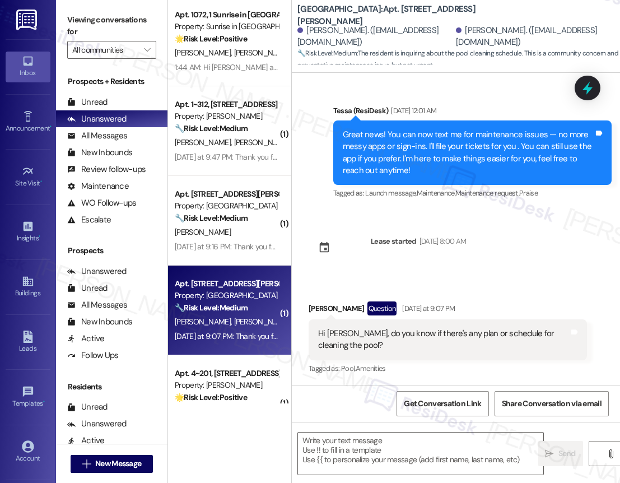
type textarea "Fetching suggested responses. Please feel free to read through the conversation…"
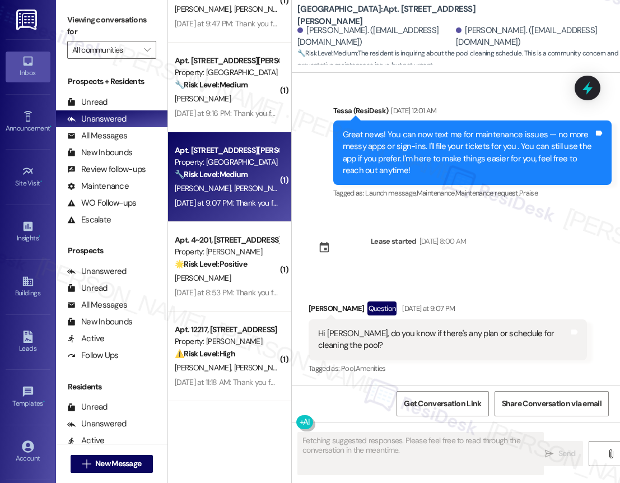
click at [225, 274] on div "Apt. 1072, 1 Sunrise in Chandler Property: Sunrise in Chandler 🌟 Risk Level: Po…" at bounding box center [229, 201] width 123 height 403
click at [225, 274] on div "J. Mayberry" at bounding box center [227, 278] width 106 height 14
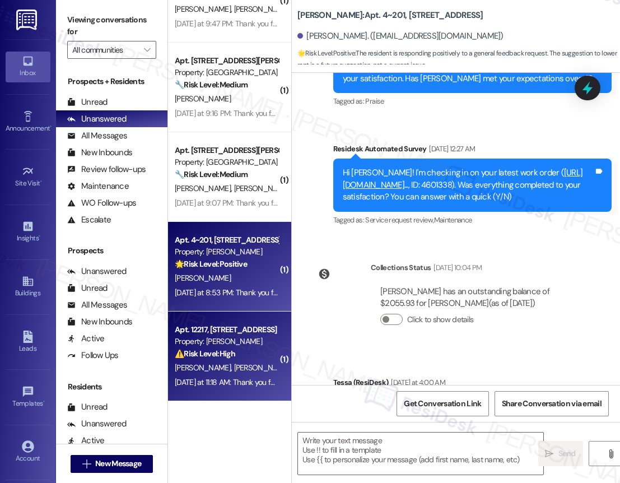
click at [221, 357] on strong "⚠️ Risk Level: High" at bounding box center [205, 353] width 60 height 10
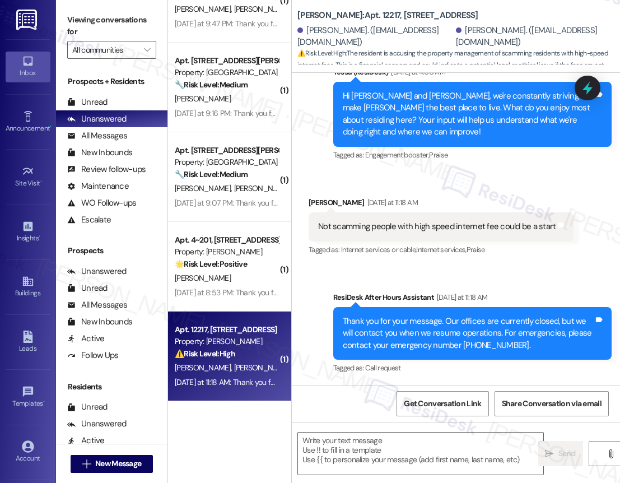
type textarea "Fetching suggested responses. Please feel free to read through the conversation…"
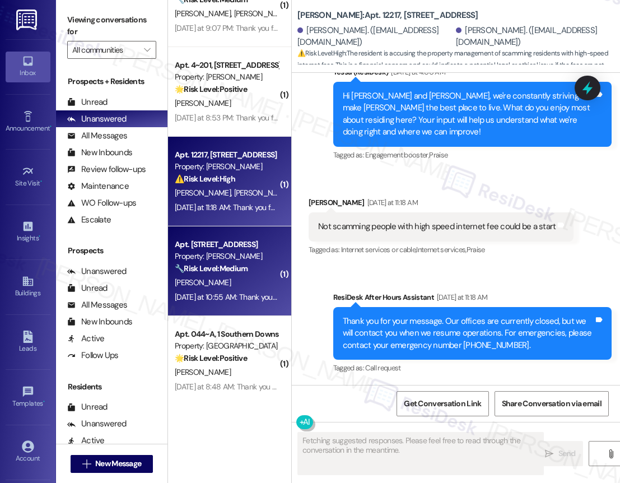
click at [259, 291] on div "Yesterday at 10:55 AM: Thank you for your message. Our offices are currently cl…" at bounding box center [227, 297] width 106 height 14
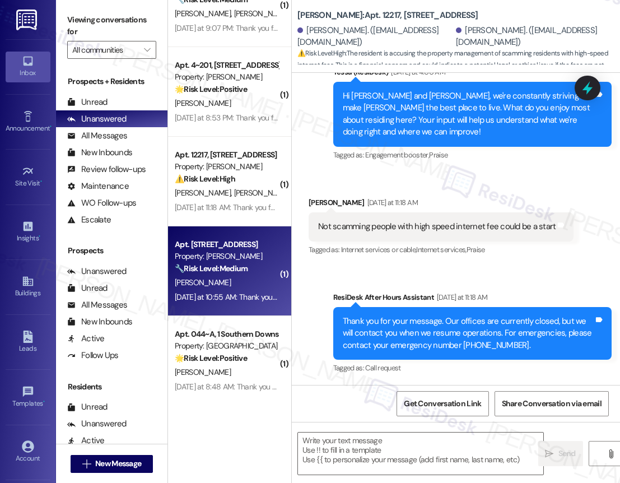
type textarea "Fetching suggested responses. Please feel free to read through the conversation…"
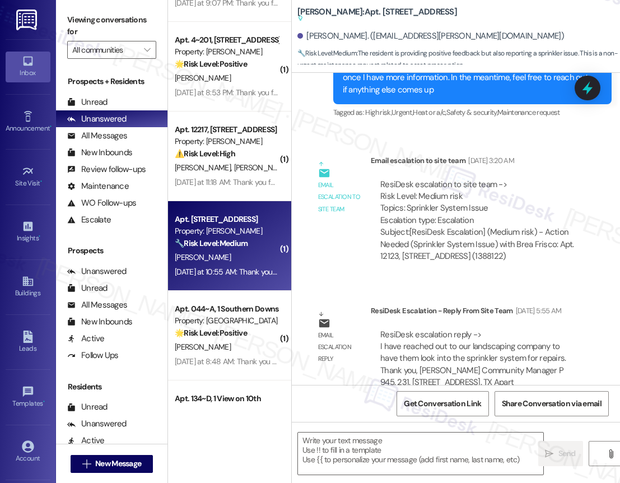
type textarea "Fetching suggested responses. Please feel free to read through the conversation…"
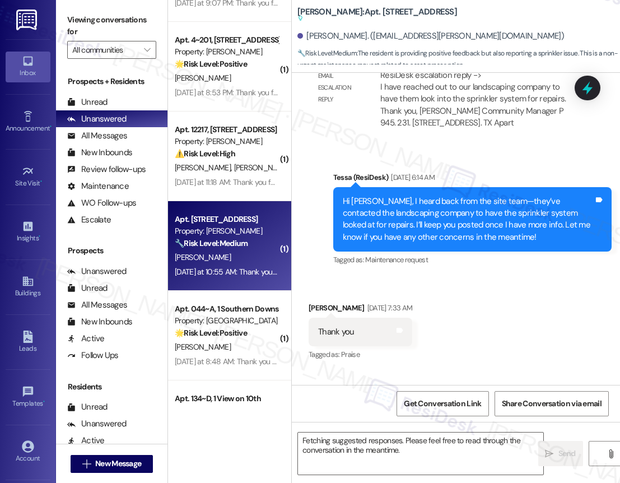
click at [242, 329] on div "( 1 ) Apt. 624, 1015 King George Blvd Property: Georgetown Oaks 🔧 Risk Level: M…" at bounding box center [229, 201] width 123 height 403
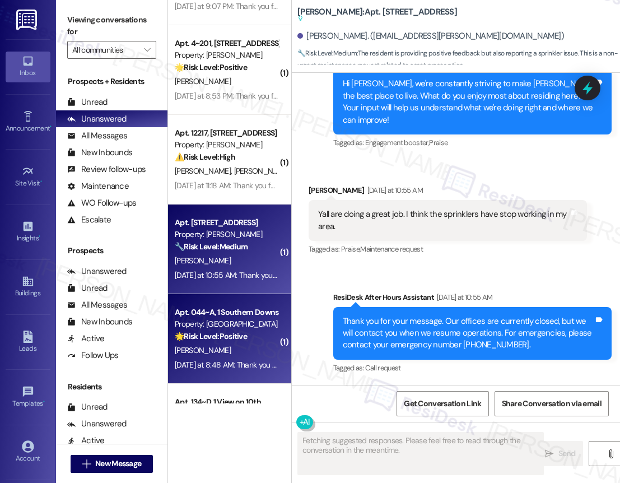
click at [187, 329] on div "Property: [GEOGRAPHIC_DATA]" at bounding box center [227, 324] width 104 height 12
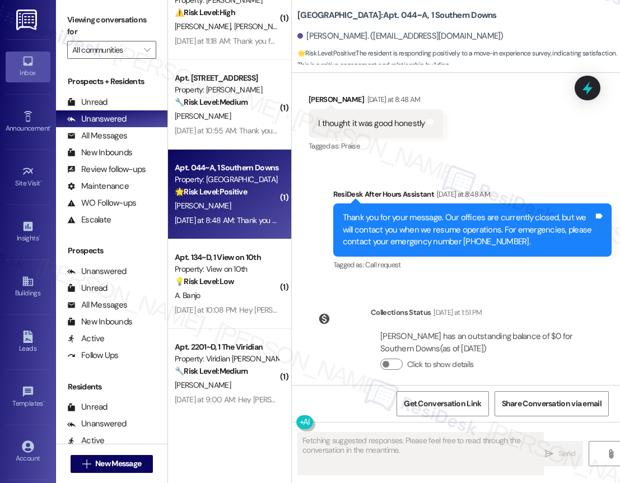
click at [241, 306] on div "Yesterday at 10:08 PM: Hey Annabella, we appreciate your text! We'll be back at…" at bounding box center [428, 310] width 507 height 10
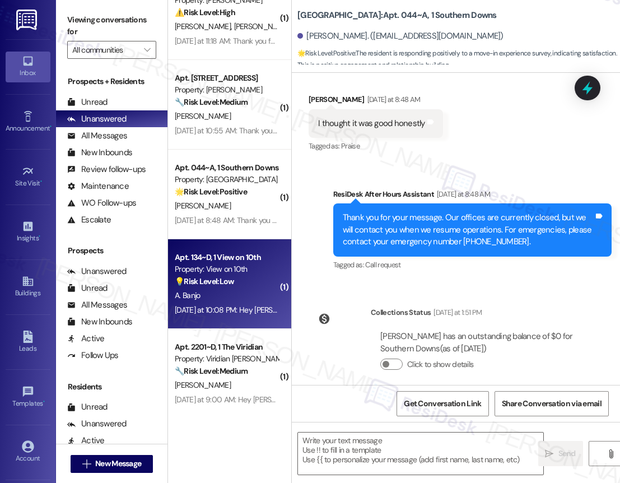
type textarea "Fetching suggested responses. Please feel free to read through the conversation…"
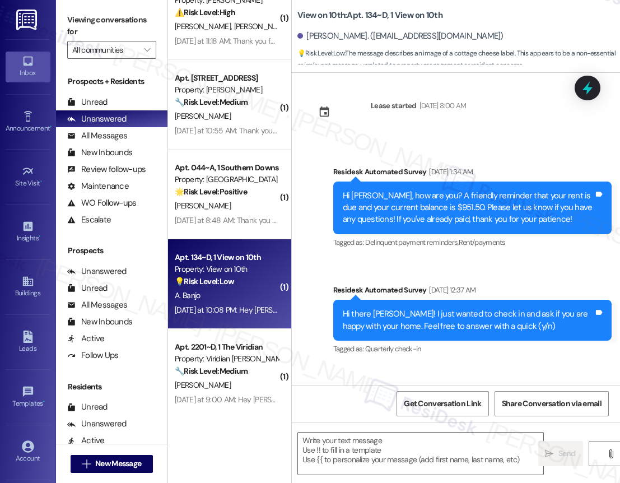
type textarea "Fetching suggested responses. Please feel free to read through the conversation…"
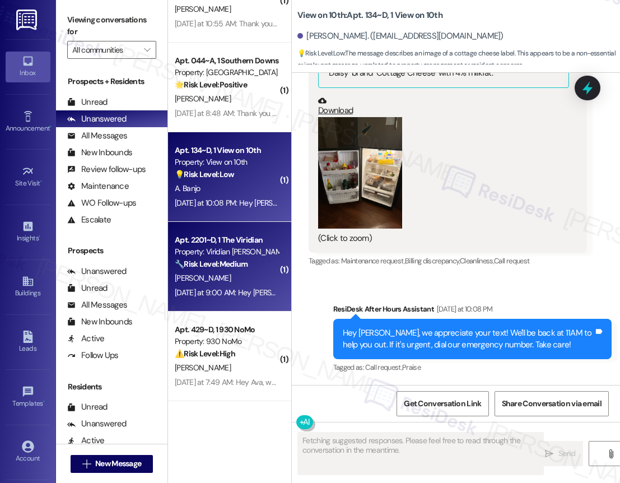
click at [230, 230] on div "Apt. 2201~D, 1 The Viridian Property: Viridian Denton 🔧 Risk Level: Medium The …" at bounding box center [229, 267] width 123 height 90
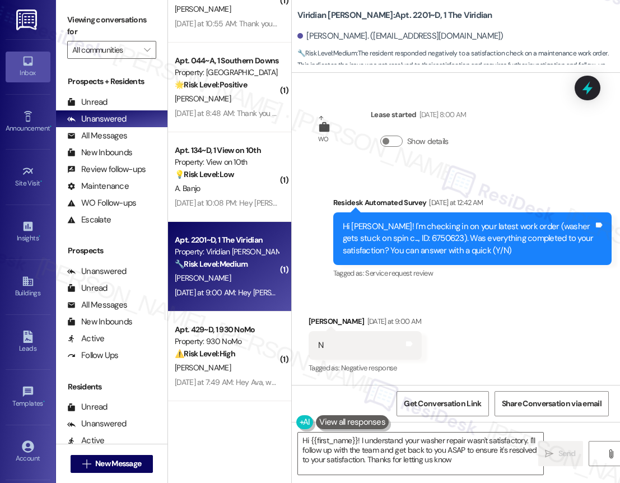
type textarea "Hi {{first_name}}! I understand your washer repair wasn't satisfactory. I'll fo…"
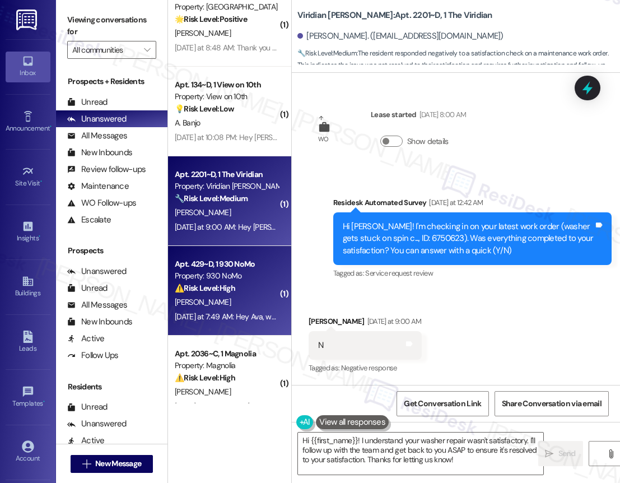
click at [243, 281] on div "Property: 930 NoMo" at bounding box center [227, 276] width 104 height 12
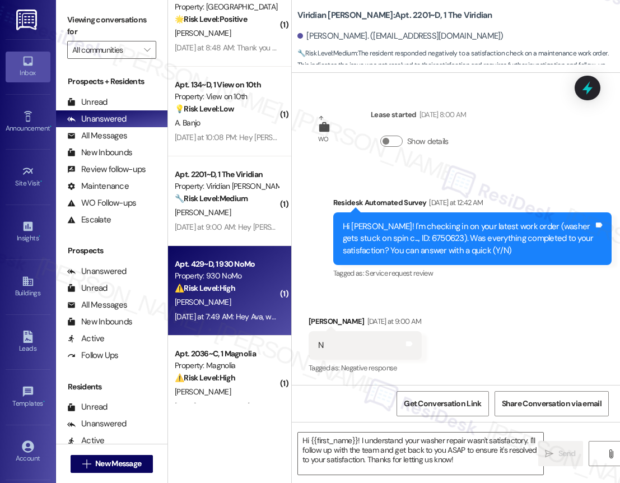
click at [243, 281] on div "Property: 930 NoMo" at bounding box center [227, 276] width 104 height 12
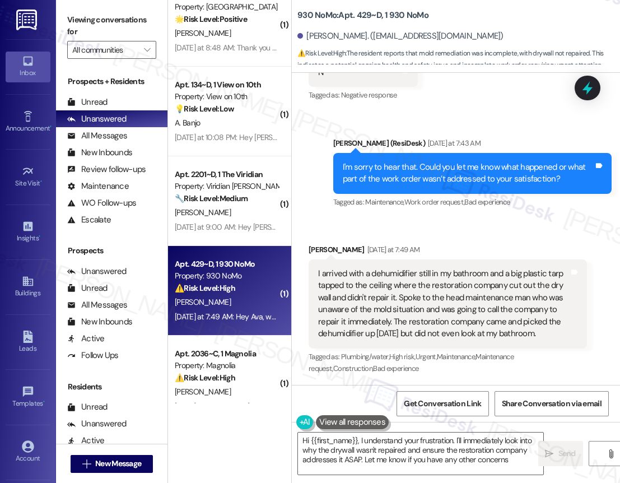
type textarea "Hi {{first_name}}, I understand your frustration. I'll immediately look into wh…"
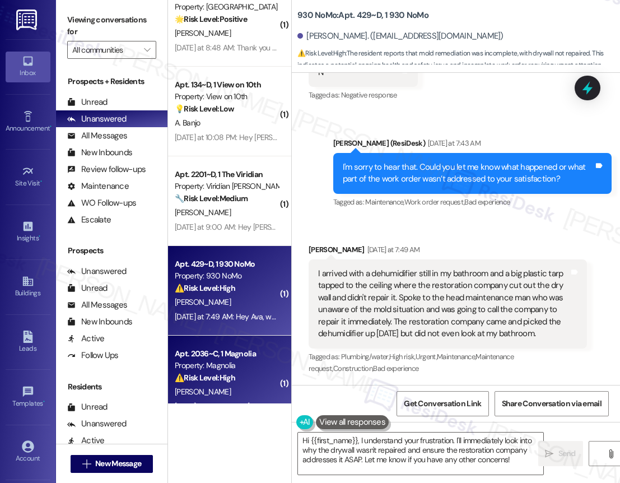
click at [223, 373] on strong "⚠️ Risk Level: High" at bounding box center [205, 377] width 60 height 10
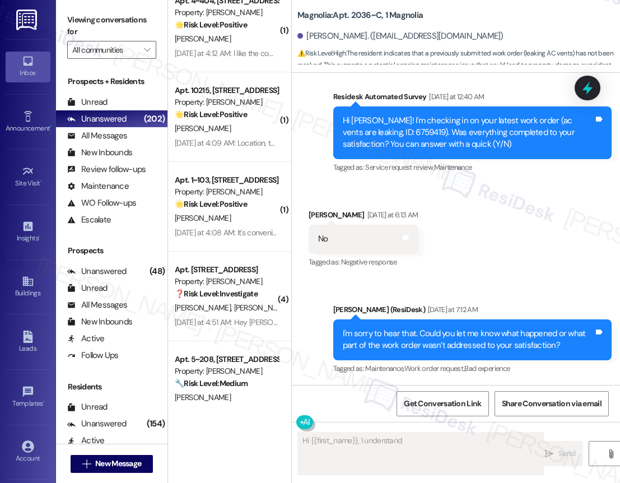
click at [263, 109] on div "( 1 ) Apt. 1~107, 1632 Clearwater Largo Rd Property: Solano Belleair 🌟 Risk Lev…" at bounding box center [229, 201] width 123 height 403
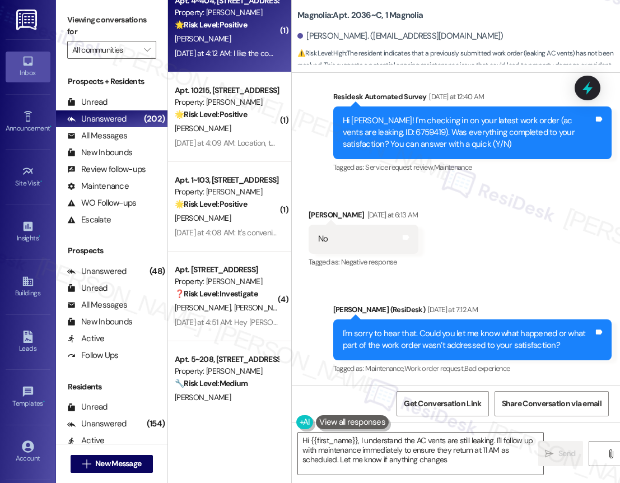
type textarea "Hi {{first_name}}, I understand the AC vents are still leaking. I'll follow up …"
click at [258, 58] on div "Yesterday at 4:12 AM: I like the community, and I love the fun and engaging act…" at bounding box center [227, 53] width 106 height 14
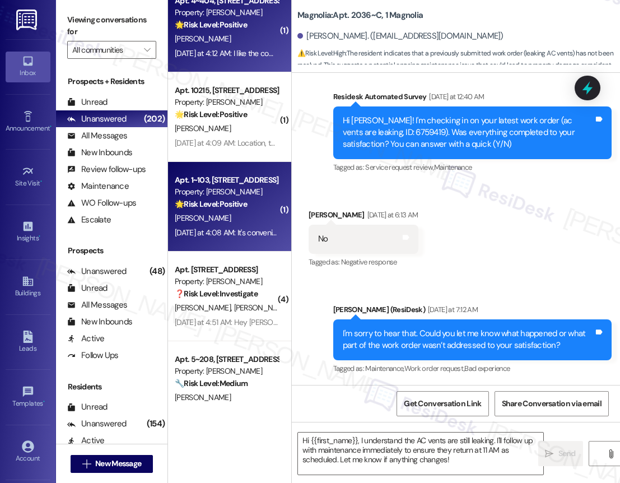
type textarea "Fetching suggested responses. Please feel free to read through the conversation…"
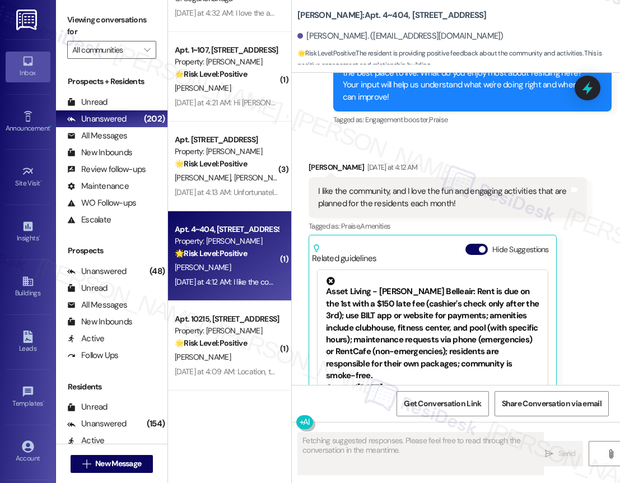
click at [263, 82] on div "( 1 ) Apt. 3~309, 1632 Clearwater Largo Rd Property: Solano Belleair 🌟 Risk Lev…" at bounding box center [229, 201] width 123 height 403
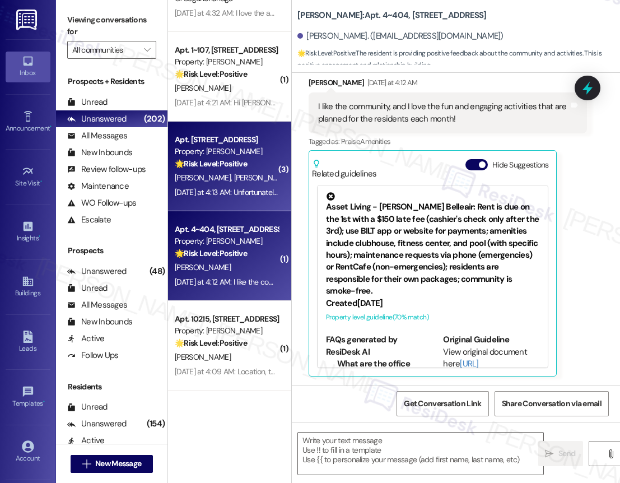
click at [243, 158] on div "🌟 Risk Level: Positive The resident is providing positive feedback about the co…" at bounding box center [227, 164] width 104 height 12
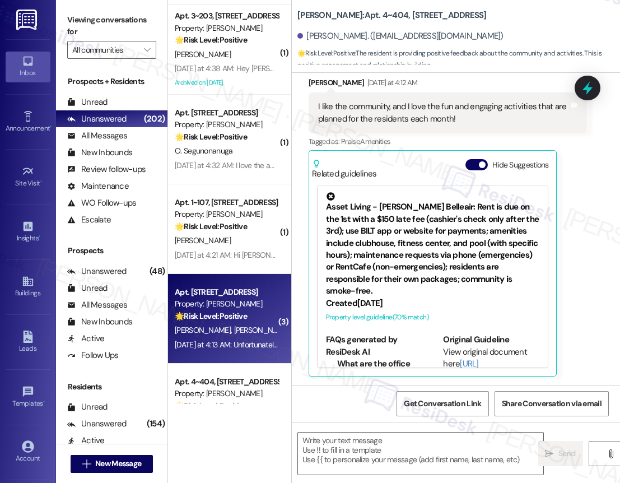
type textarea "Fetching suggested responses. Please feel free to read through the conversation…"
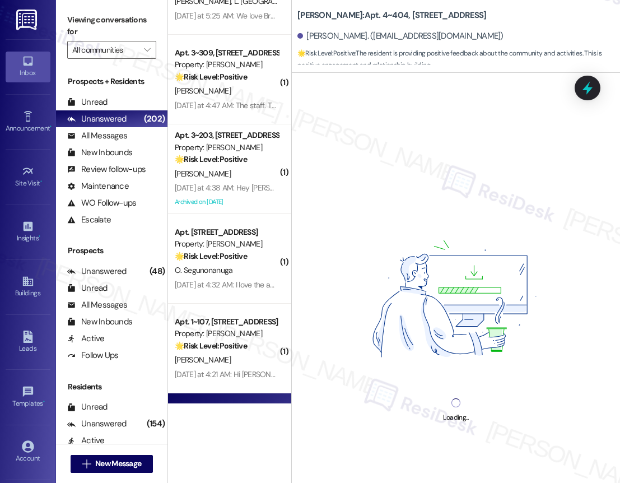
click at [244, 82] on div "( 1 ) Apt. 07~204, 2278 Capital Club Way Property: Capital Club at Indian Land …" at bounding box center [229, 201] width 123 height 403
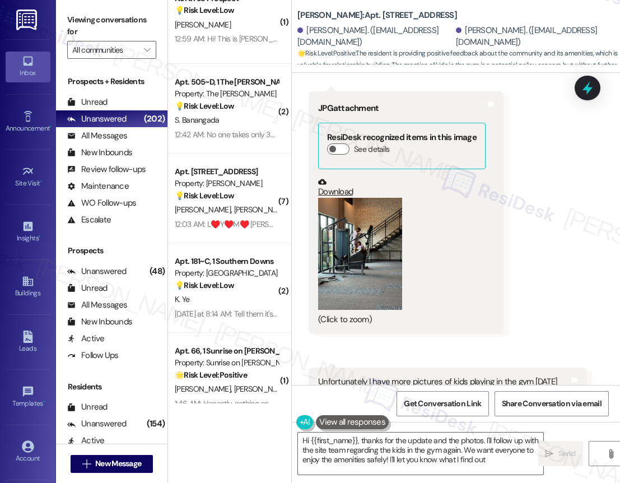
type textarea "Hi {{first_name}}, thanks for the update and the photos. I'll follow up with th…"
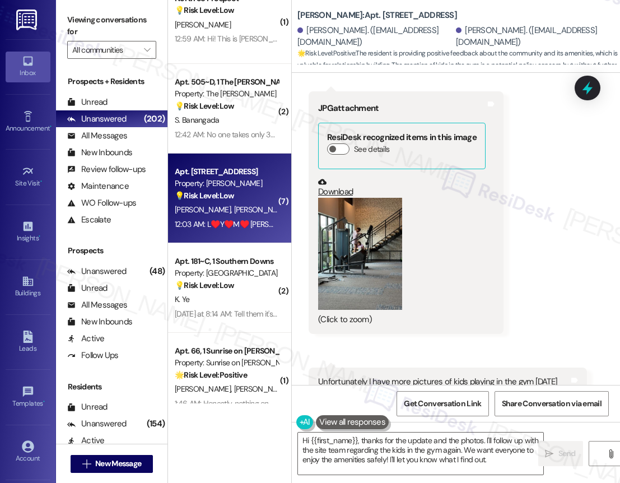
click at [237, 195] on div "💡 Risk Level: Low The resident is sending affectionate messages and mentioning …" at bounding box center [227, 196] width 104 height 12
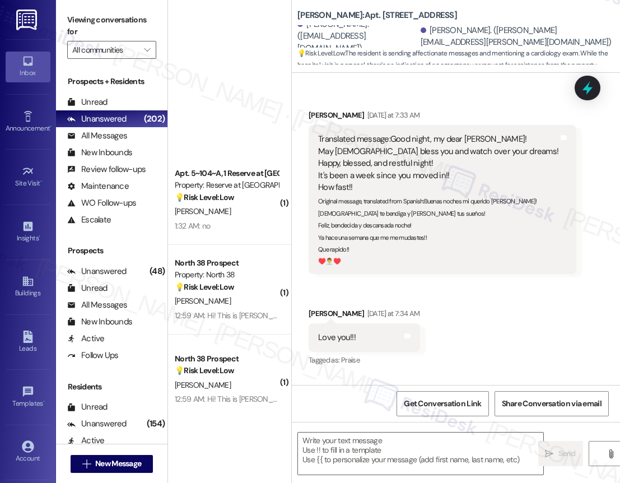
scroll to position [692, 0]
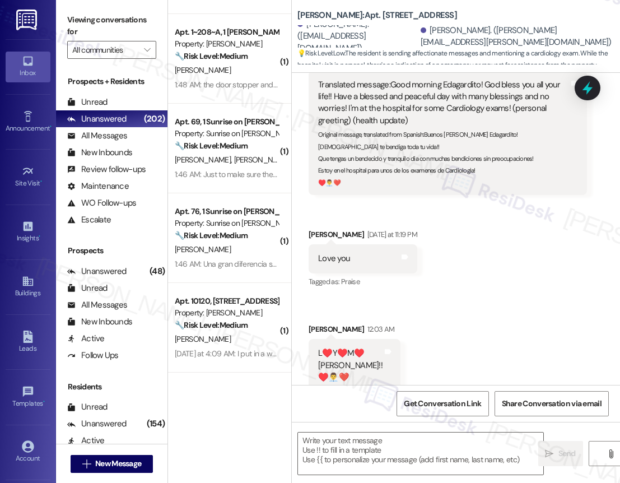
type textarea "Fetching suggested responses. Please feel free to read through the conversation…"
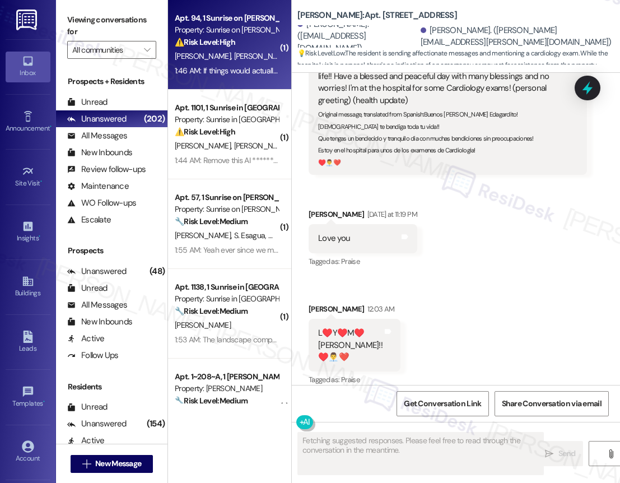
click at [256, 44] on div "⚠️ Risk Level: High The resident is reporting unresolved maintenance issues (si…" at bounding box center [227, 42] width 104 height 12
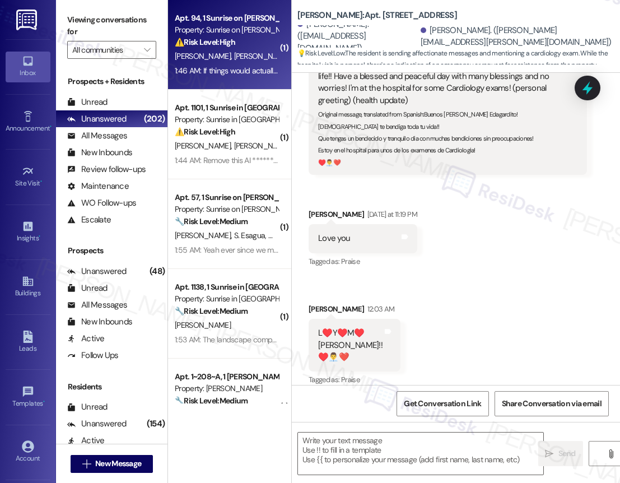
type textarea "Fetching suggested responses. Please feel free to read through the conversation…"
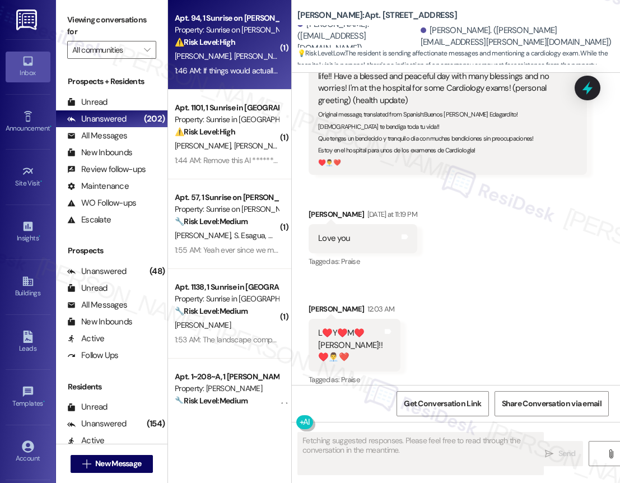
scroll to position [770, 0]
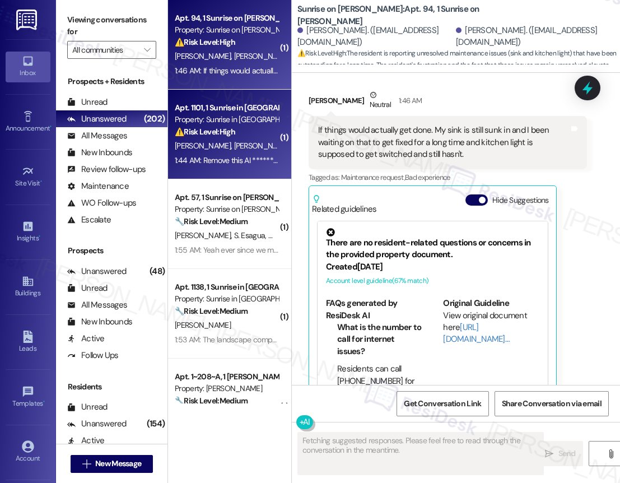
click at [255, 138] on div "Apt. 1101, 1 Sunrise in Chandler Property: Sunrise in Chandler ⚠️ Risk Level: H…" at bounding box center [227, 120] width 106 height 38
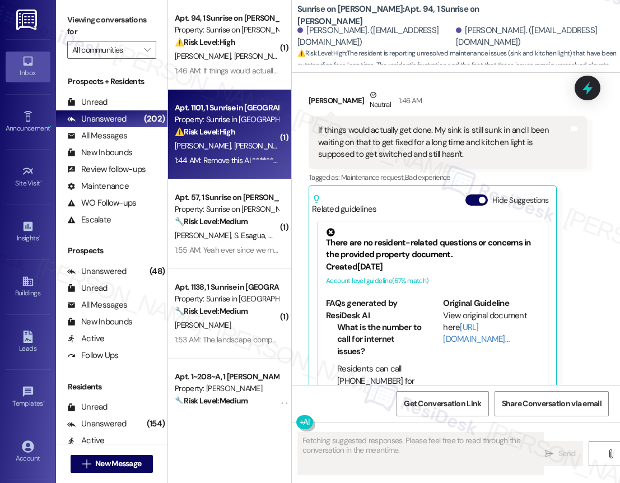
scroll to position [509, 0]
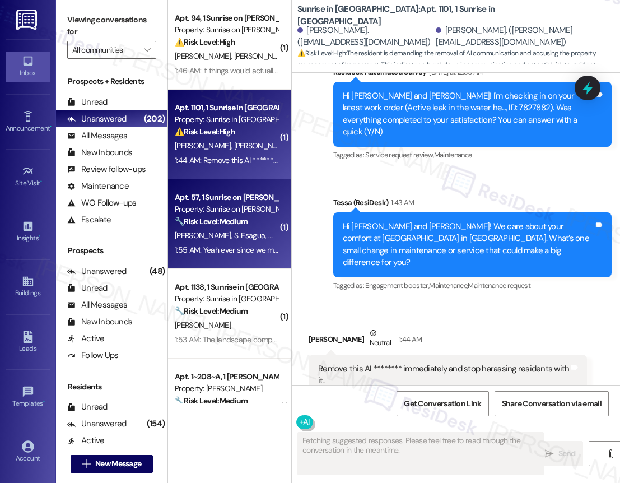
click at [240, 219] on strong "🔧 Risk Level: Medium" at bounding box center [211, 221] width 73 height 10
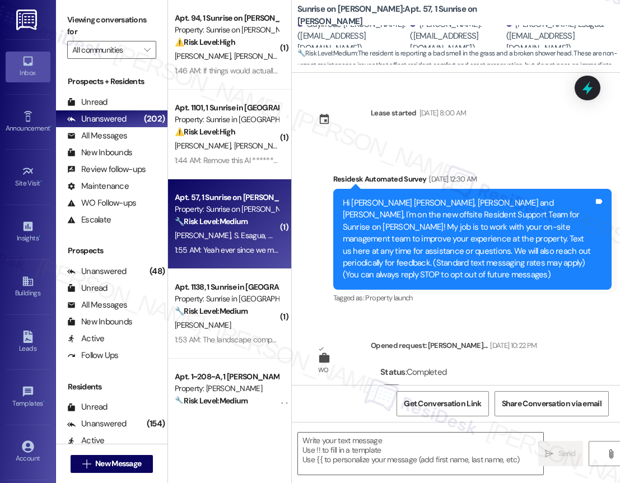
scroll to position [4283, 0]
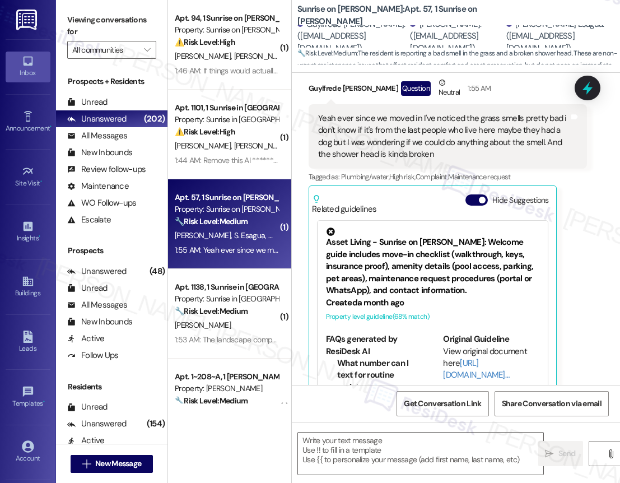
type textarea "Fetching suggested responses. Please feel free to read through the conversation…"
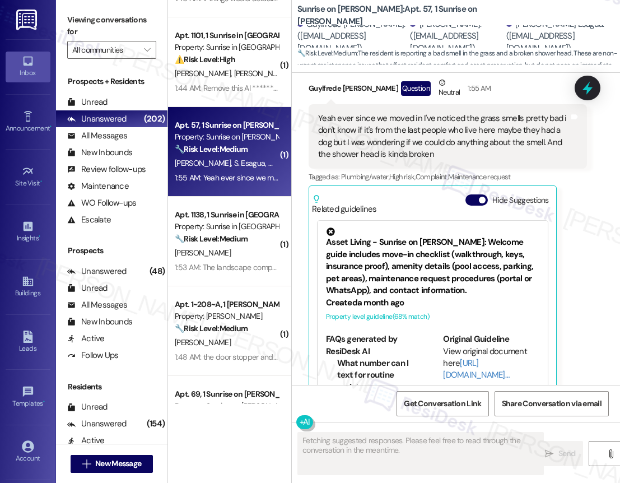
scroll to position [80, 0]
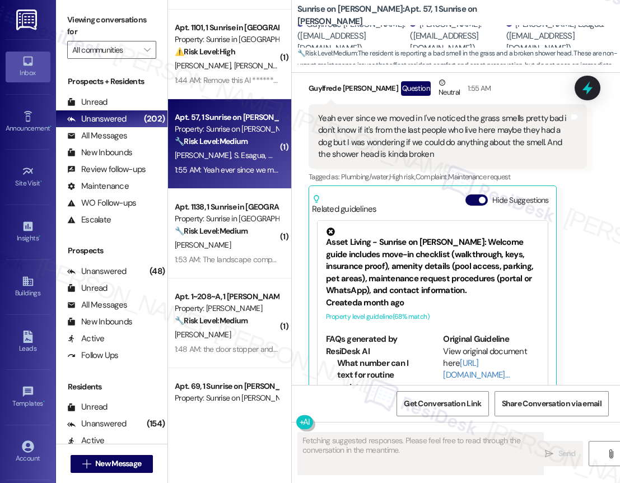
click at [237, 236] on div "( 1 ) Apt. 94, 1 Sunrise on Bethany Property: Sunrise on Bethany ⚠️ Risk Level:…" at bounding box center [229, 201] width 123 height 403
click at [237, 236] on div "🔧 Risk Level: Medium The resident is requesting better cleaning by the landscap…" at bounding box center [227, 231] width 104 height 12
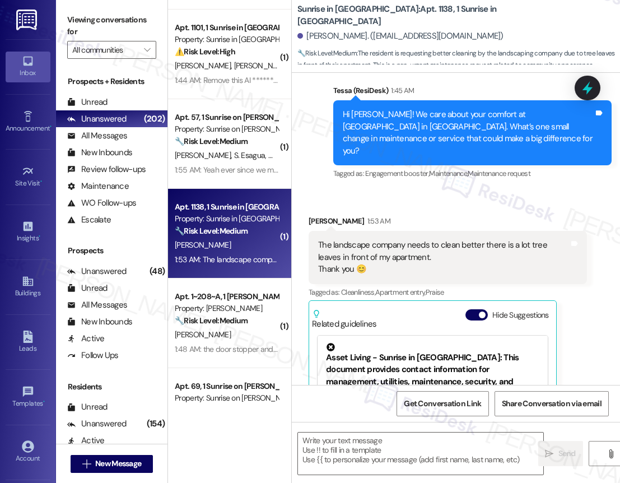
type textarea "Fetching suggested responses. Please feel free to read through the conversation…"
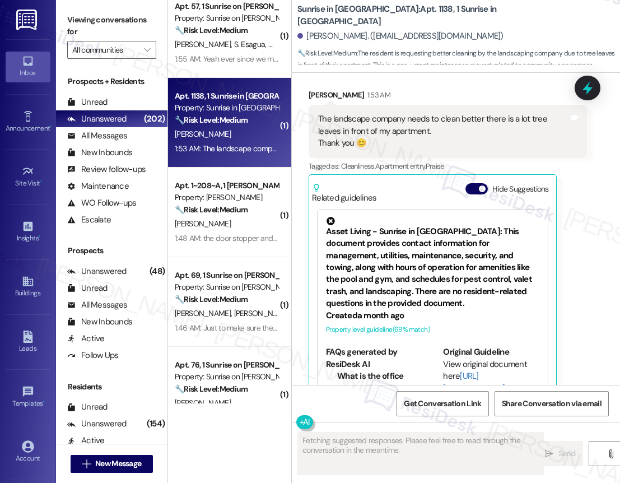
scroll to position [251, 0]
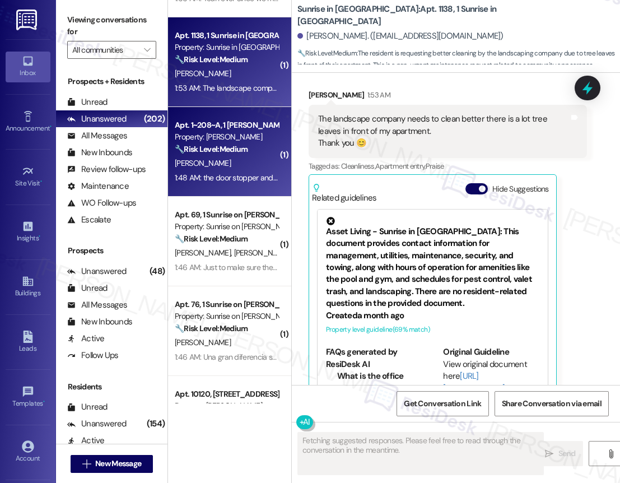
click at [264, 151] on div "🔧 Risk Level: Medium The resident reports broken items (door stopper and shower…" at bounding box center [227, 149] width 104 height 12
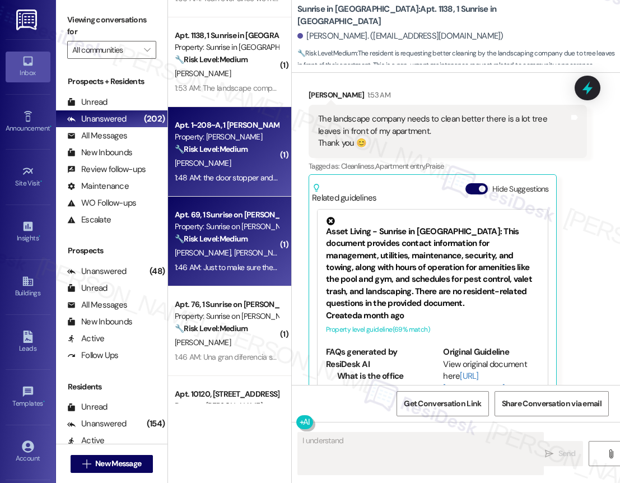
click at [249, 228] on div "Property: Sunrise on Bethany" at bounding box center [227, 227] width 104 height 12
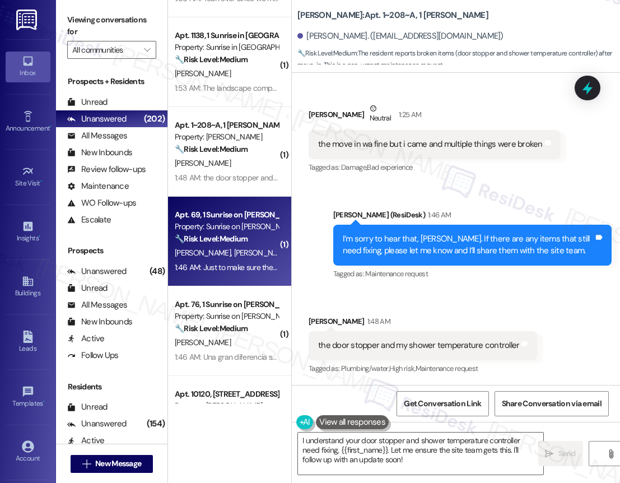
type textarea "Fetching suggested responses. Please feel free to read through the conversation…"
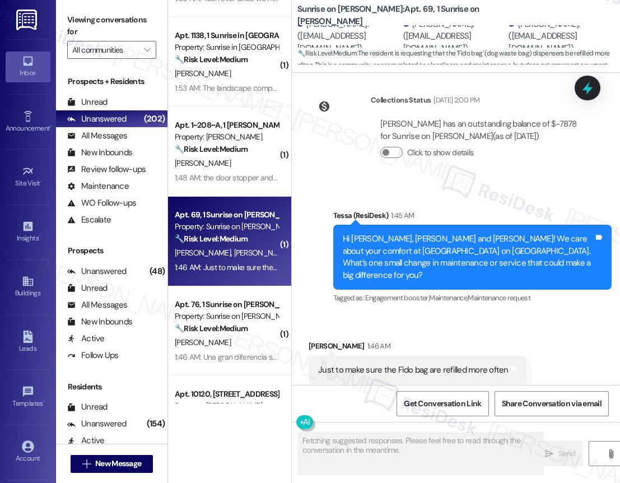
scroll to position [286, 0]
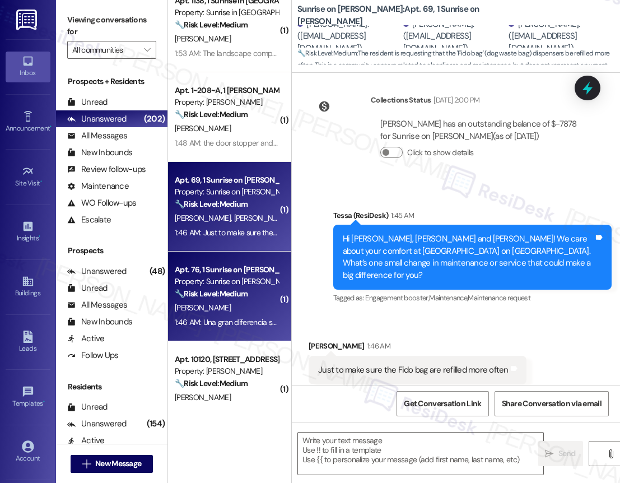
click at [259, 288] on div "🔧 Risk Level: Medium The resident is requesting that the lights be turned on. T…" at bounding box center [227, 294] width 104 height 12
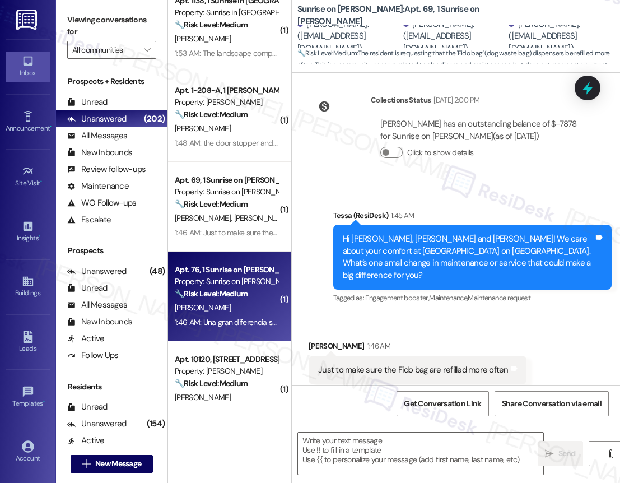
type textarea "Fetching suggested responses. Please feel free to read through the conversation…"
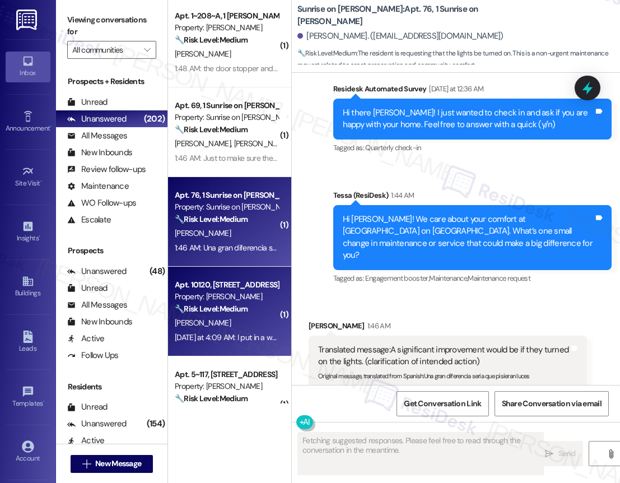
click at [243, 297] on div "Property: [PERSON_NAME]" at bounding box center [227, 297] width 104 height 12
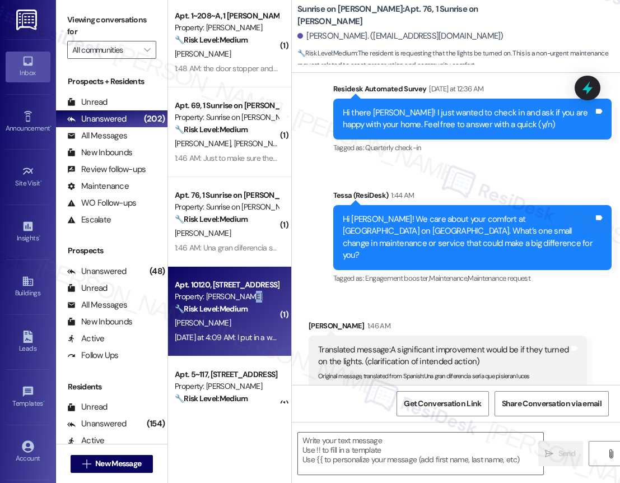
click at [243, 297] on div "Property: [PERSON_NAME]" at bounding box center [227, 297] width 104 height 12
type textarea "Fetching suggested responses. Please feel free to read through the conversation…"
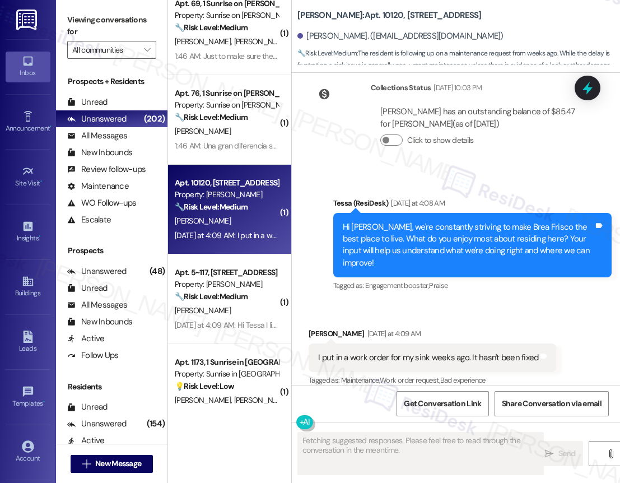
click at [228, 305] on div "C. Ribar" at bounding box center [227, 310] width 106 height 14
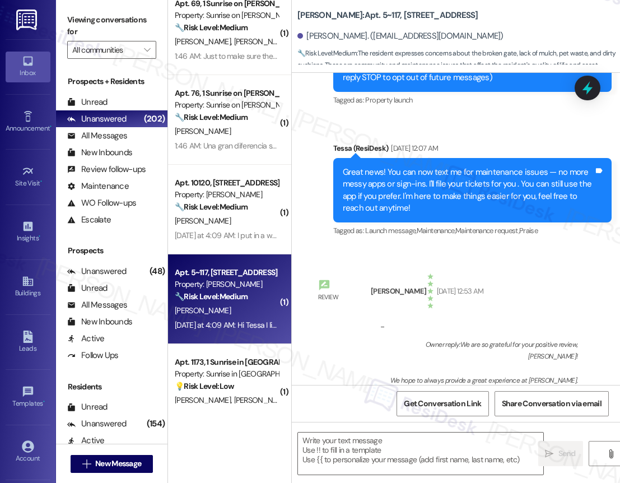
type textarea "Fetching suggested responses. Please feel free to read through the conversation…"
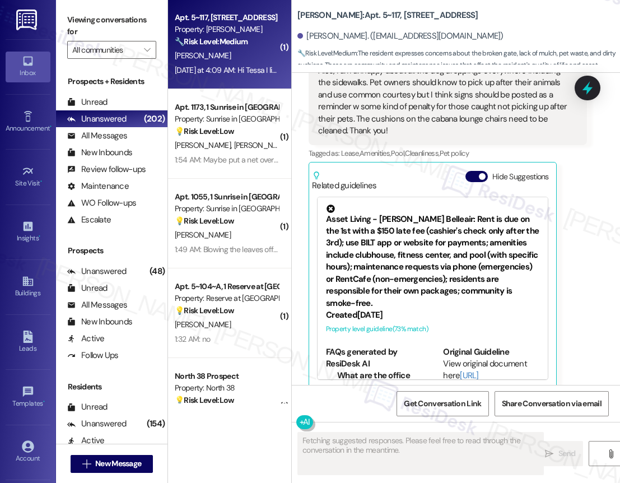
click at [225, 97] on div "( 1 ) Apt. 76, 1 Sunrise on Bethany Property: Sunrise on Bethany 🔧 Risk Level: …" at bounding box center [229, 201] width 123 height 403
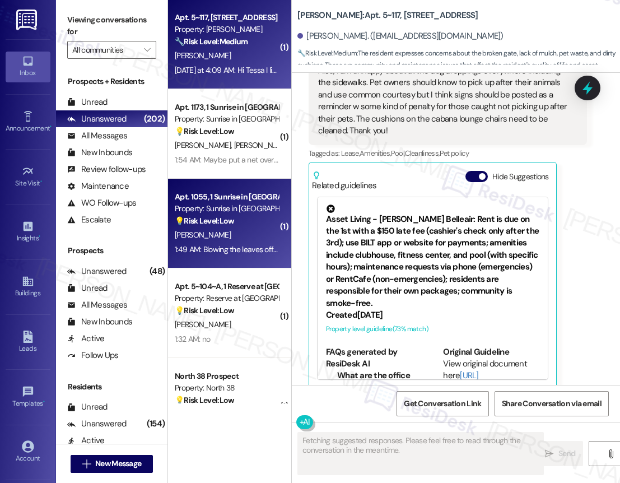
click at [265, 211] on div "Property: Sunrise in [GEOGRAPHIC_DATA]" at bounding box center [227, 209] width 104 height 12
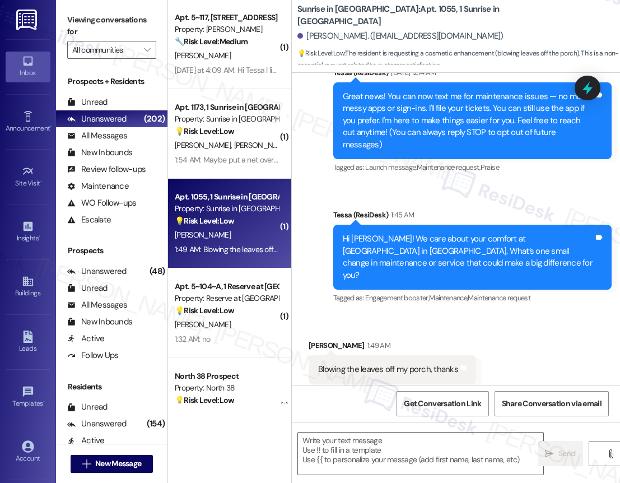
type textarea "Fetching suggested responses. Please feel free to read through the conversation…"
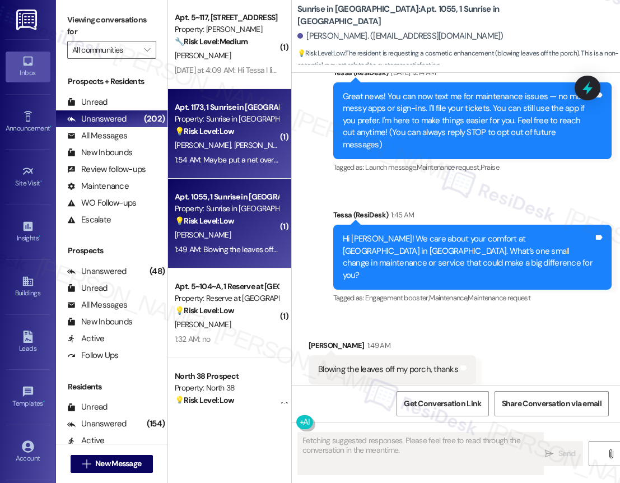
click at [234, 141] on span "D. Munoz" at bounding box center [262, 145] width 56 height 10
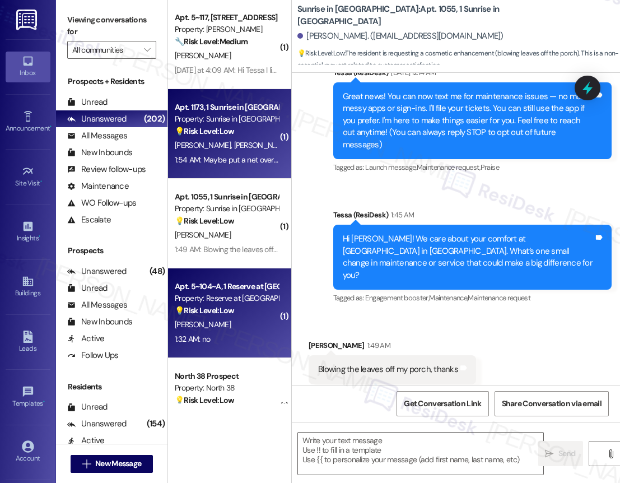
click at [244, 346] on div "Apt. 5~104~A, 1 Reserve at San Antonio Property: Reserve at San Antonio 💡 Risk …" at bounding box center [229, 313] width 123 height 90
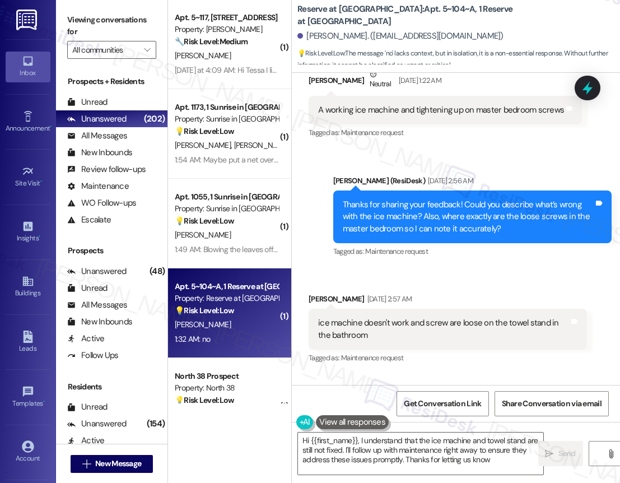
type textarea "Hi {{first_name}}, I understand that the ice machine and towel stand are still …"
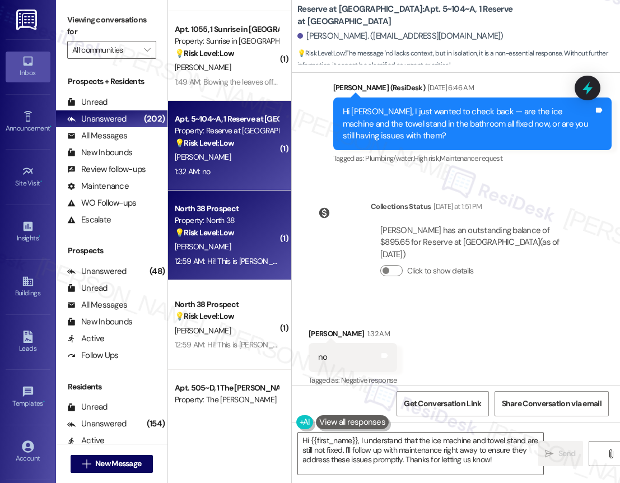
click at [259, 259] on div "( 1 ) Apt. 10120, 12330 Research Road Property: Brea Frisco 🔧 Risk Level: Mediu…" at bounding box center [229, 201] width 123 height 403
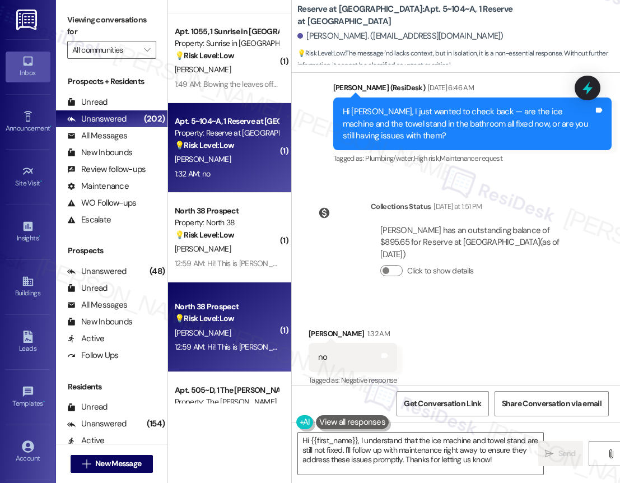
click at [250, 320] on div "💡 Risk Level: Low The resident is providing authorization for communication wit…" at bounding box center [227, 318] width 104 height 12
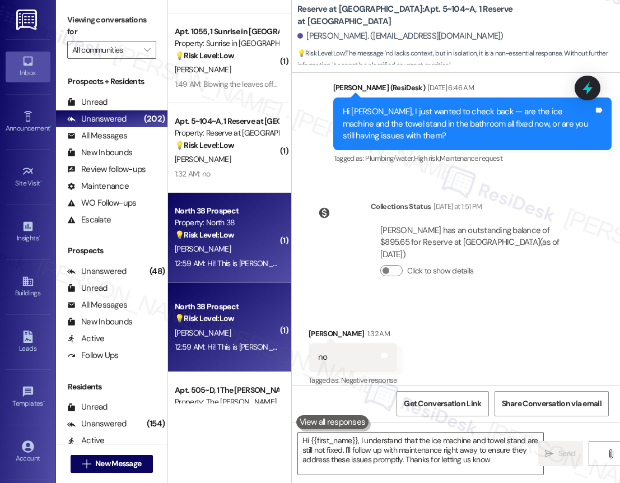
type textarea "Hi {{first_name}}, I understand that the ice machine and towel stand are still …"
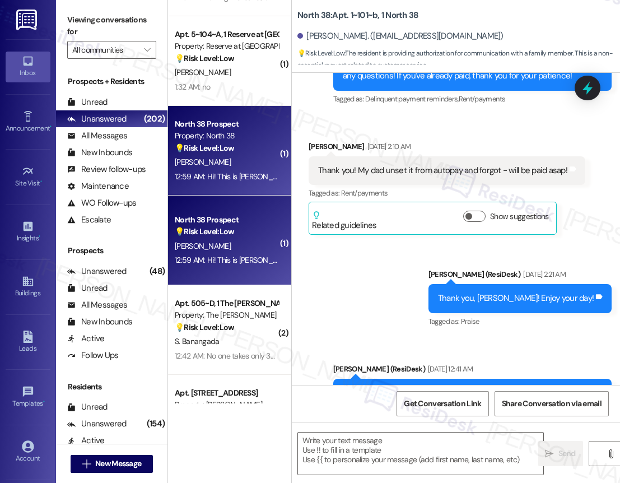
type textarea "Fetching suggested responses. Please feel free to read through the conversation…"
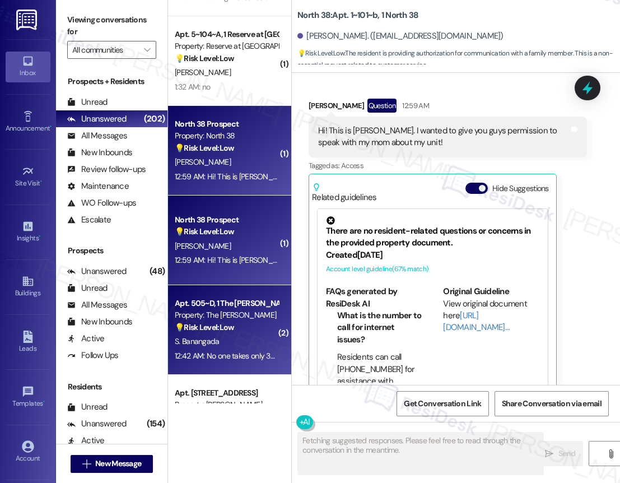
click at [207, 330] on strong "💡 Risk Level: Low" at bounding box center [204, 327] width 59 height 10
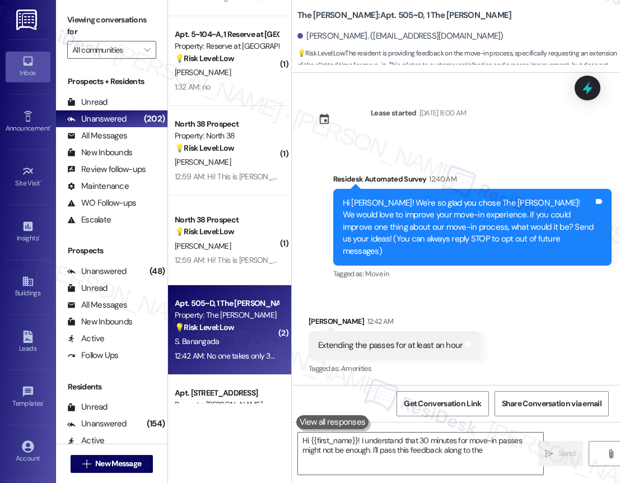
scroll to position [67, 0]
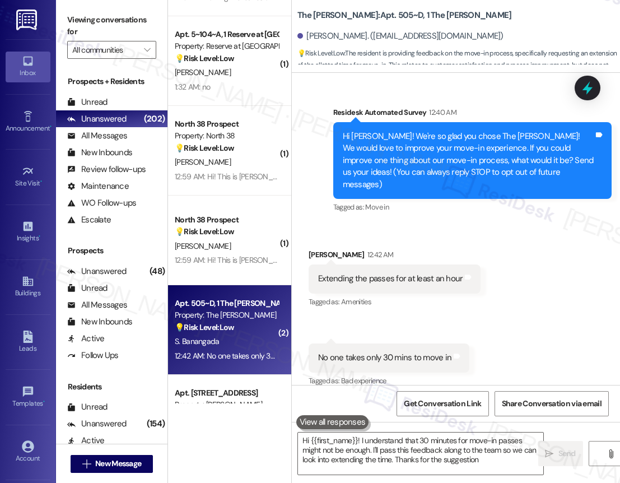
type textarea "Hi {{first_name}}! I understand that 30 minutes for move-in passes might not be…"
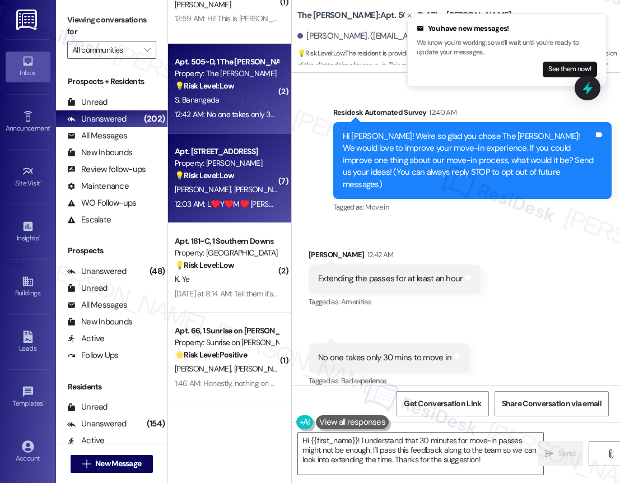
click at [243, 178] on div "💡 Risk Level: Low The resident is sending affectionate messages and mentioning …" at bounding box center [227, 176] width 104 height 12
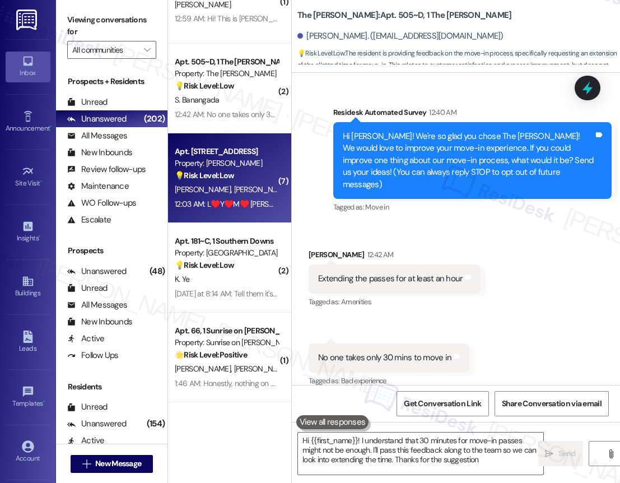
type textarea "Hi {{first_name}}! I understand that 30 minutes for move-in passes might not be…"
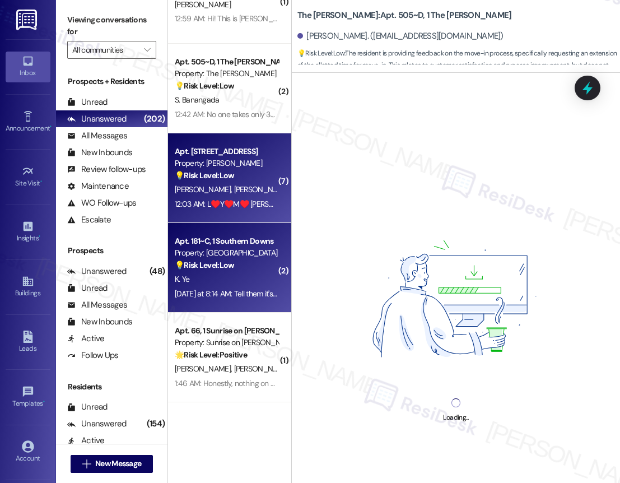
click at [233, 246] on div "Apt. 181~C, 1 Southern Downs" at bounding box center [227, 241] width 104 height 12
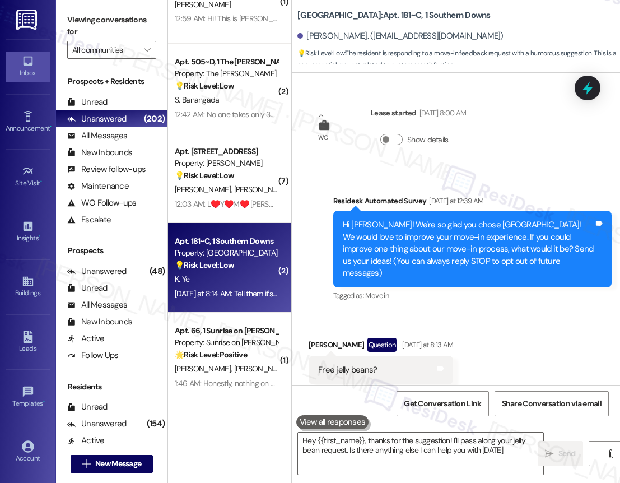
type textarea "Hey {{first_name}}, thanks for the suggestion! I'll pass along your jelly bean …"
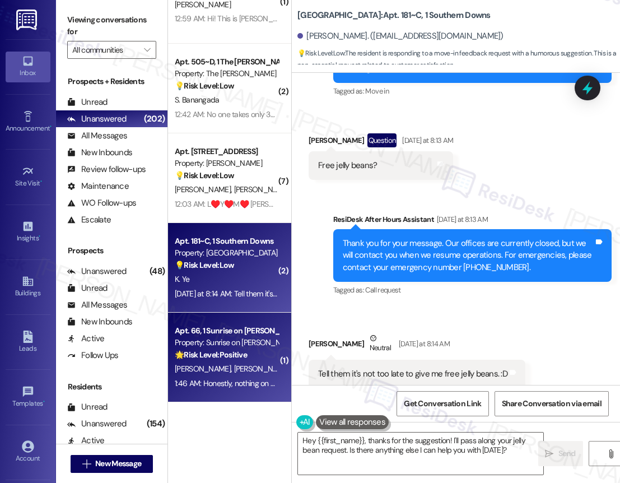
click at [238, 322] on div "Apt. 66, 1 Sunrise on Bethany Property: Sunrise on Bethany 🌟 Risk Level: Positi…" at bounding box center [229, 357] width 123 height 90
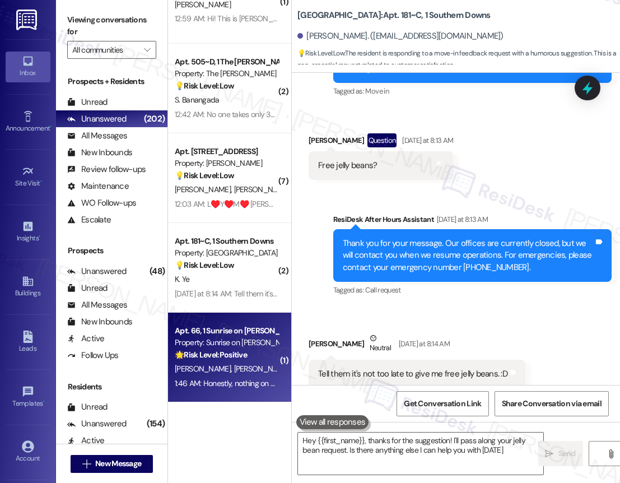
type textarea "Hey {{first_name}}, thanks for the suggestion! I'll pass along your jelly bean …"
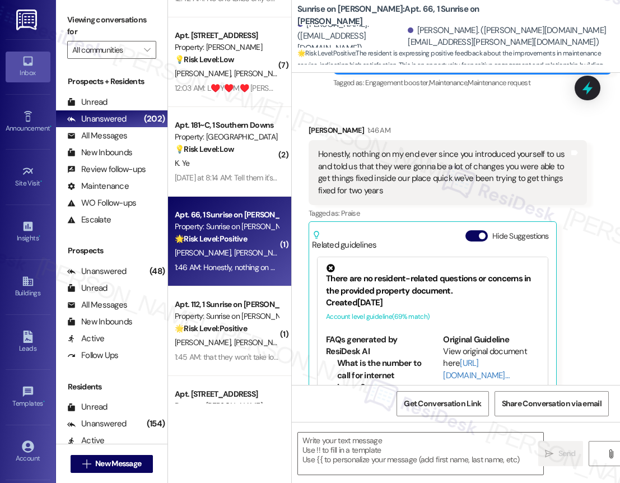
type textarea "Fetching suggested responses. Please feel free to read through the conversation…"
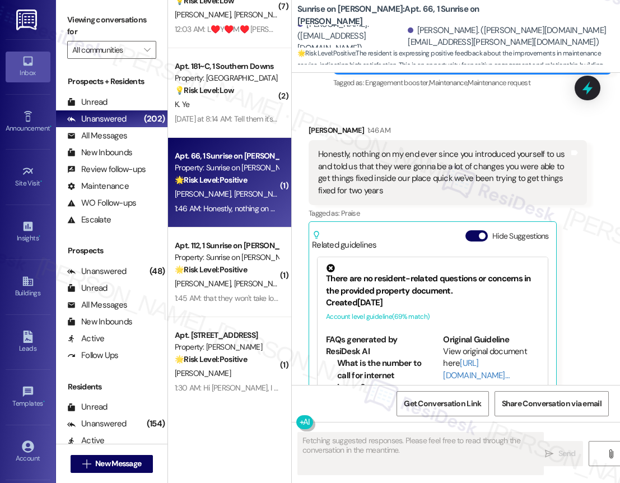
click at [260, 312] on div "( 2 ) Apt. 505~D, 1 The Griffin Property: The Griffin 💡 Risk Level: Low The res…" at bounding box center [229, 201] width 123 height 403
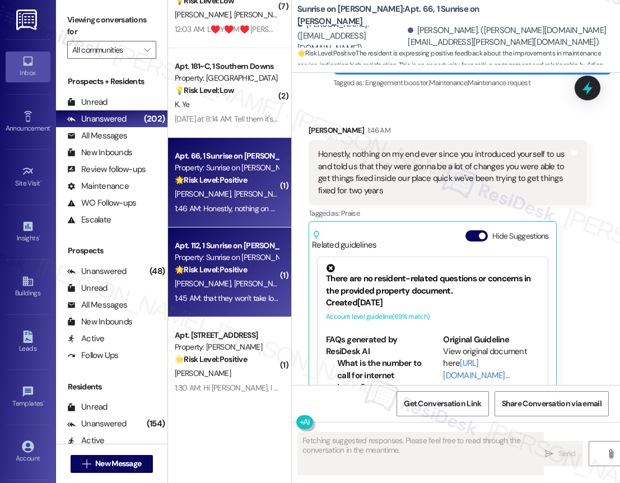
click at [249, 268] on div "🌟 Risk Level: Positive The resident is responding to a general inquiry about im…" at bounding box center [227, 270] width 104 height 12
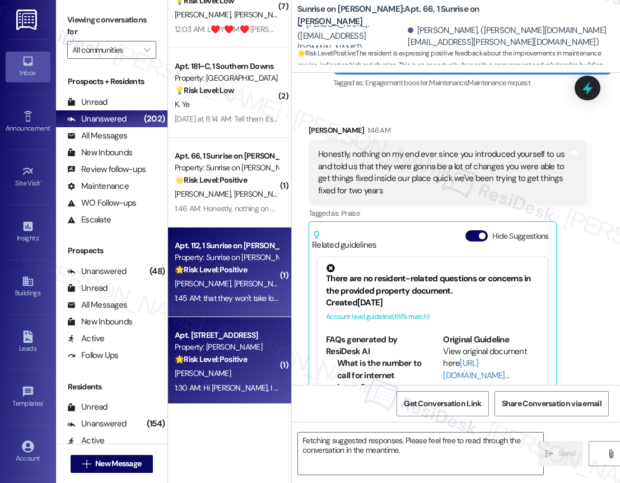
click at [239, 352] on div "Property: [PERSON_NAME]" at bounding box center [227, 347] width 104 height 12
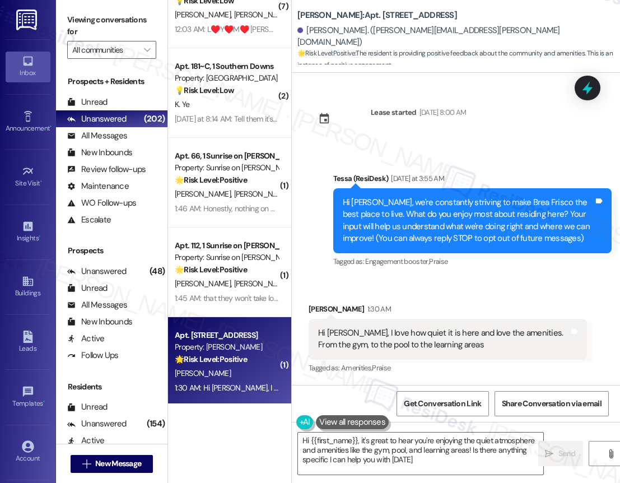
type textarea "Hi {{first_name}}, it's great to hear you're enjoying the quiet atmosphere and …"
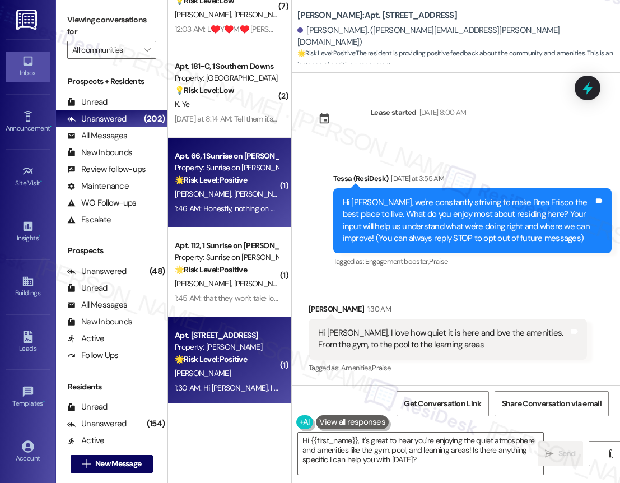
click at [221, 184] on strong "🌟 Risk Level: Positive" at bounding box center [211, 180] width 72 height 10
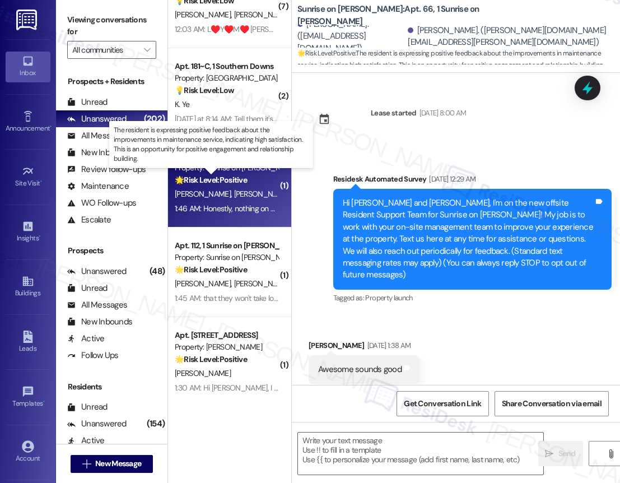
scroll to position [8441, 0]
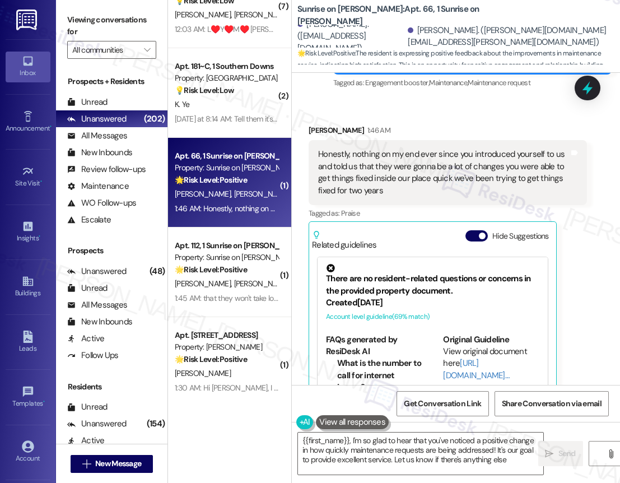
type textarea "{{first_name}}, I'm so glad to hear that you've noticed a positive change in ho…"
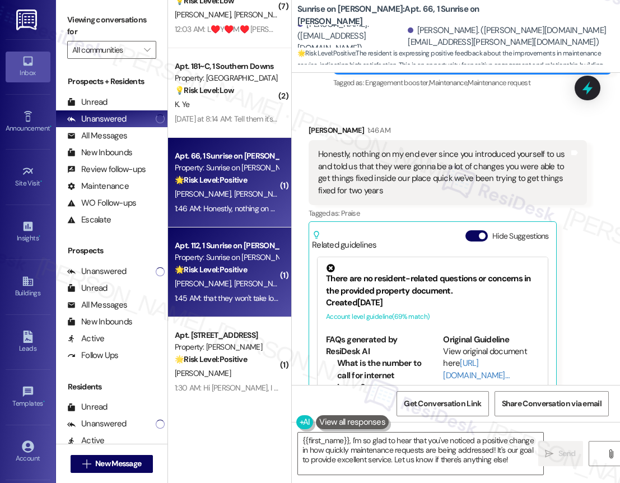
click at [213, 271] on strong "🌟 Risk Level: Positive" at bounding box center [211, 269] width 72 height 10
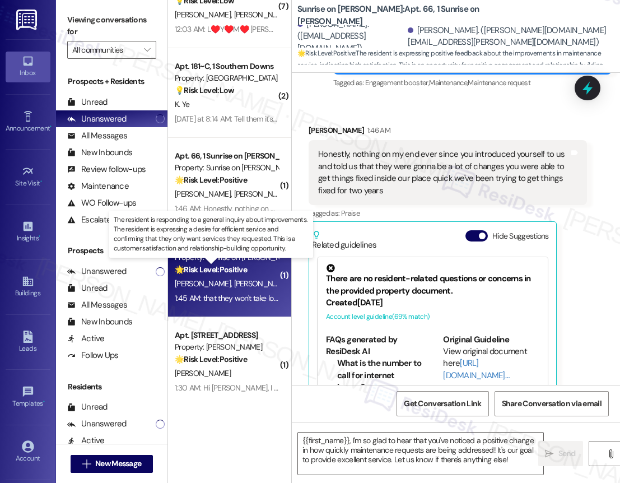
type textarea "Fetching suggested responses. Please feel free to read through the conversation…"
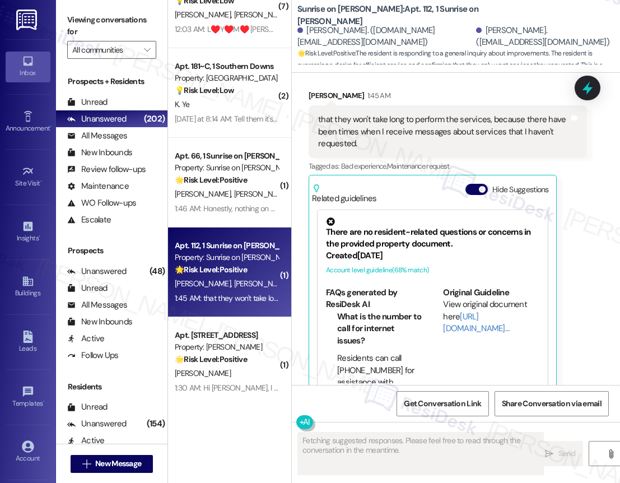
scroll to position [511, 0]
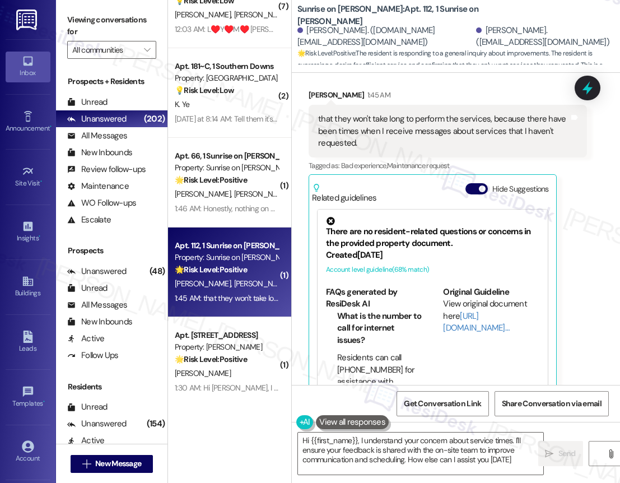
type textarea "Hi {{first_name}}, I understand your concern about service times. I'll ensure y…"
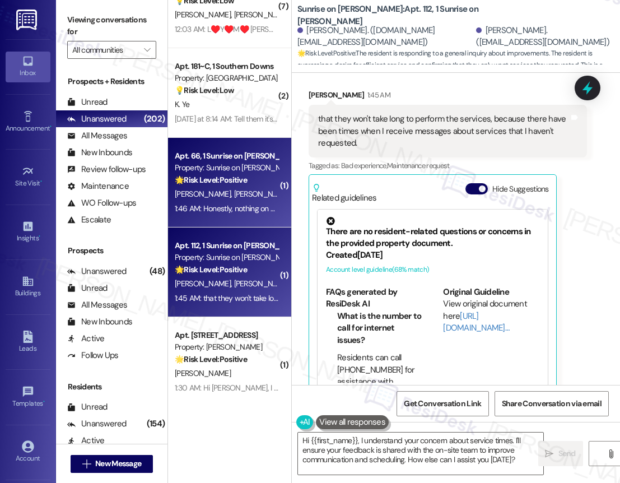
click at [218, 190] on span "D. Hernandez" at bounding box center [204, 194] width 59 height 10
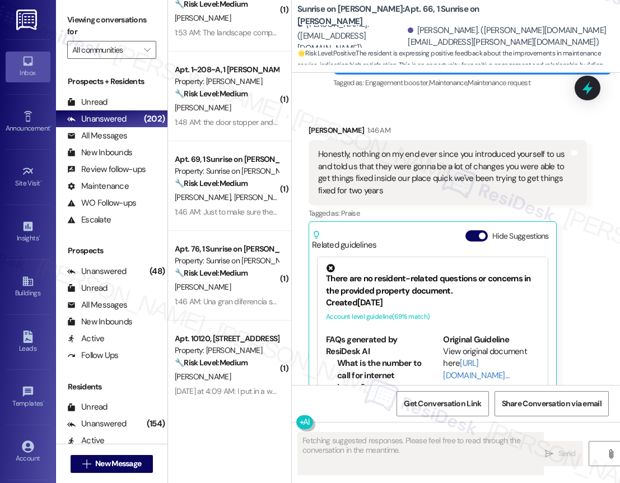
scroll to position [0, 0]
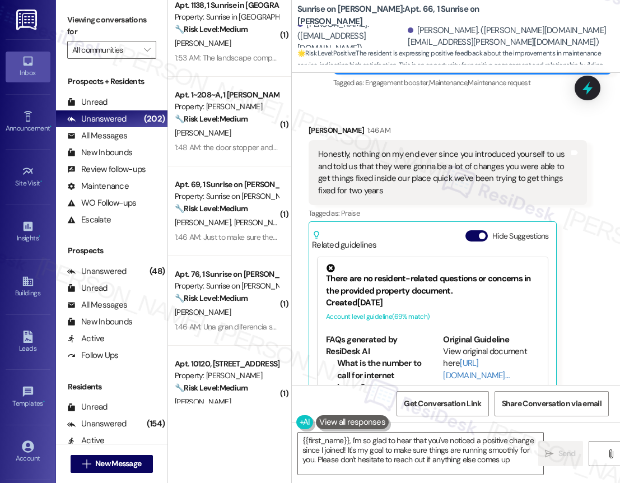
type textarea "{{first_name}}, I'm so glad to hear that you've noticed a positive change since…"
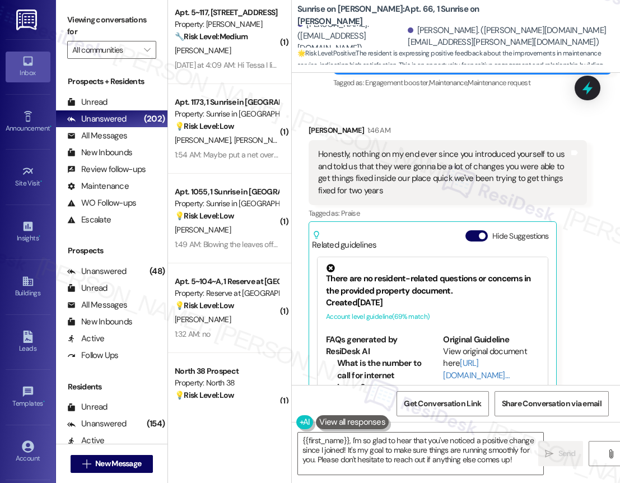
scroll to position [741, 0]
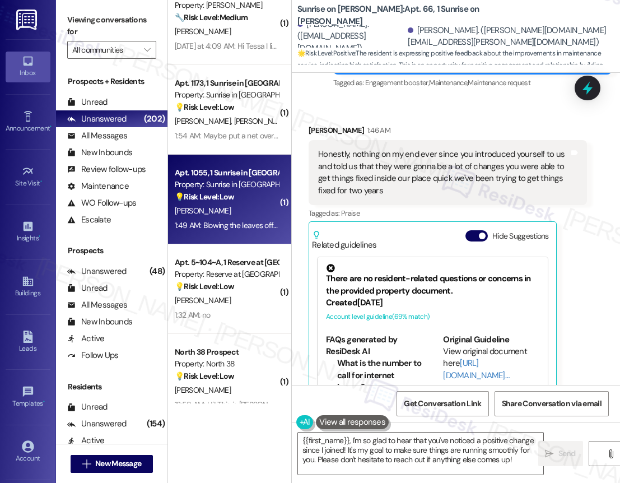
click at [230, 184] on div "Property: Sunrise in [GEOGRAPHIC_DATA]" at bounding box center [227, 185] width 104 height 12
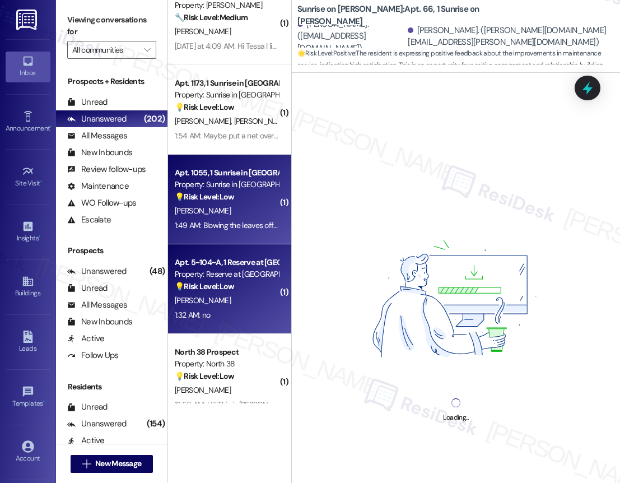
click at [245, 308] on div "1:32 AM: no 1:32 AM: no" at bounding box center [227, 315] width 106 height 14
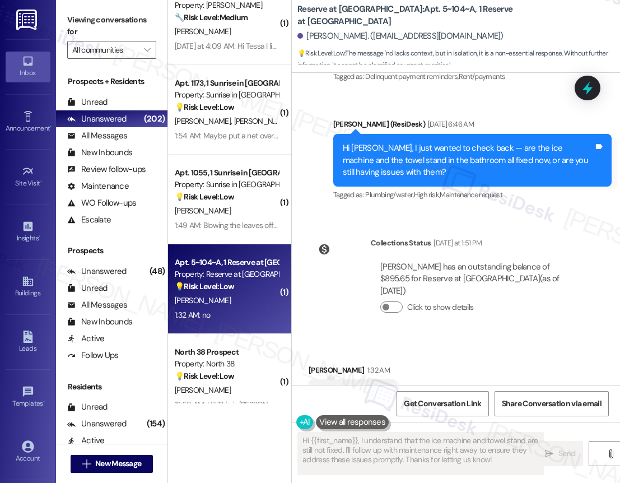
scroll to position [1458, 0]
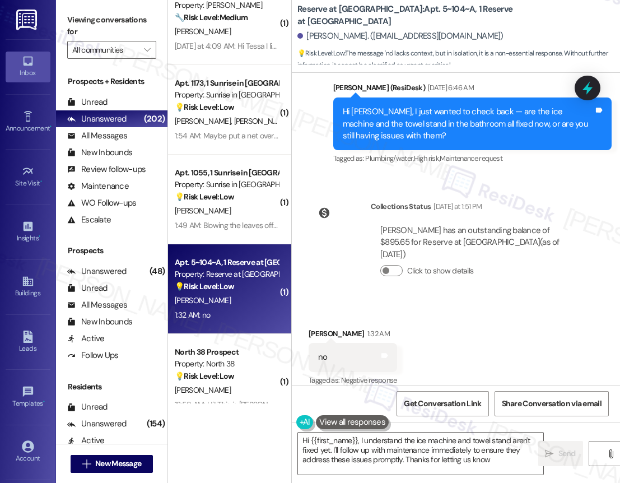
type textarea "Hi {{first_name}}, I understand the ice machine and towel stand aren't fixed ye…"
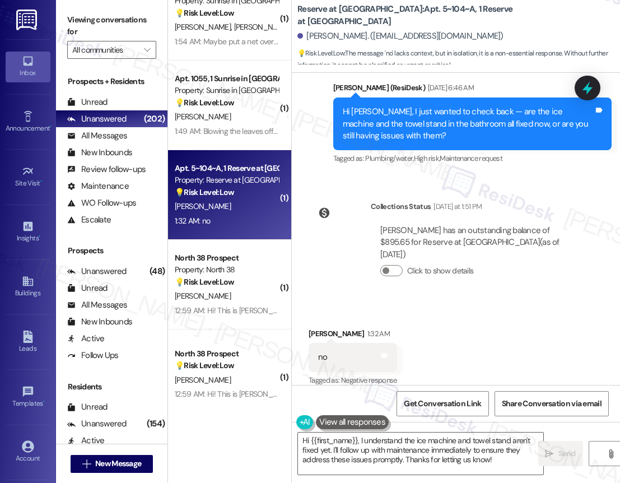
scroll to position [848, 0]
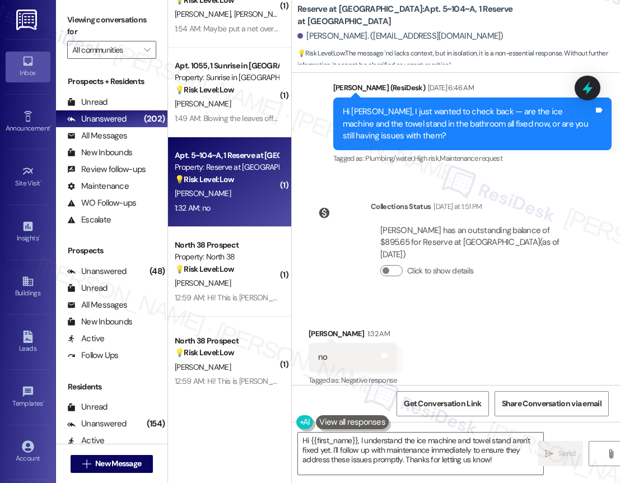
click at [265, 269] on div "💡 Risk Level: Low The resident is providing authorization for communication wit…" at bounding box center [227, 269] width 104 height 12
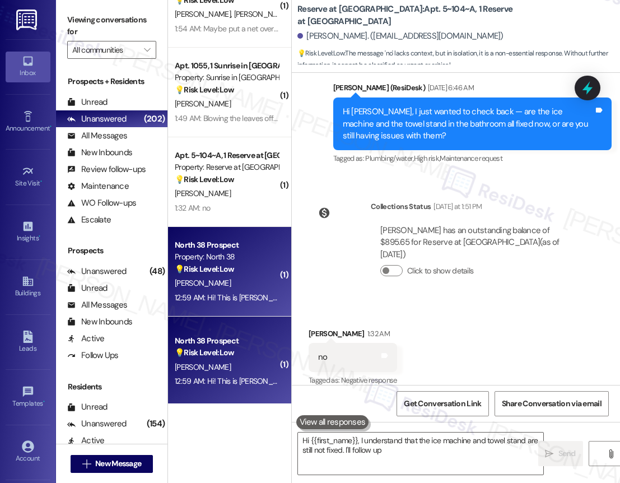
click at [265, 269] on div "💡 Risk Level: Low The resident is providing authorization for communication wit…" at bounding box center [227, 269] width 104 height 12
type textarea "Hi {{first_name}}, I understand that the ice machine and towel stand are still …"
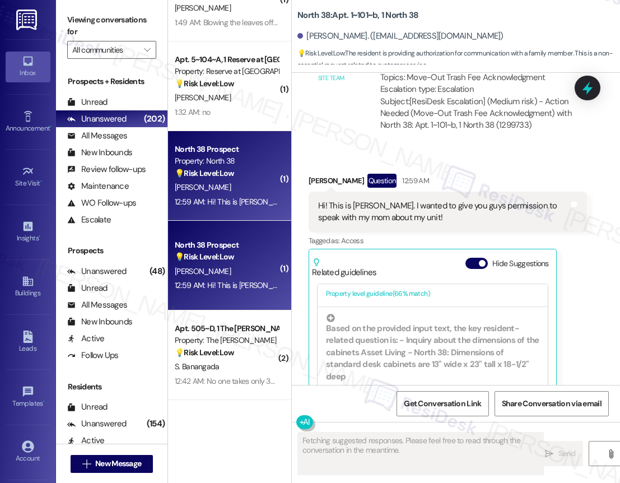
scroll to position [2619, 0]
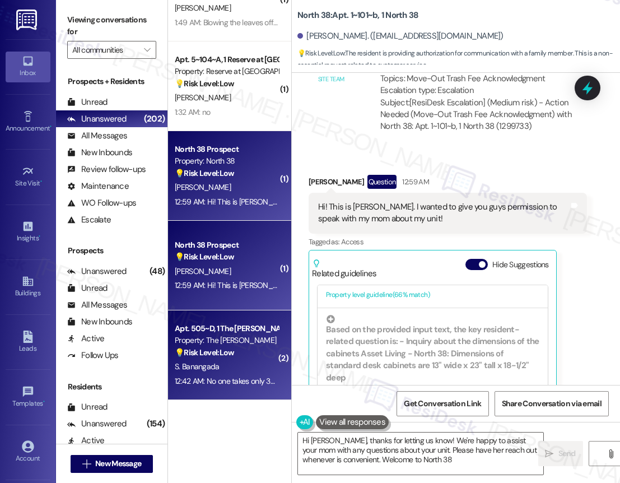
type textarea "Hi Kendall, thanks for letting us know! We're happy to assist your mom with any…"
click at [249, 338] on div "Property: The Griffin" at bounding box center [227, 340] width 104 height 12
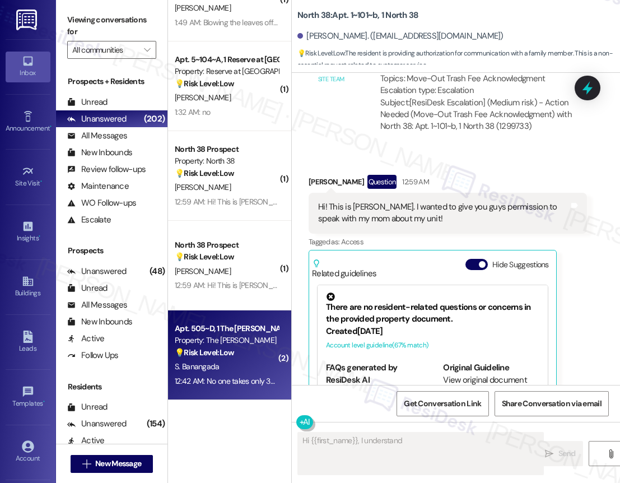
scroll to position [67, 0]
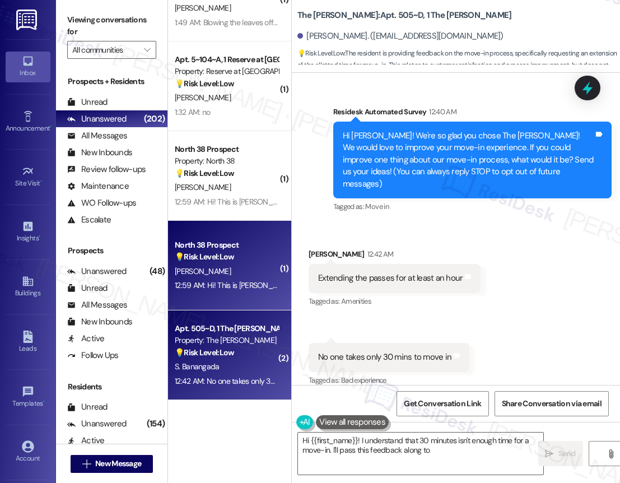
type textarea "Hi {{first_name}}! I understand that 30 minutes isn't enough time for a move-in…"
drag, startPoint x: 228, startPoint y: 275, endPoint x: 230, endPoint y: 269, distance: 5.8
click at [230, 269] on div "K. Hennigan" at bounding box center [227, 271] width 106 height 14
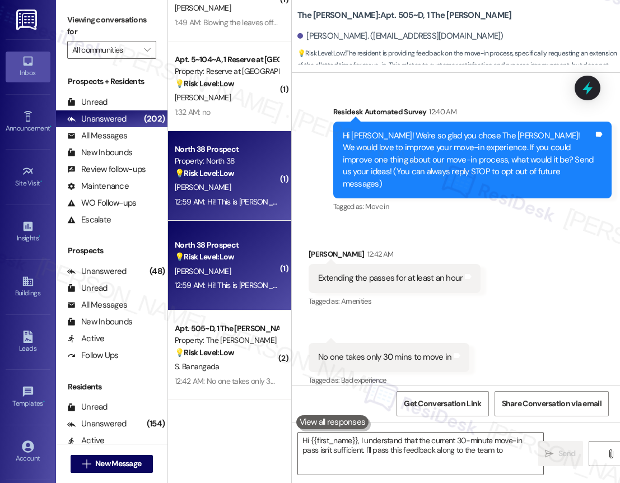
click at [229, 189] on div "K. Hennigan" at bounding box center [227, 187] width 106 height 14
type textarea "Hi {{first_name}}, I understand that the current 30-minute move-in pass isn't s…"
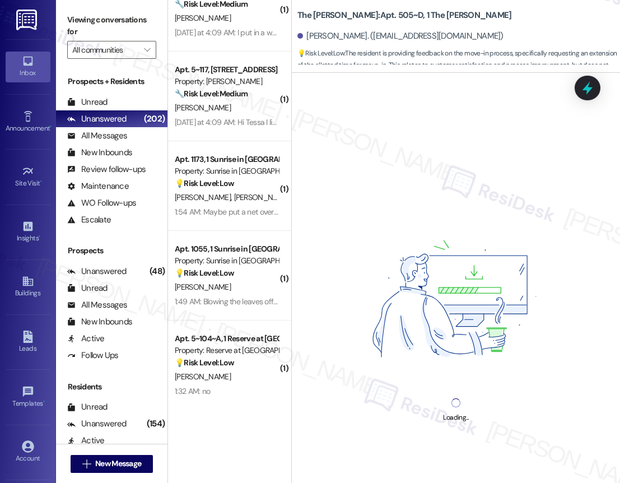
scroll to position [619, 0]
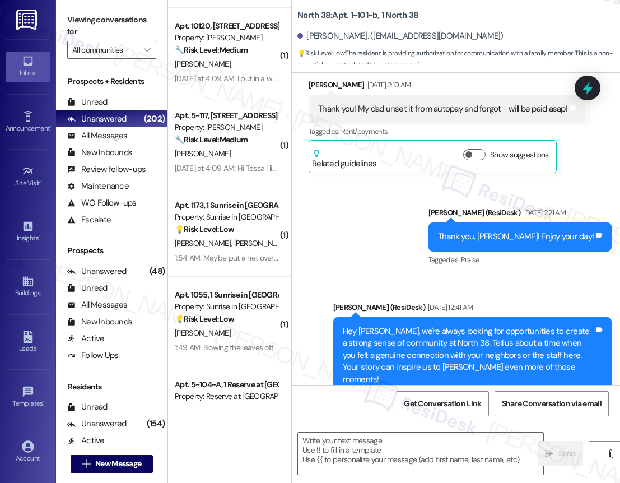
type textarea "Fetching suggested responses. Please feel free to read through the conversation…"
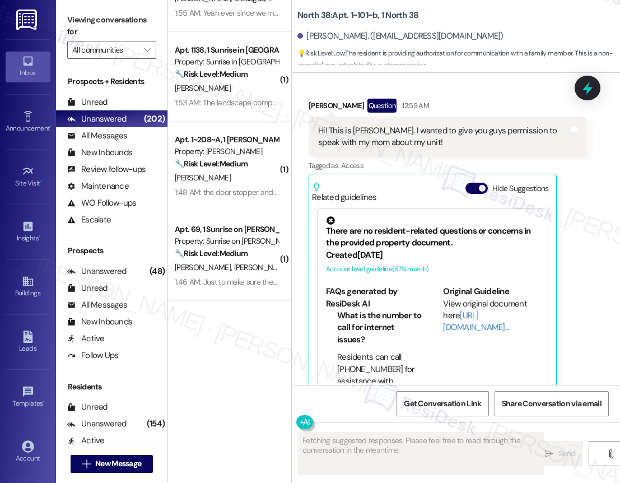
scroll to position [0, 0]
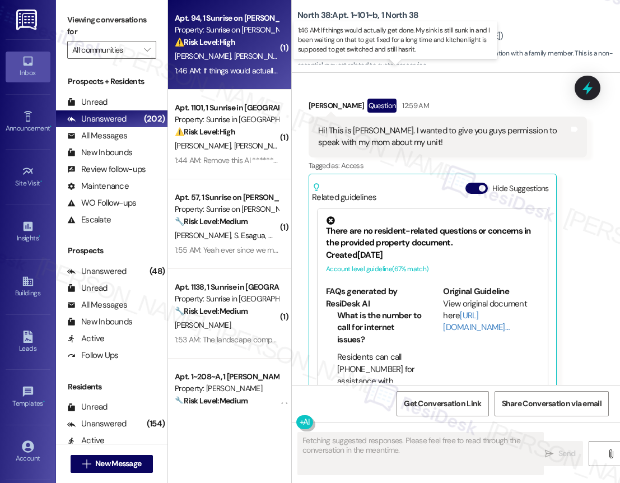
click at [243, 73] on div "1:46 AM: If things would actually get done. My sink is still sunk in and I been…" at bounding box center [462, 70] width 574 height 10
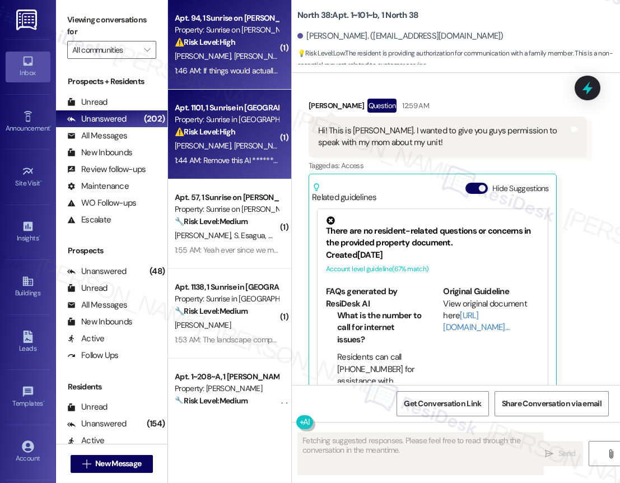
click at [264, 156] on div "1:44 AM: Remove this AI ******** immediately and stop harassing residents with …" at bounding box center [308, 160] width 266 height 10
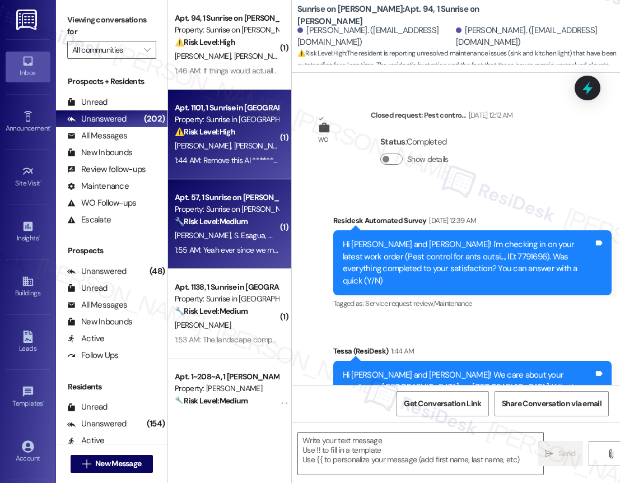
scroll to position [509, 0]
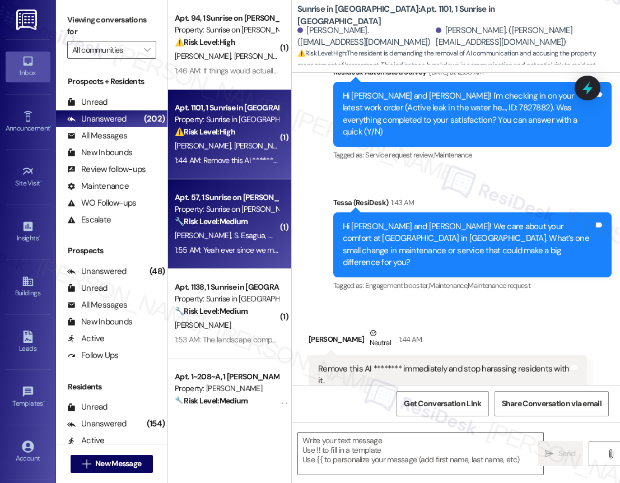
type textarea "Fetching suggested responses. Please feel free to read through the conversation…"
click at [247, 228] on div "Apt. 57, 1 Sunrise on Bethany Property: Sunrise on Bethany 🔧 Risk Level: Medium…" at bounding box center [227, 209] width 106 height 38
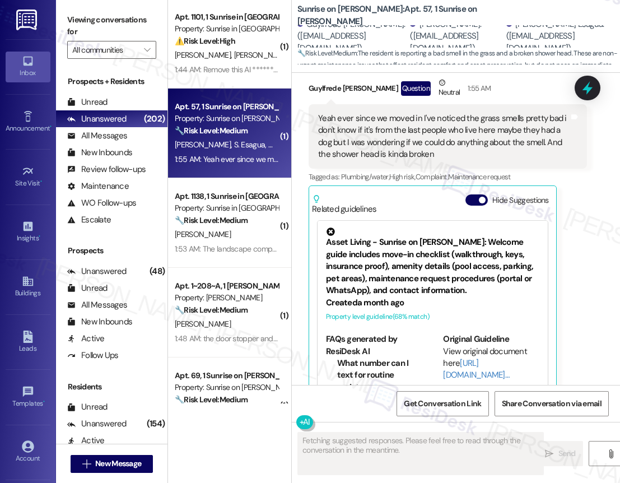
scroll to position [96, 0]
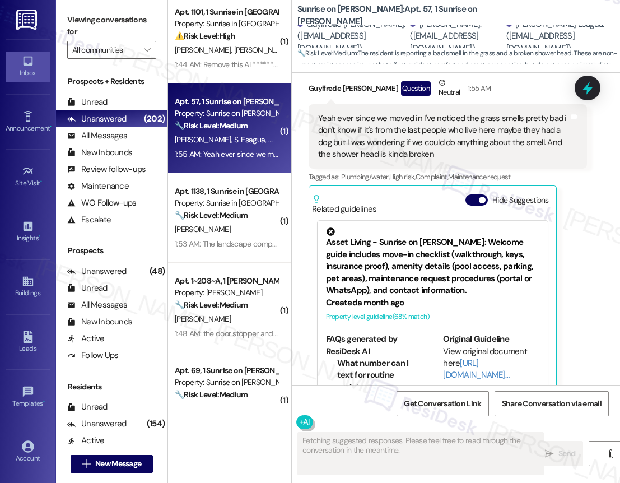
click at [253, 224] on div "( 1 ) Apt. 94, 1 Sunrise on Bethany Property: Sunrise on Bethany ⚠️ Risk Level:…" at bounding box center [229, 201] width 123 height 403
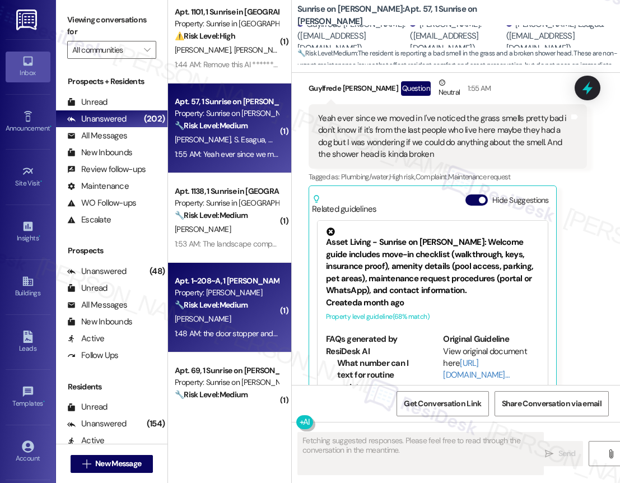
click at [249, 311] on div "Apt. 1~208~A, 1 Todd Property: TODD 🔧 Risk Level: Medium The resident reports b…" at bounding box center [227, 293] width 106 height 38
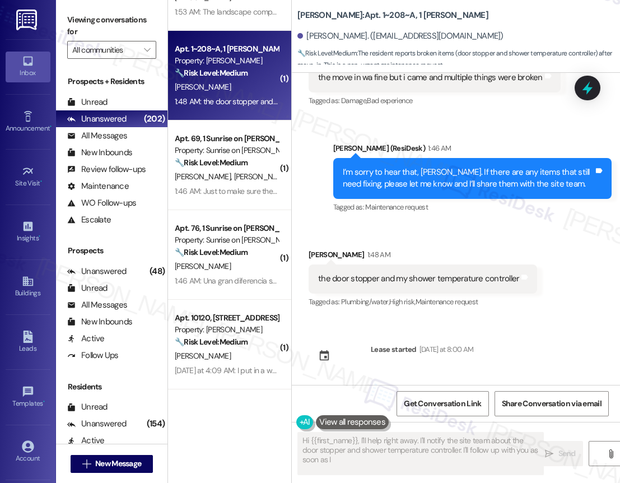
scroll to position [458, 0]
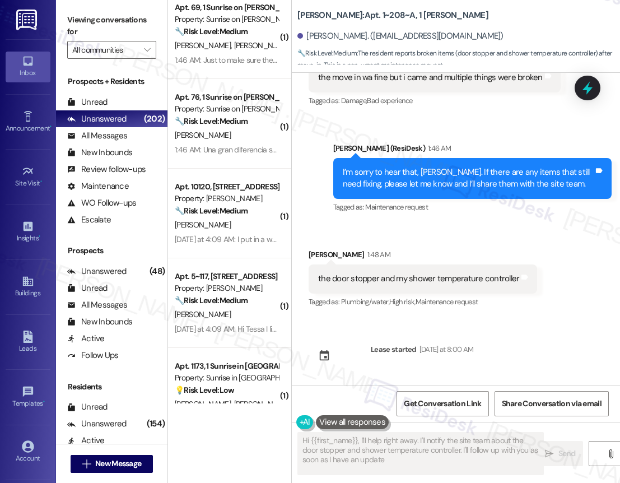
type textarea "Hi {{first_name}}, I'll help right away. I'll notify the site team about the do…"
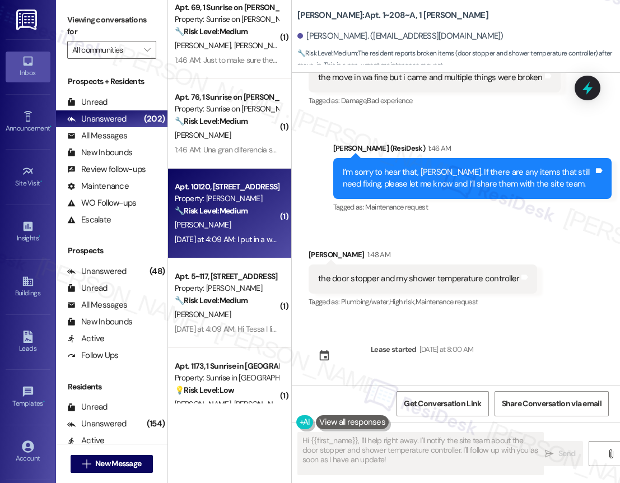
click at [207, 239] on div "Yesterday at 4:09 AM: I put in a work order for my sink weeks ago. It hasn't be…" at bounding box center [307, 239] width 265 height 10
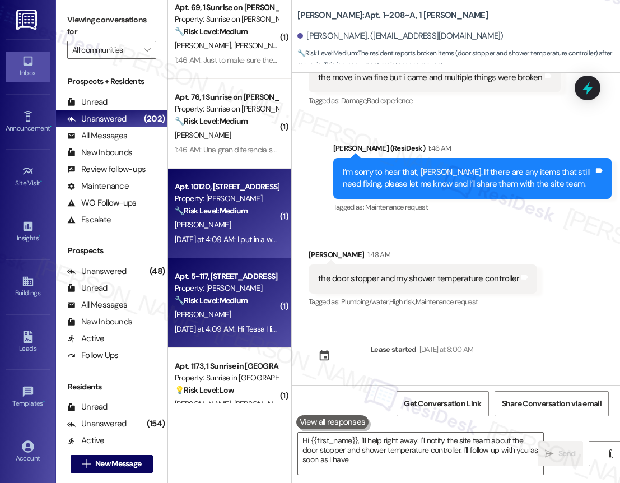
type textarea "Hi {{first_name}}, I'll help right away. I'll notify the site team about the do…"
click at [233, 335] on div "Yesterday at 4:09 AM: Hi Tessa I like the lease term flexibility and the amenit…" at bounding box center [227, 329] width 106 height 14
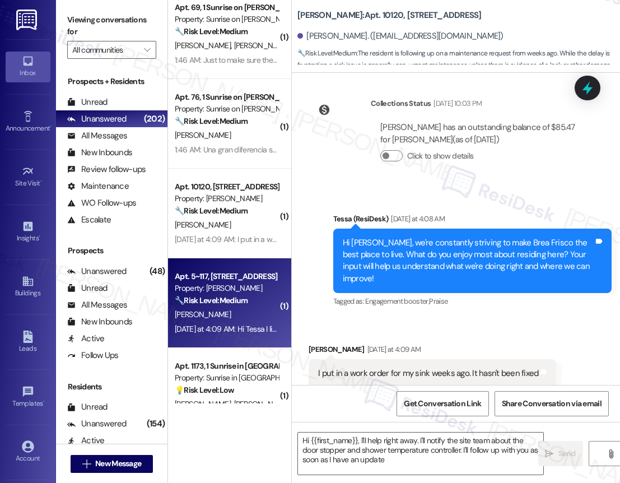
scroll to position [601, 0]
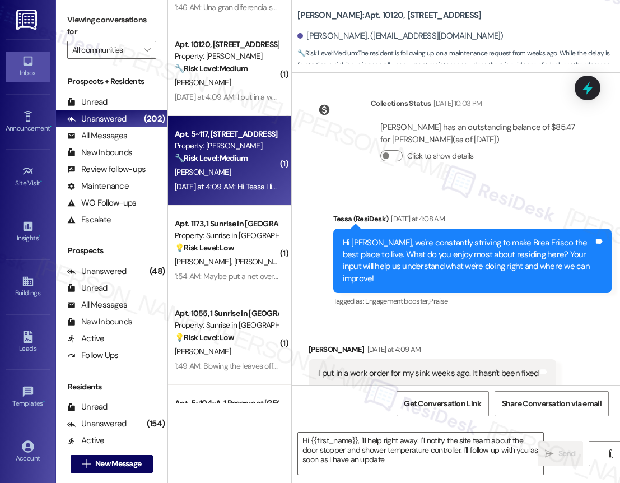
type textarea "Hi {{first_name}}, I'll help right away. I'll notify the site team about the do…"
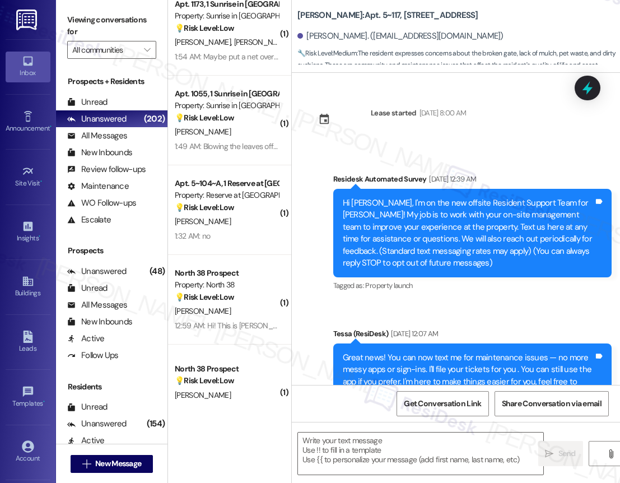
scroll to position [827, 0]
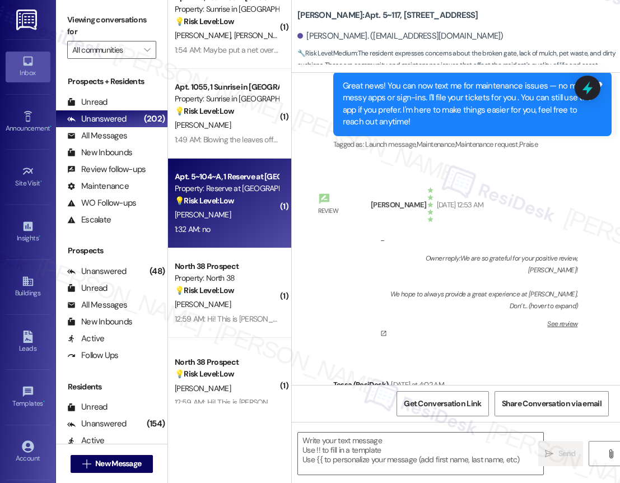
type textarea "Fetching suggested responses. Please feel free to read through the conversation…"
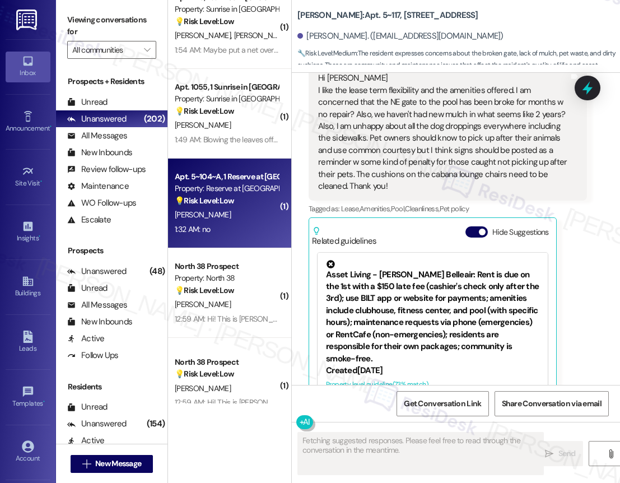
click at [231, 238] on div "Apt. 5~104~A, 1 Reserve at San Antonio Property: Reserve at San Antonio 💡 Risk …" at bounding box center [229, 203] width 123 height 90
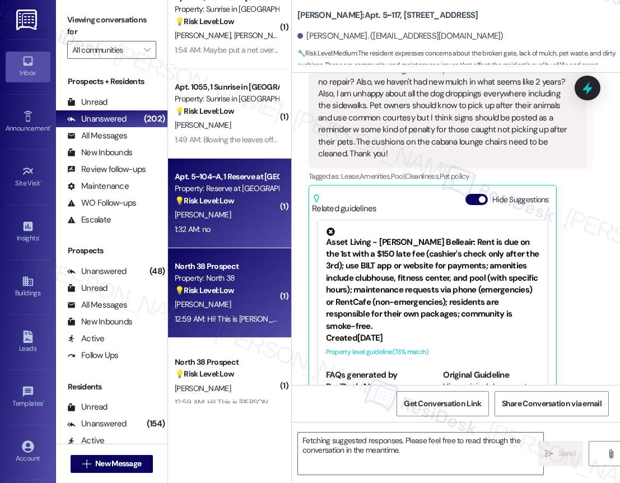
scroll to position [799, 0]
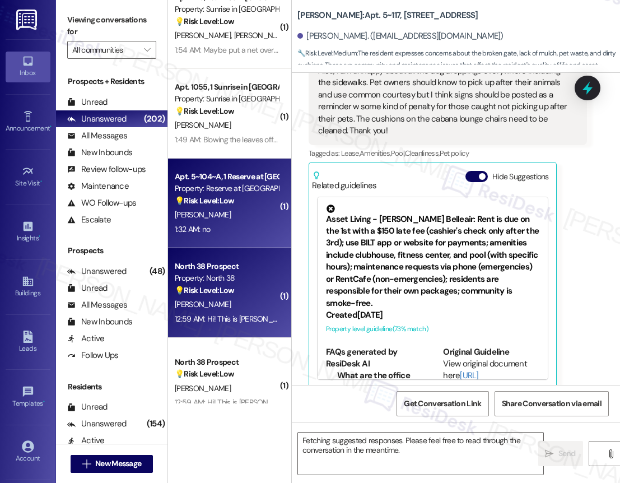
click at [260, 312] on div "12:59 AM: Hi! This is Kendall Hennigan. I wanted to give you guys permission to…" at bounding box center [227, 319] width 106 height 14
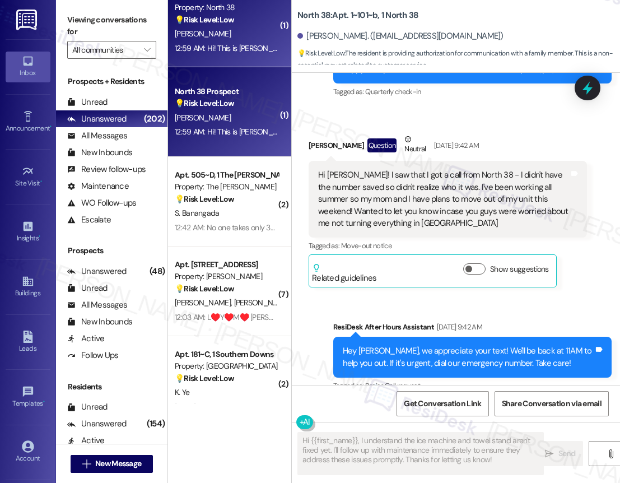
scroll to position [1105, 0]
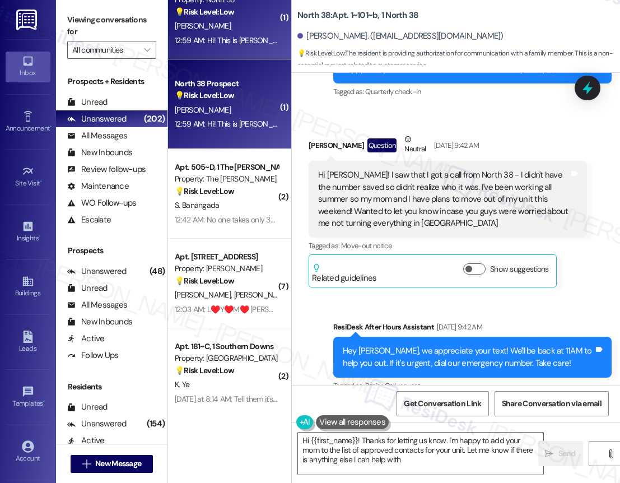
type textarea "Hi {{first_name}}! Thanks for letting us know. I'm happy to add your mom to the…"
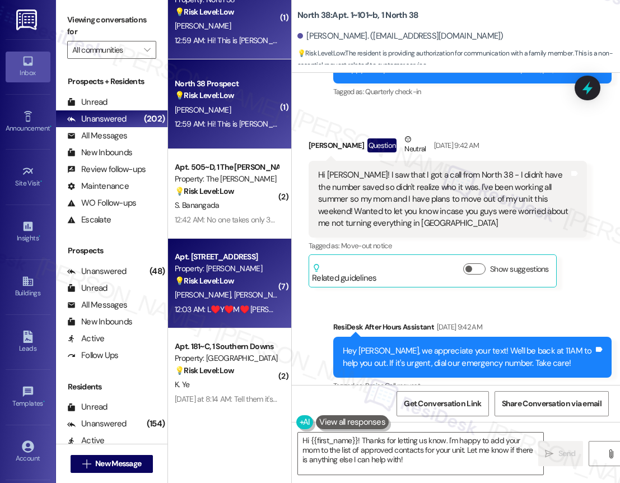
click at [250, 263] on div "Apt. 13204, 12330 Research Road" at bounding box center [227, 257] width 104 height 12
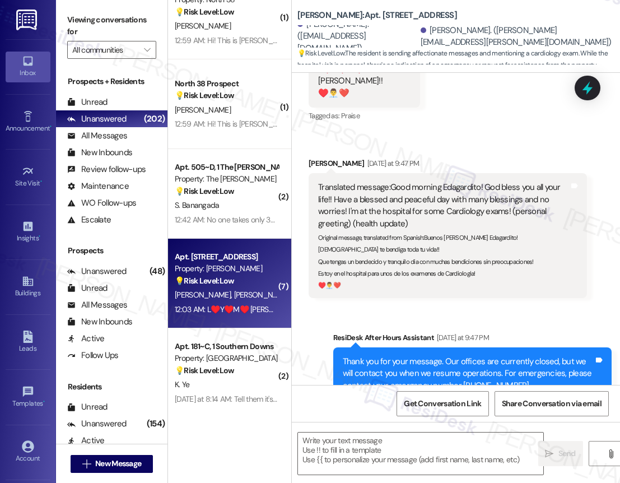
type textarea "Fetching suggested responses. Please feel free to read through the conversation…"
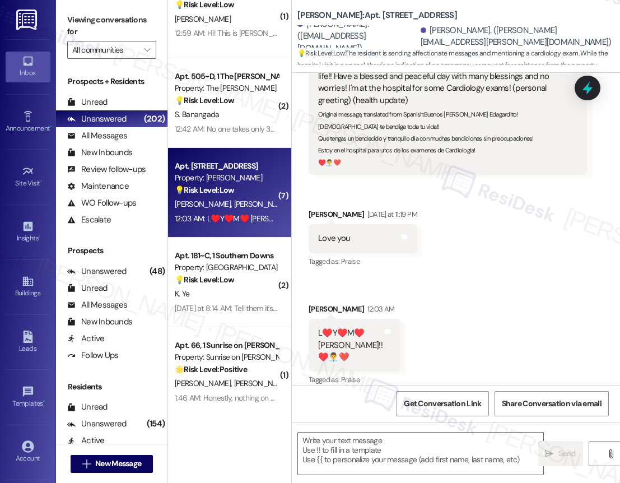
scroll to position [1199, 0]
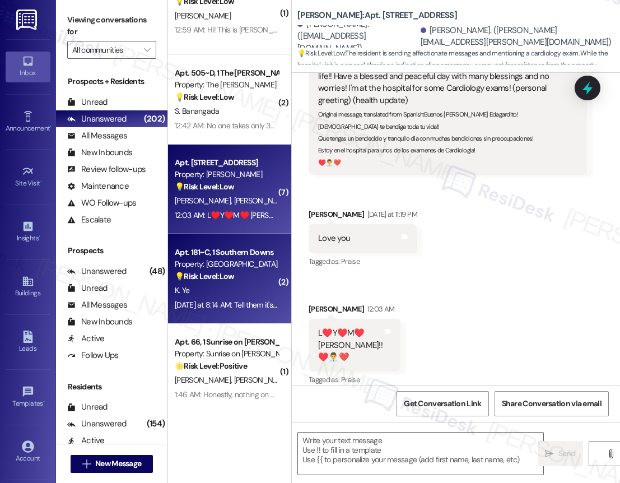
click at [223, 264] on div "Property: [GEOGRAPHIC_DATA]" at bounding box center [227, 264] width 104 height 12
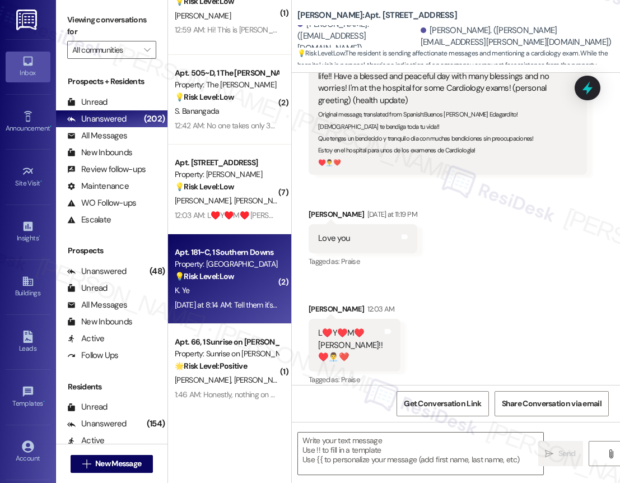
click at [223, 264] on div "Property: [GEOGRAPHIC_DATA]" at bounding box center [227, 264] width 104 height 12
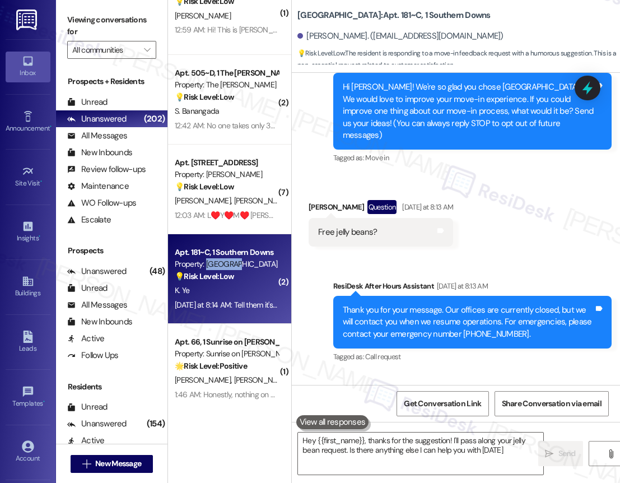
type textarea "Hey {{first_name}}, thanks for the suggestion! I'll pass along your jelly bean …"
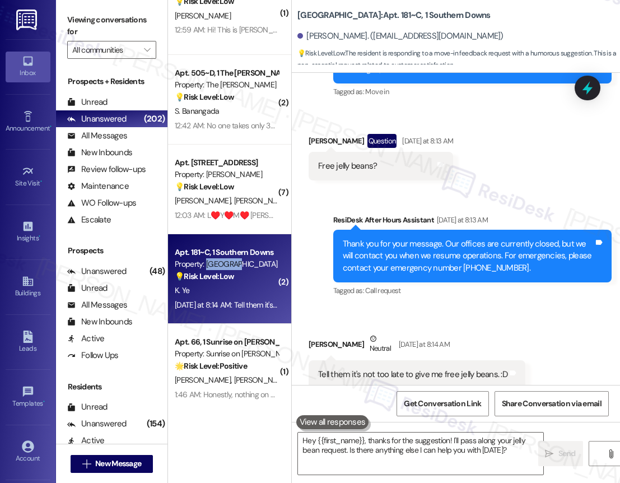
scroll to position [204, 0]
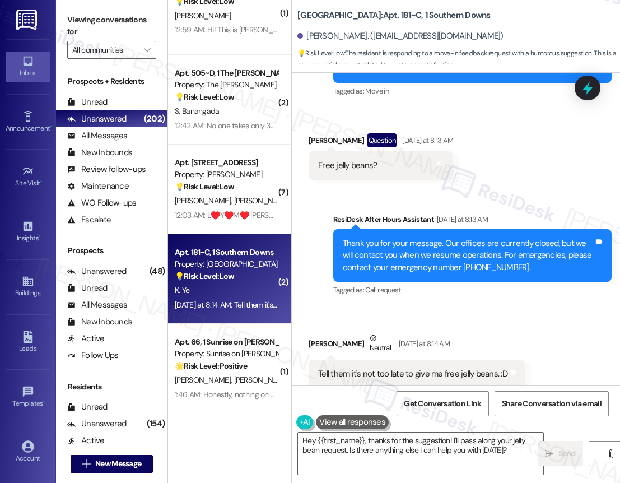
click at [225, 291] on div "K. Ye" at bounding box center [227, 290] width 106 height 14
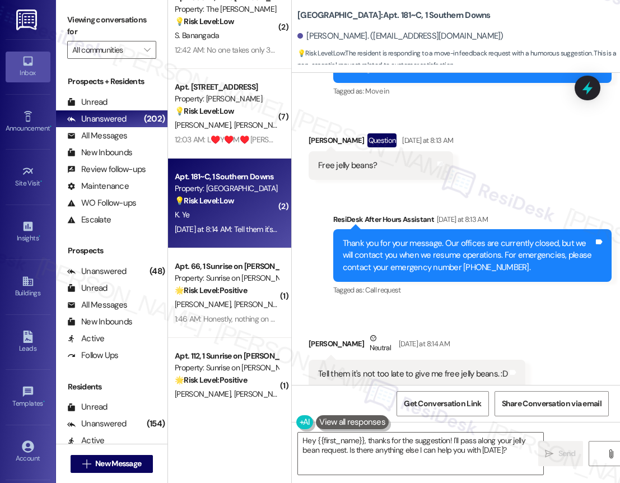
scroll to position [1278, 0]
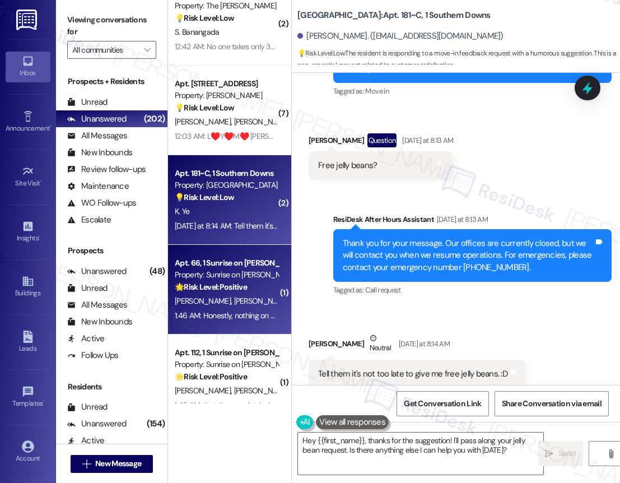
click at [234, 297] on span "B. Anaya" at bounding box center [262, 301] width 56 height 10
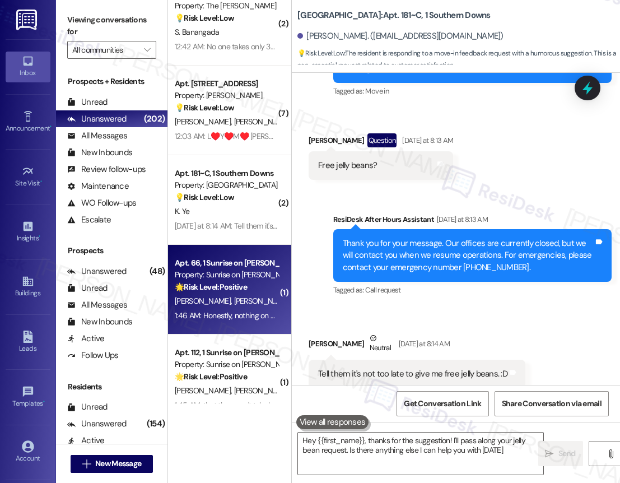
type textarea "Hey {{first_name}}, thanks for the suggestion! I'll pass along your jelly bean …"
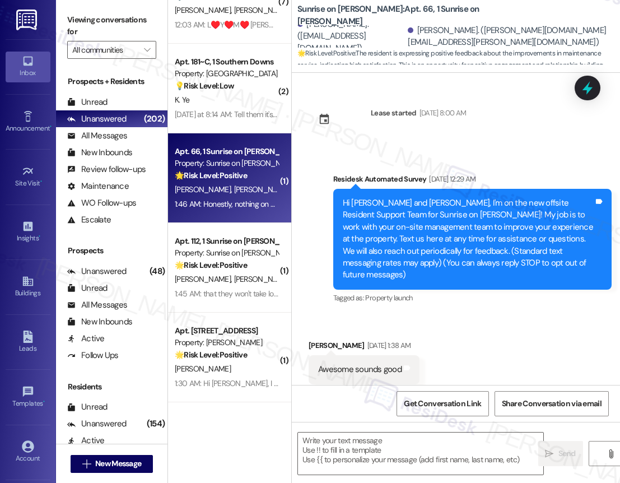
scroll to position [1412, 0]
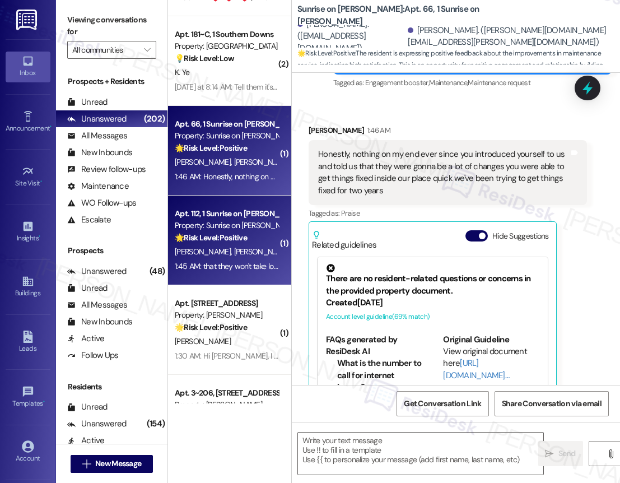
type textarea "Fetching suggested responses. Please feel free to read through the conversation…"
click at [245, 245] on div "L. Soltero J. Inzunza" at bounding box center [227, 252] width 106 height 14
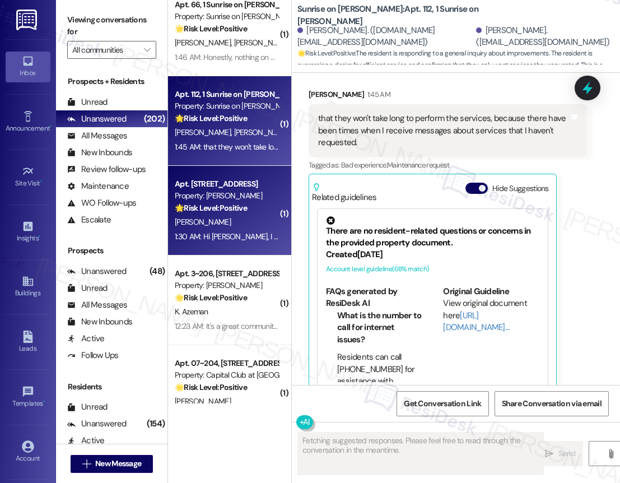
click at [240, 228] on div "F. Fianko" at bounding box center [227, 222] width 106 height 14
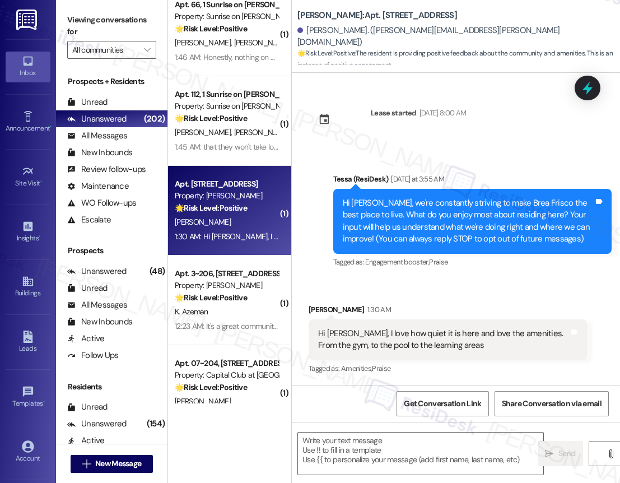
type textarea "Fetching suggested responses. Please feel free to read through the conversation…"
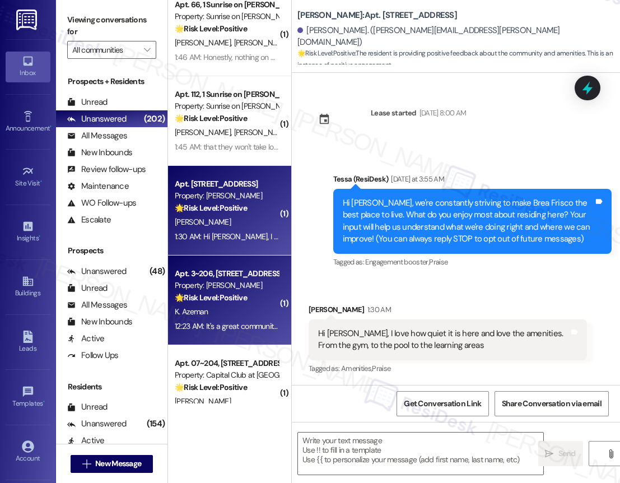
click at [234, 293] on strong "🌟 Risk Level: Positive" at bounding box center [211, 297] width 72 height 10
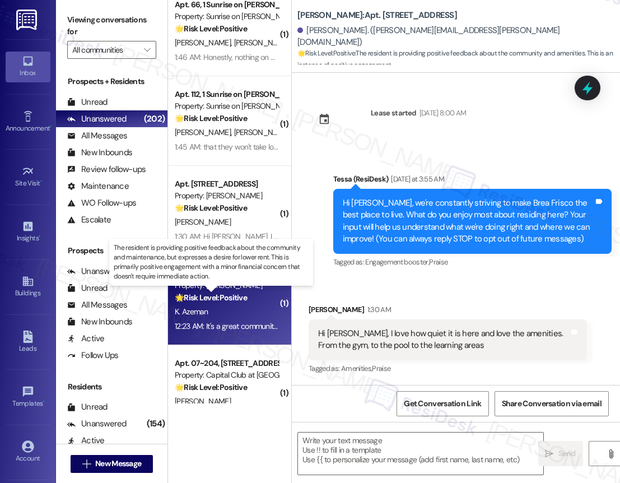
type textarea "Fetching suggested responses. Please feel free to read through the conversation…"
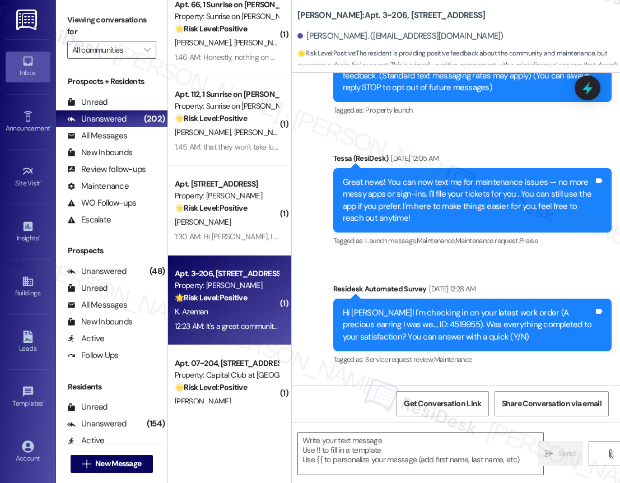
type textarea "Fetching suggested responses. Please feel free to read through the conversation…"
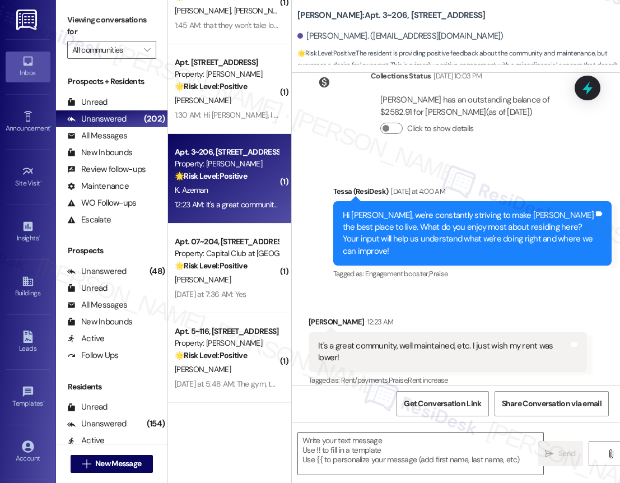
click at [227, 288] on div "( 1 ) Apt. 66, 1 Sunrise on Bethany Property: Sunrise on Bethany 🌟 Risk Level: …" at bounding box center [229, 201] width 123 height 403
click at [227, 289] on div "Yesterday at 7:36 AM: Yes Yesterday at 7:36 AM: Yes" at bounding box center [211, 294] width 72 height 10
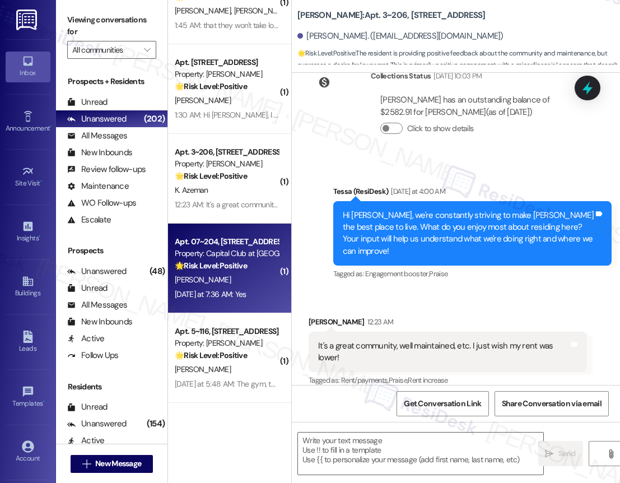
type textarea "Fetching suggested responses. Please feel free to read through the conversation…"
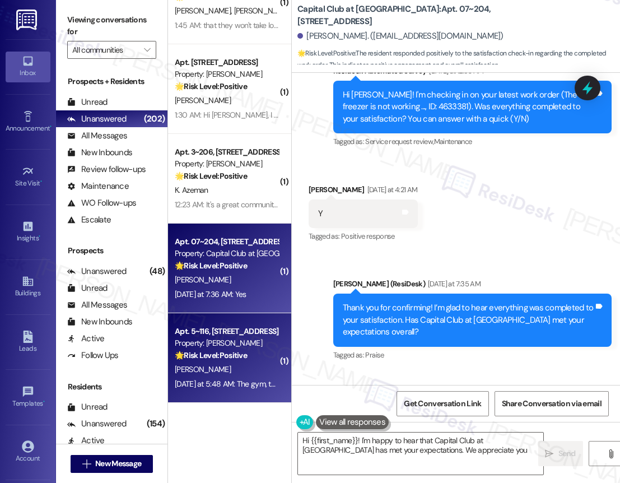
type textarea "Hi {{first_name}}! I'm happy to hear that Capital Club at Indian Land has met y…"
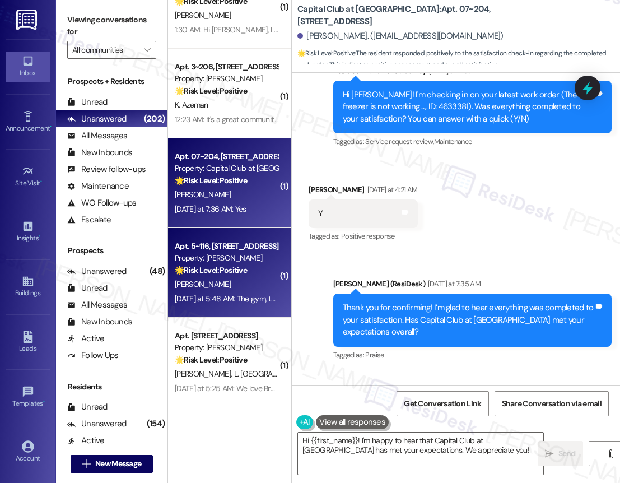
click at [238, 271] on strong "🌟 Risk Level: Positive" at bounding box center [211, 270] width 72 height 10
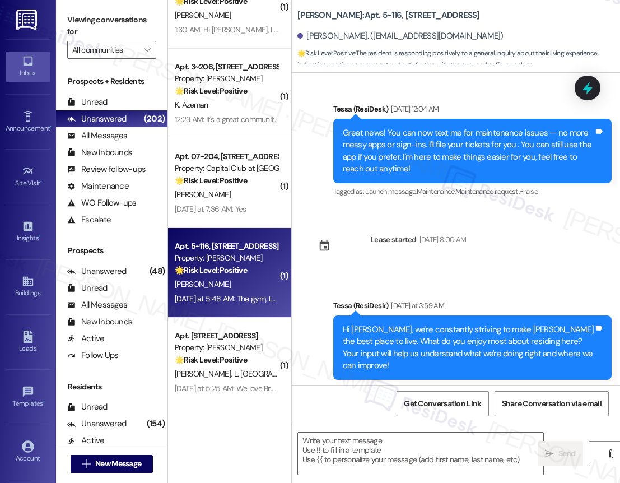
type textarea "Fetching suggested responses. Please feel free to read through the conversation…"
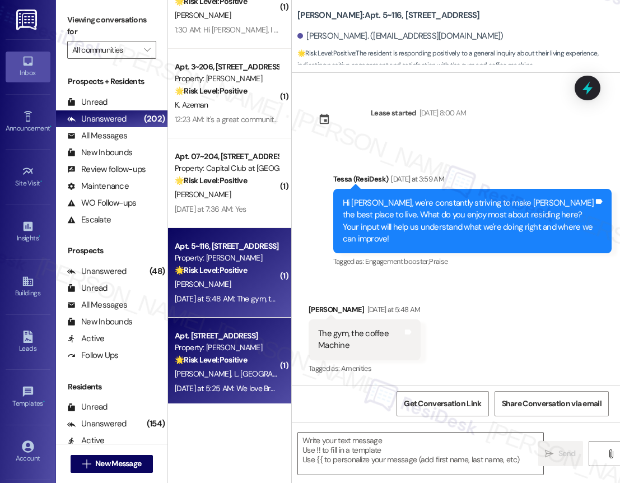
click at [235, 351] on div "Property: [PERSON_NAME]" at bounding box center [227, 347] width 104 height 12
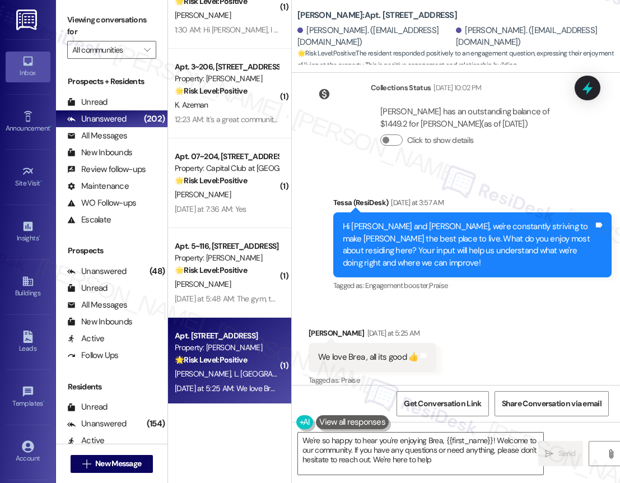
type textarea "We're so happy to hear you're enjoying Brea, {{first_name}}! Welcome to our com…"
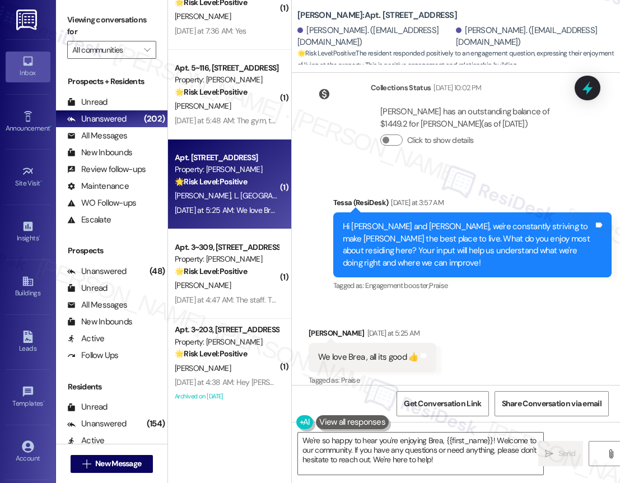
scroll to position [1989, 0]
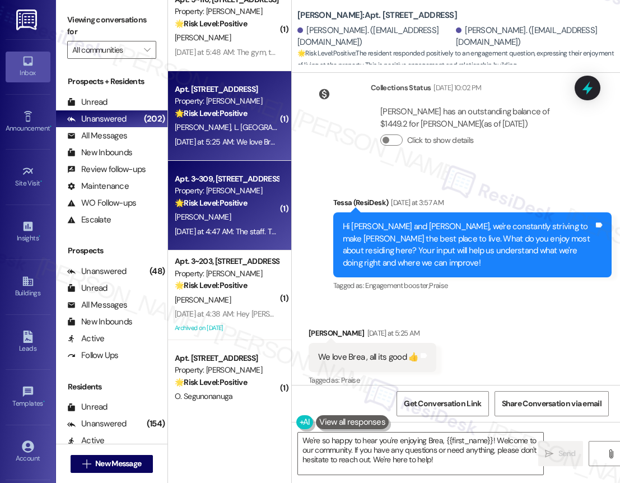
click at [251, 222] on div "T. Wright" at bounding box center [227, 217] width 106 height 14
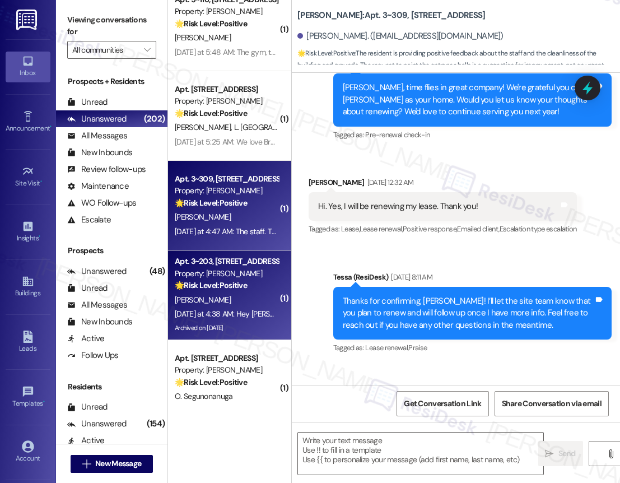
type textarea "Fetching suggested responses. Please feel free to read through the conversation…"
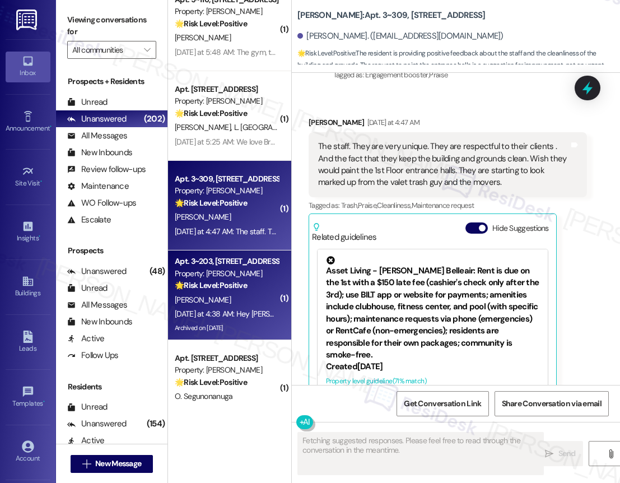
click at [217, 302] on div "C. Jackson" at bounding box center [227, 300] width 106 height 14
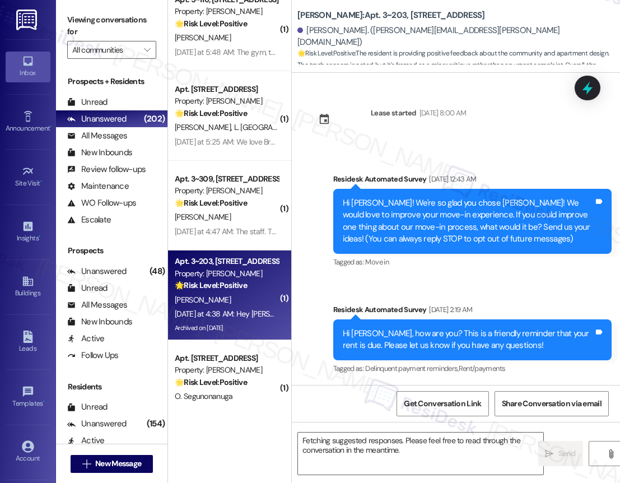
scroll to position [4395, 0]
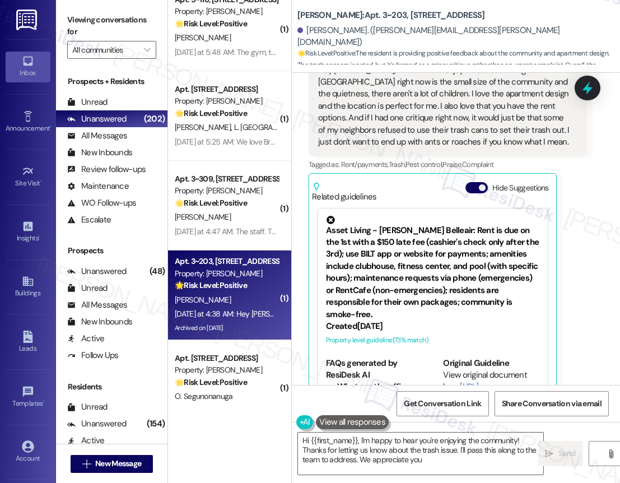
type textarea "Hi {{first_name}}, I'm happy to hear you're enjoying the community! Thanks for …"
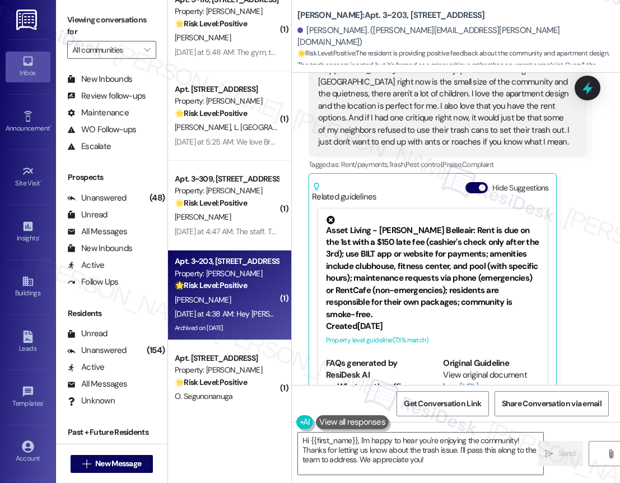
scroll to position [112, 0]
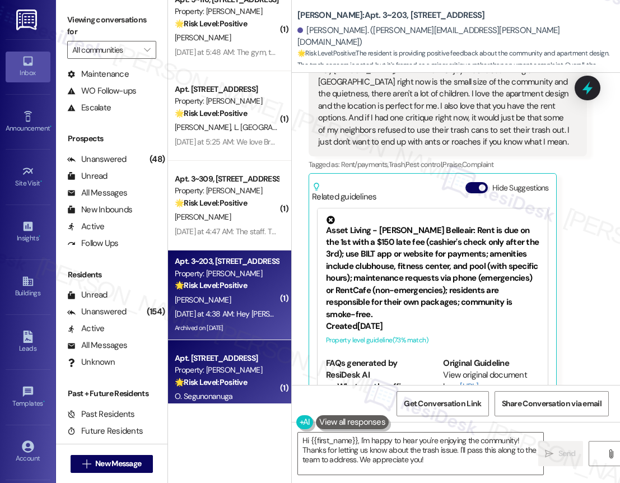
click at [227, 349] on div "Apt. 12319, 12330 Research Road Property: Brea Frisco 🌟 Risk Level: Positive Th…" at bounding box center [229, 385] width 123 height 90
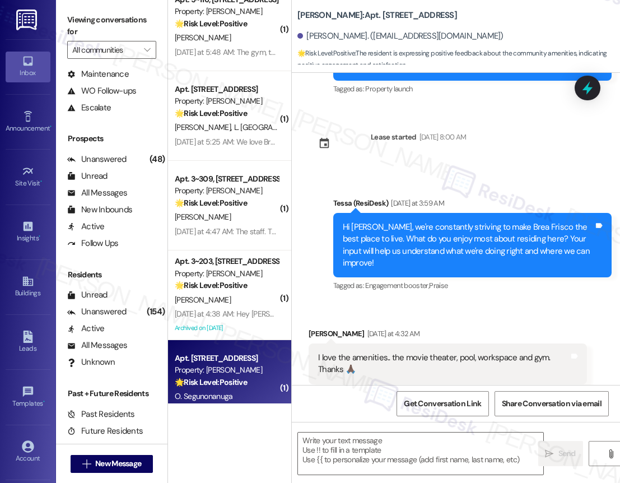
type textarea "Fetching suggested responses. Please feel free to read through the conversation…"
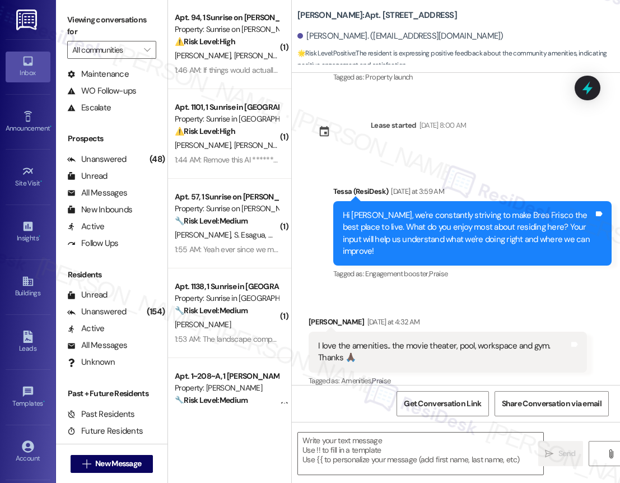
scroll to position [0, 0]
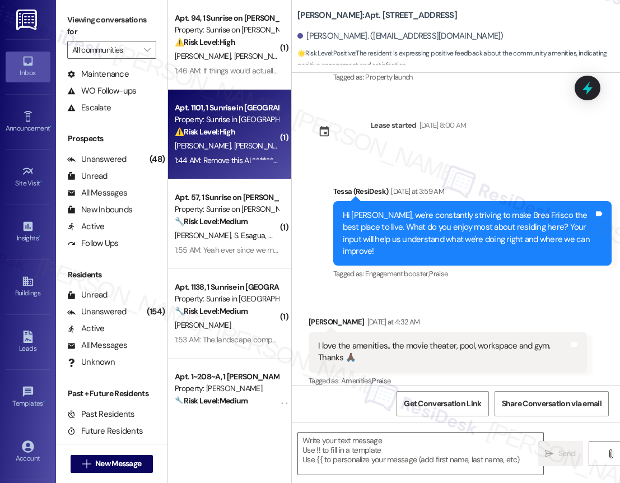
click at [230, 93] on div "Apt. 1101, 1 Sunrise in Chandler Property: Sunrise in Chandler ⚠️ Risk Level: H…" at bounding box center [229, 135] width 123 height 90
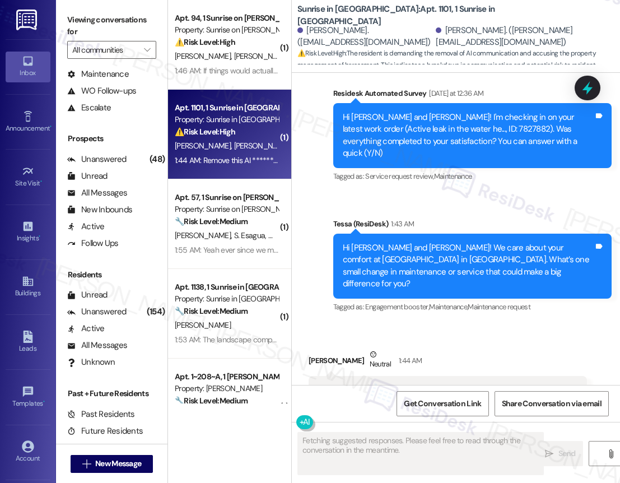
scroll to position [509, 0]
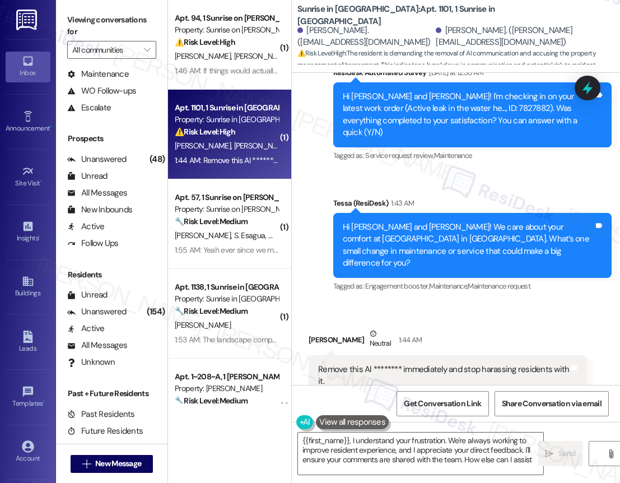
type textarea "{{first_name}}, I understand your frustration. We're always working to improve …"
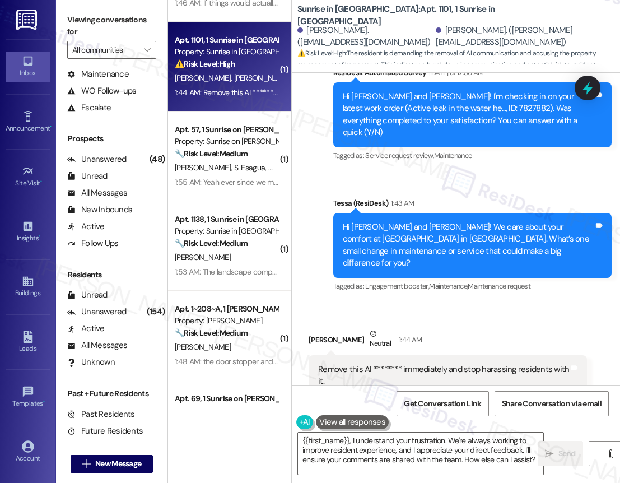
scroll to position [77, 0]
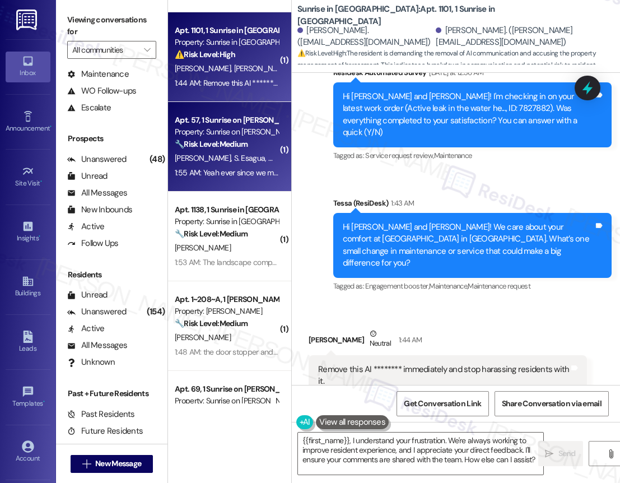
click at [228, 103] on div "Apt. 57, 1 Sunrise on Bethany Property: Sunrise on Bethany 🔧 Risk Level: Medium…" at bounding box center [229, 147] width 123 height 90
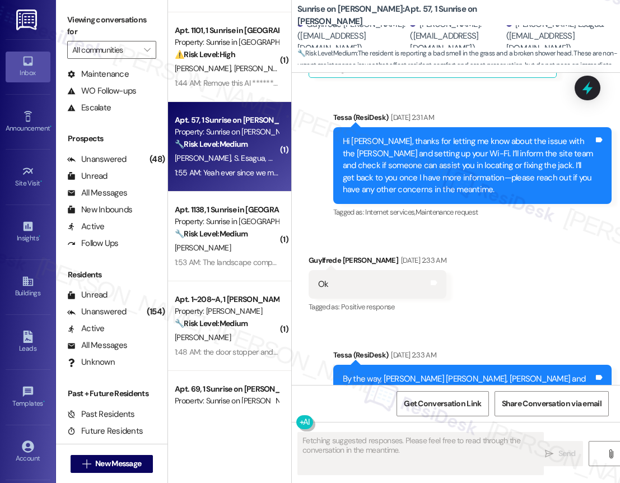
scroll to position [4283, 0]
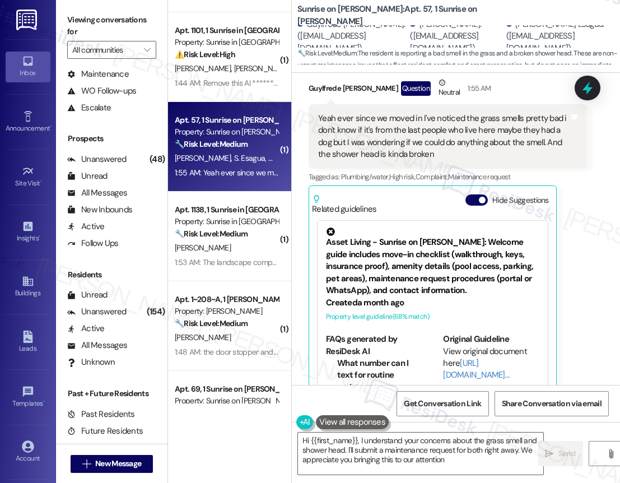
type textarea "Hi {{first_name}}, I understand your concerns about the grass smell and shower …"
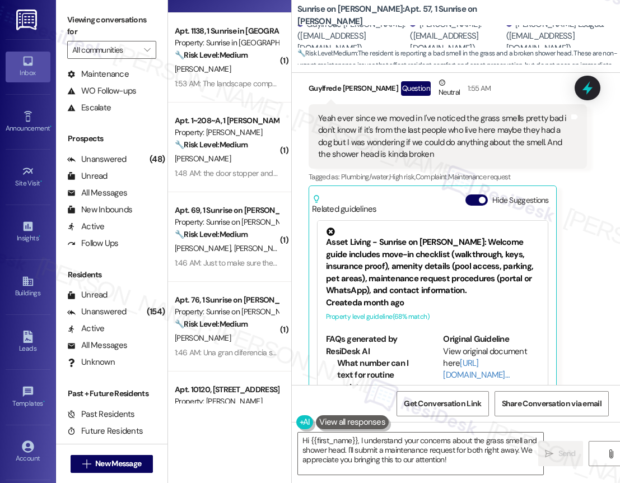
scroll to position [259, 0]
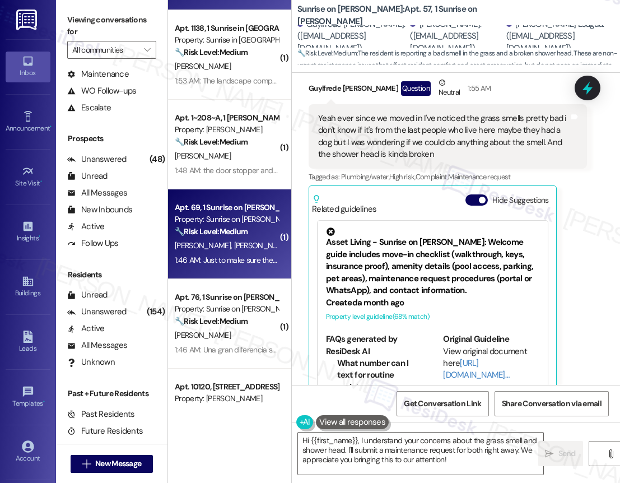
click at [235, 222] on div "Property: Sunrise on Bethany" at bounding box center [227, 219] width 104 height 12
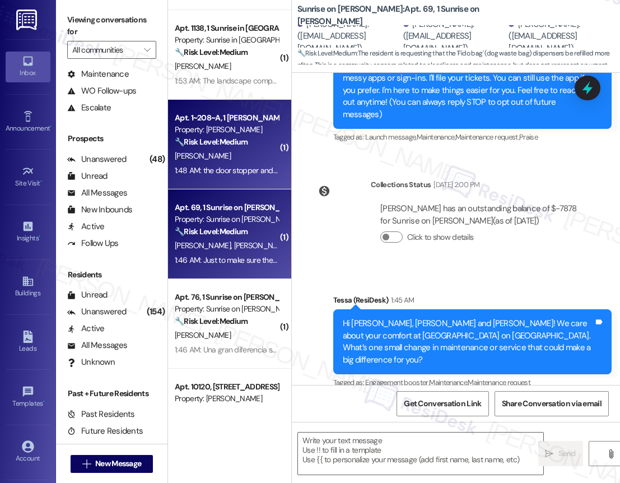
type textarea "Fetching suggested responses. Please feel free to read through the conversation…"
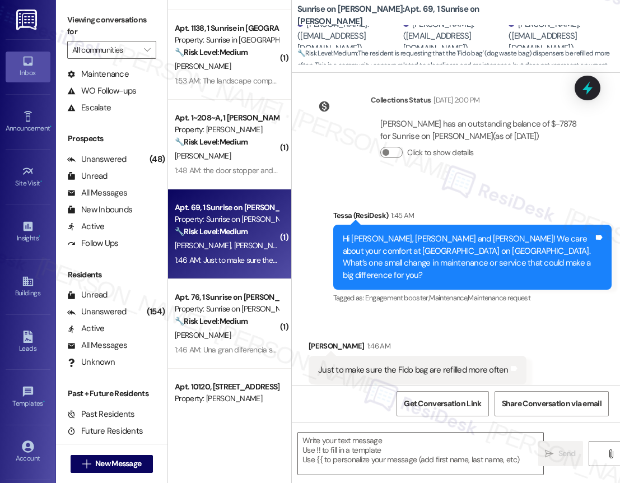
click at [212, 263] on div "1:46 AM: Just to make sure the Fido bag are refilled more often 1:46 AM: Just t…" at bounding box center [276, 260] width 202 height 10
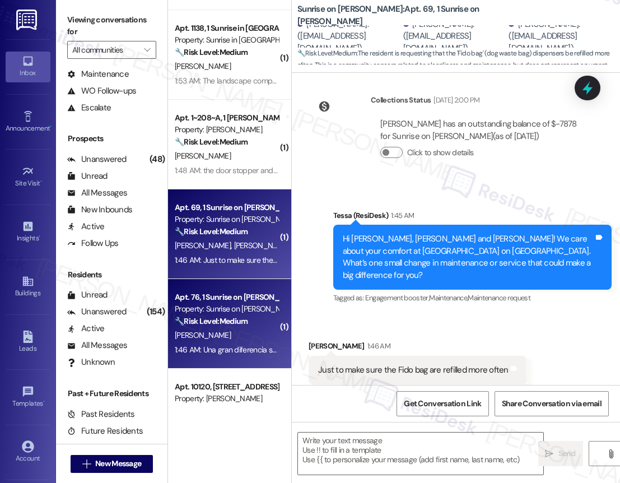
click at [208, 288] on div "Apt. 76, 1 Sunrise on Bethany Property: Sunrise on Bethany 🔧 Risk Level: Medium…" at bounding box center [229, 324] width 123 height 90
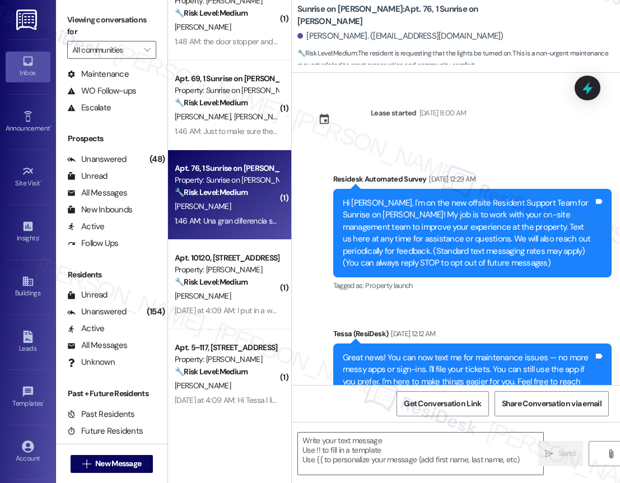
scroll to position [390, 0]
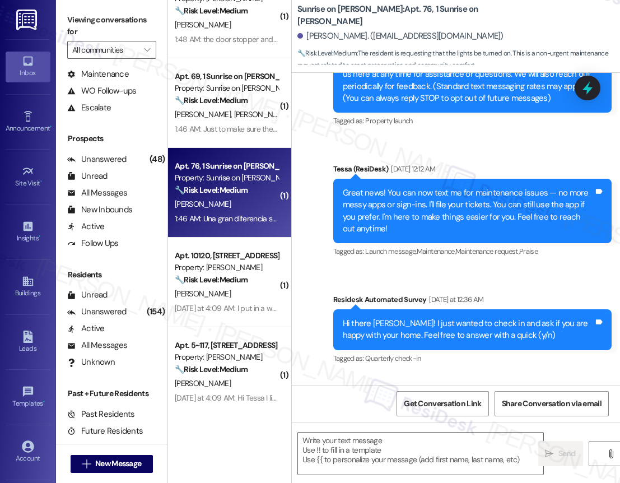
type textarea "Fetching suggested responses. Please feel free to read through the conversation…"
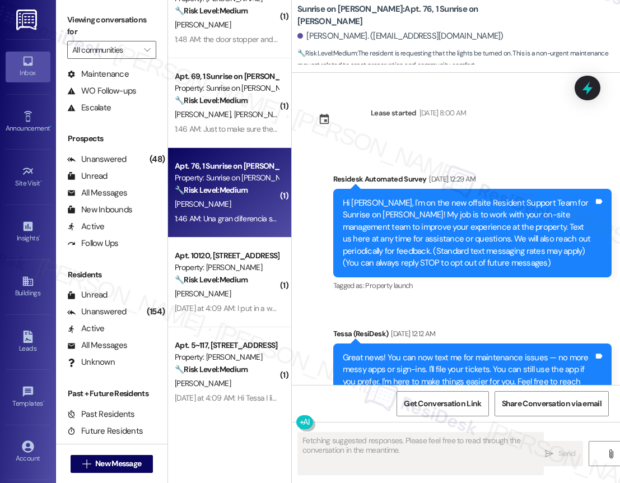
scroll to position [0, 0]
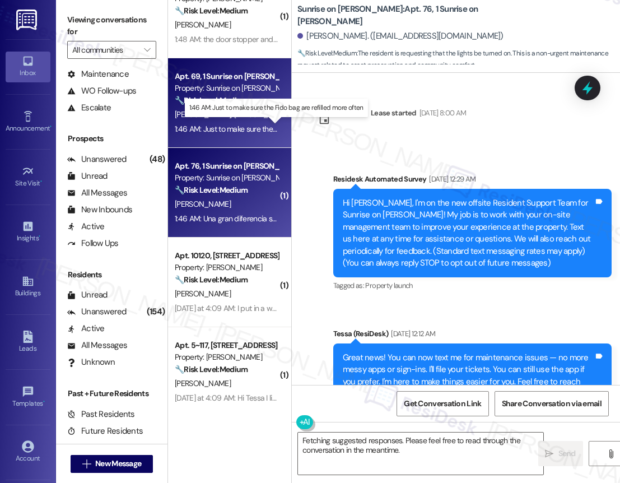
click at [266, 130] on div "1:46 AM: Just to make sure the Fido bag are refilled more often 1:46 AM: Just t…" at bounding box center [276, 129] width 202 height 10
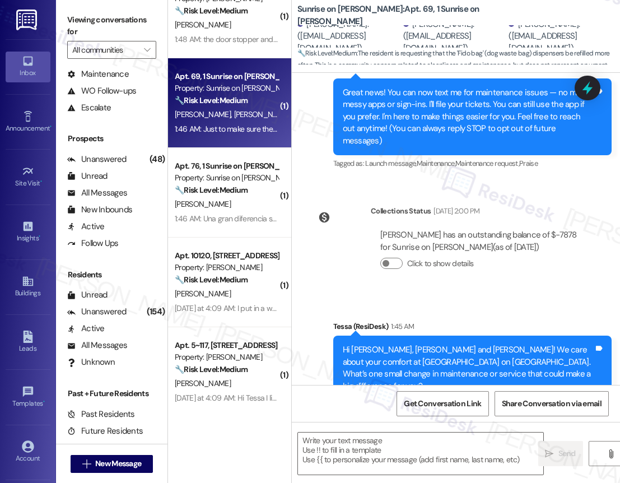
type textarea "Fetching suggested responses. Please feel free to read through the conversation…"
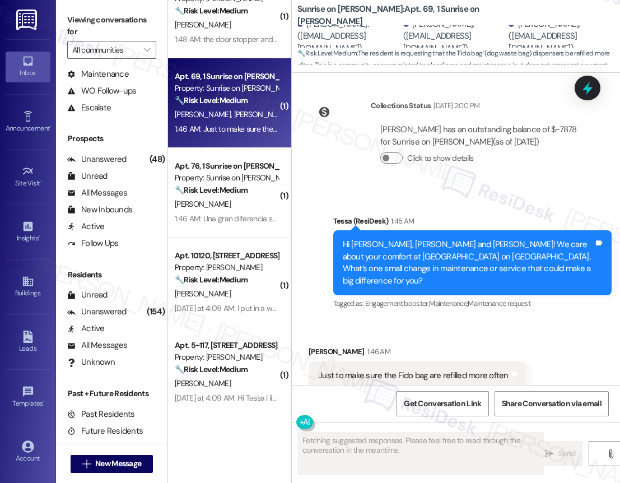
scroll to position [221, 0]
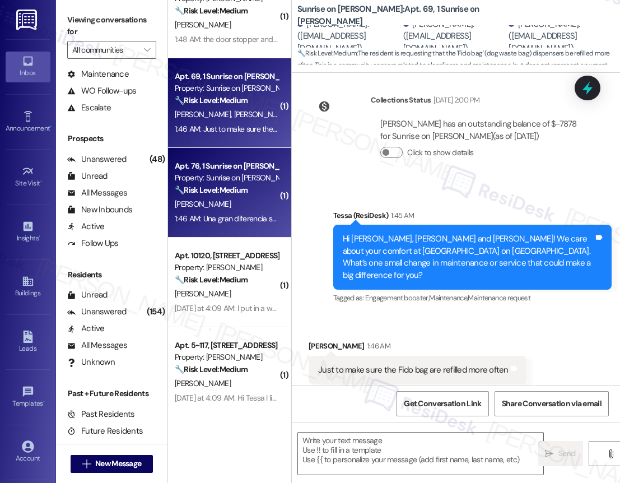
click at [240, 176] on div "Property: Sunrise on Bethany" at bounding box center [227, 178] width 104 height 12
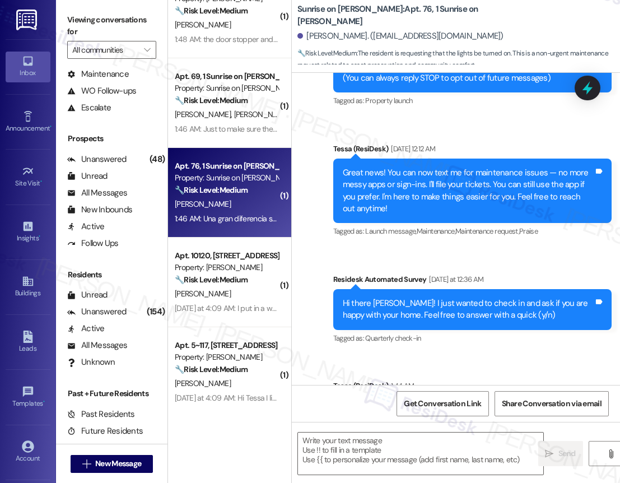
type textarea "Fetching suggested responses. Please feel free to read through the conversation…"
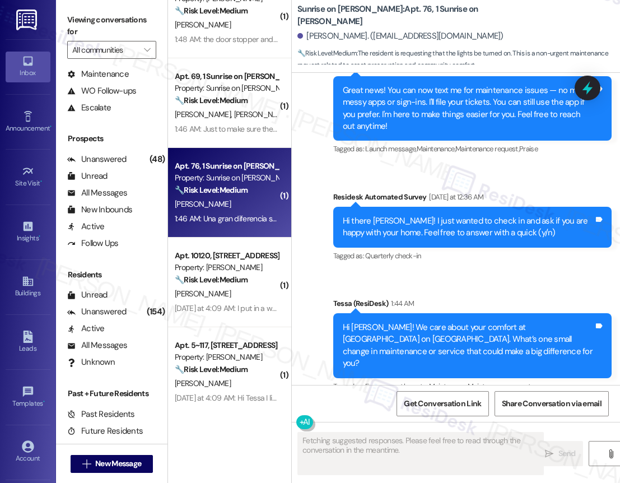
scroll to position [375, 0]
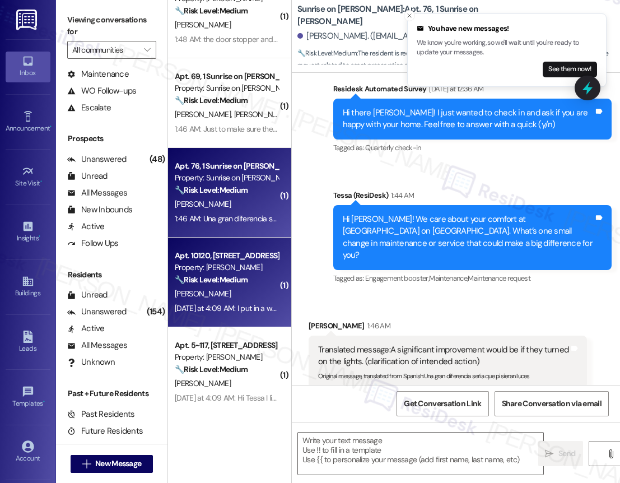
click at [196, 284] on strong "🔧 Risk Level: Medium" at bounding box center [211, 279] width 73 height 10
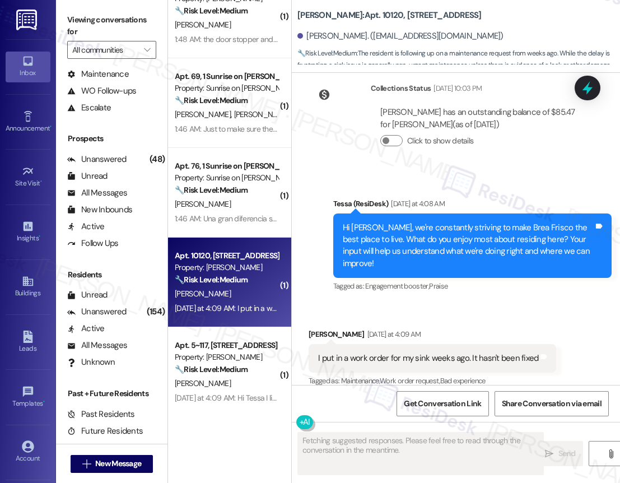
scroll to position [364, 0]
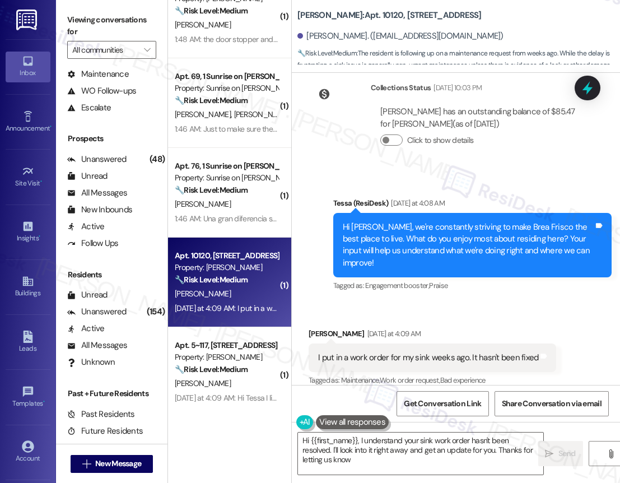
type textarea "Hi {{first_name}}, I understand your sink work order hasn't been resolved. I'll…"
